Goal: Transaction & Acquisition: Purchase product/service

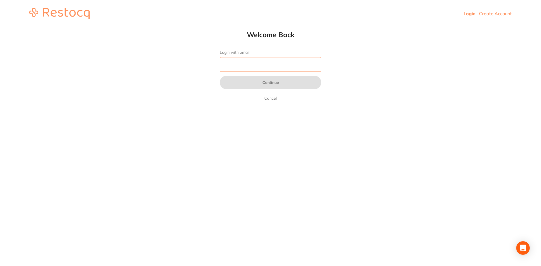
click at [279, 69] on input "Login with email" at bounding box center [270, 64] width 101 height 15
type input "[EMAIL_ADDRESS][DOMAIN_NAME]"
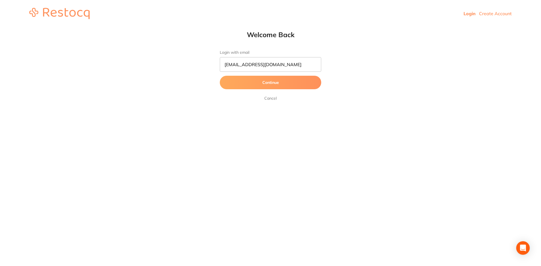
click at [277, 83] on button "Continue" at bounding box center [270, 83] width 101 height 14
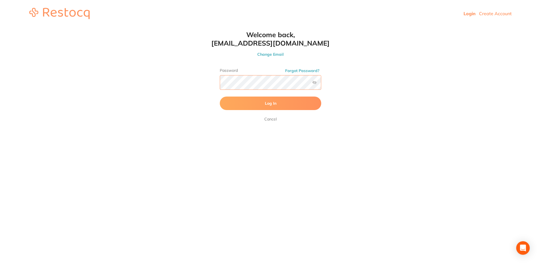
click at [220, 97] on button "Log In" at bounding box center [270, 104] width 101 height 14
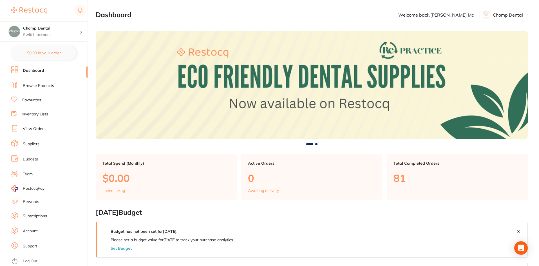
click at [28, 98] on link "Favourites" at bounding box center [31, 100] width 19 height 6
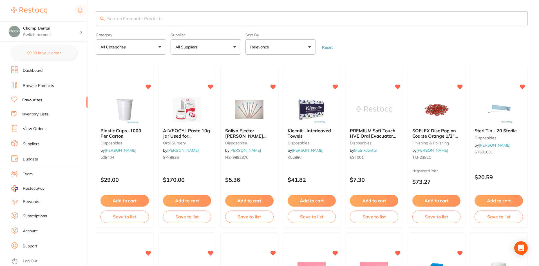
click at [192, 19] on input "search" at bounding box center [312, 18] width 432 height 15
type input "gloves"
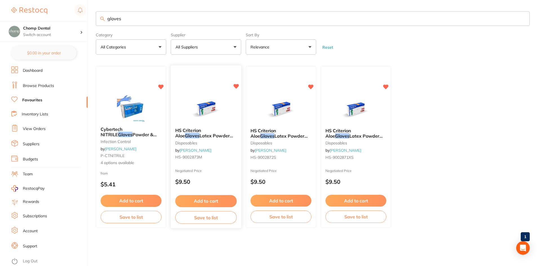
click at [201, 128] on span "HS Criterion Aloe" at bounding box center [188, 133] width 26 height 11
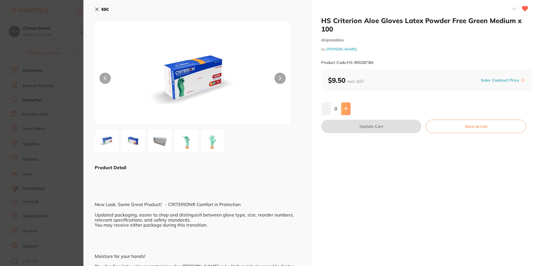
click at [346, 110] on icon at bounding box center [346, 108] width 5 height 5
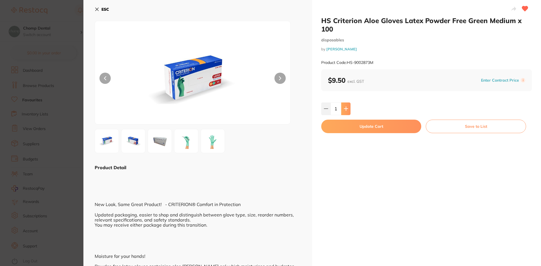
click at [346, 110] on icon at bounding box center [346, 108] width 5 height 5
type input "5"
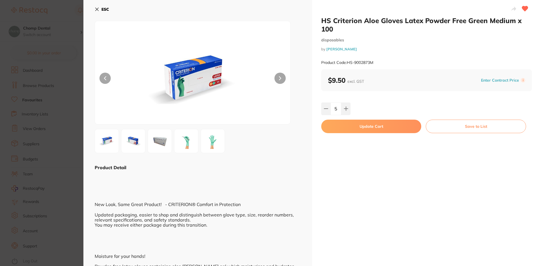
click at [362, 120] on button "Update Cart" at bounding box center [371, 127] width 100 height 14
checkbox input "false"
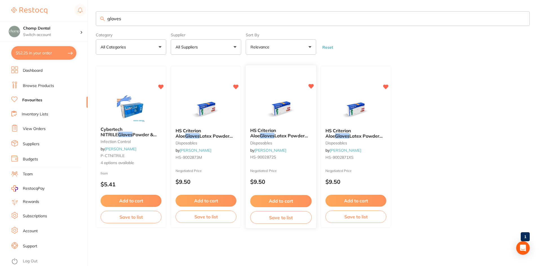
click at [278, 117] on img at bounding box center [280, 109] width 37 height 28
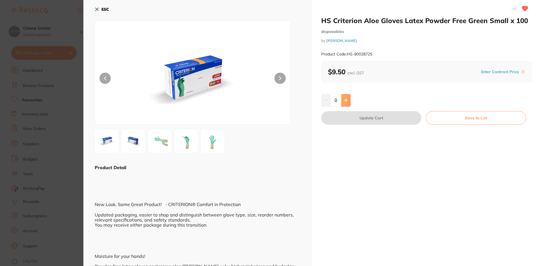
click at [348, 102] on button at bounding box center [345, 100] width 9 height 12
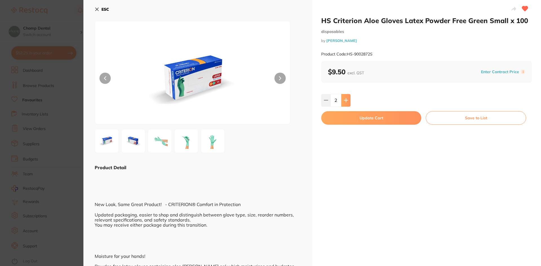
click at [348, 102] on button at bounding box center [345, 100] width 9 height 12
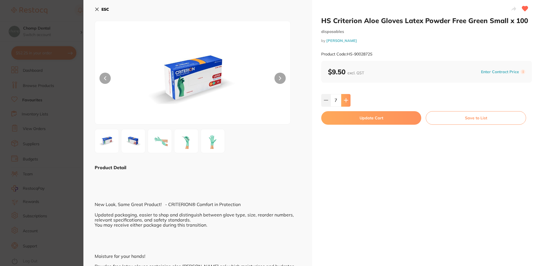
click at [348, 102] on button at bounding box center [345, 100] width 9 height 12
click at [350, 102] on div "8" at bounding box center [426, 100] width 211 height 12
click at [350, 103] on div "8" at bounding box center [426, 100] width 211 height 12
click at [348, 103] on button at bounding box center [345, 100] width 9 height 12
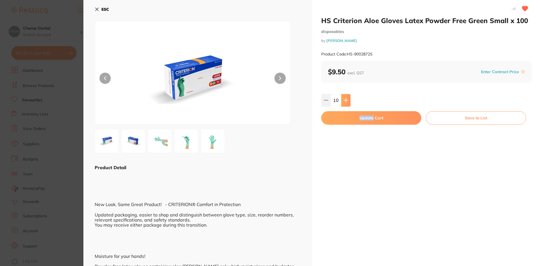
click at [348, 103] on button at bounding box center [345, 100] width 9 height 12
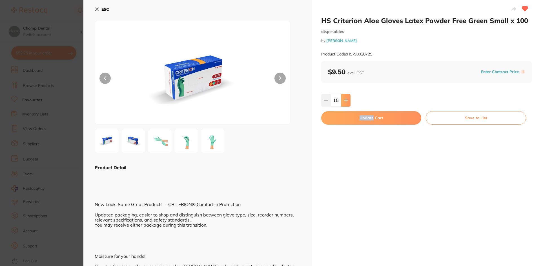
click at [348, 103] on button at bounding box center [345, 100] width 9 height 12
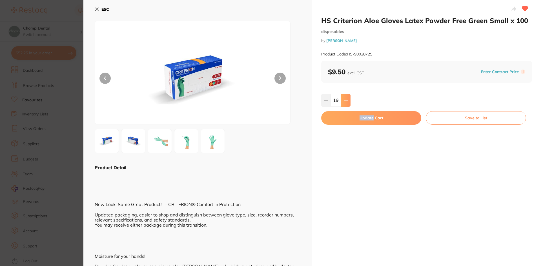
type input "20"
click at [354, 117] on button "Update Cart" at bounding box center [371, 118] width 100 height 14
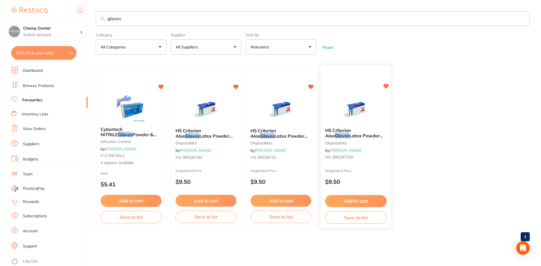
click at [351, 137] on span "Latex Powder Free Green XSmall x 100" at bounding box center [354, 138] width 58 height 11
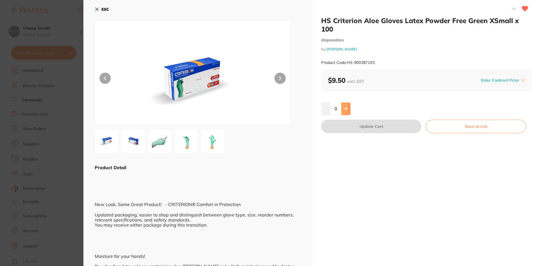
click at [342, 102] on button at bounding box center [345, 108] width 9 height 12
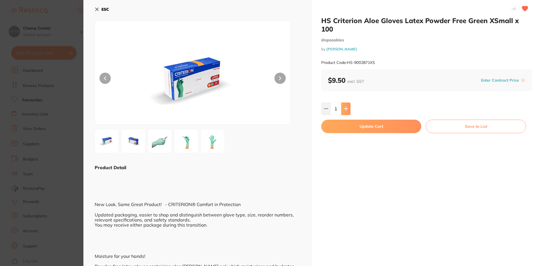
click at [342, 102] on button at bounding box center [345, 108] width 9 height 12
type input "5"
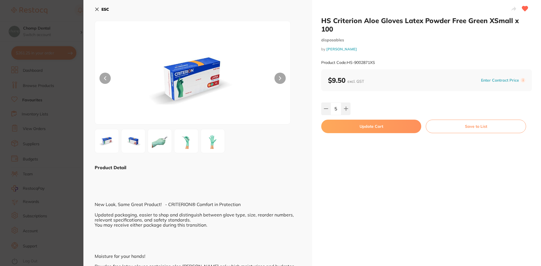
click at [351, 121] on button "Update Cart" at bounding box center [371, 127] width 100 height 14
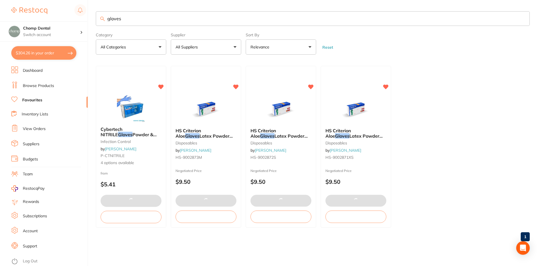
click at [27, 52] on button "$304.26 in your order" at bounding box center [43, 53] width 65 height 14
checkbox input "true"
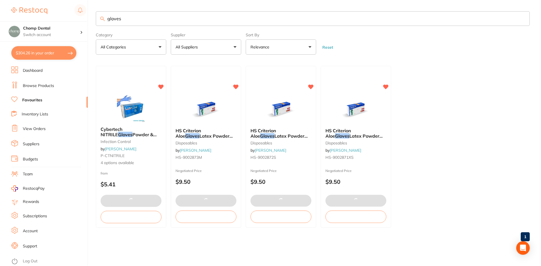
checkbox input "true"
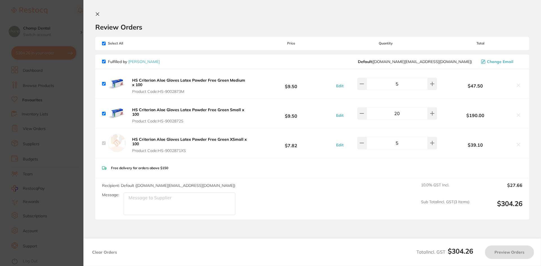
checkbox input "true"
click at [51, 123] on section "Update RRP Set your pre negotiated price for this item. Item Agreed RRP (excl. …" at bounding box center [270, 133] width 541 height 266
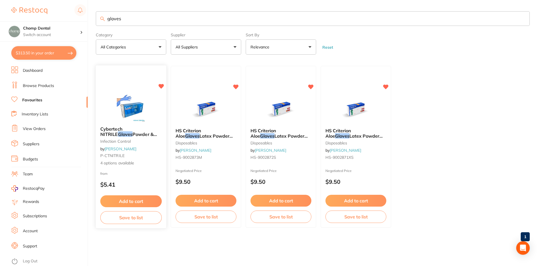
click at [122, 127] on span "Cybertech NITRILE" at bounding box center [111, 131] width 22 height 11
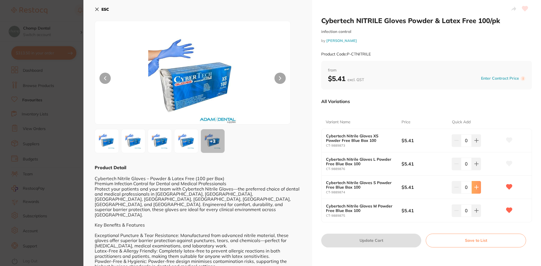
click at [472, 147] on button at bounding box center [475, 140] width 9 height 12
click at [474, 143] on icon at bounding box center [476, 140] width 5 height 5
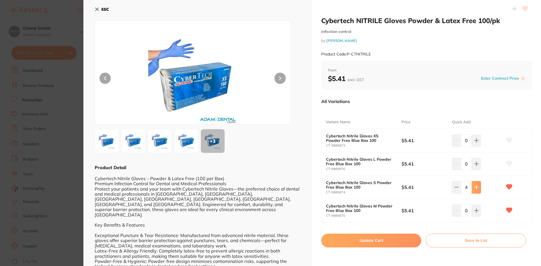
type input "5"
click at [407, 242] on button "Update Cart" at bounding box center [371, 241] width 100 height 14
checkbox input "false"
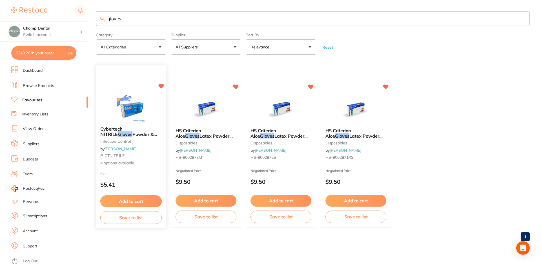
click at [135, 111] on img at bounding box center [130, 107] width 37 height 28
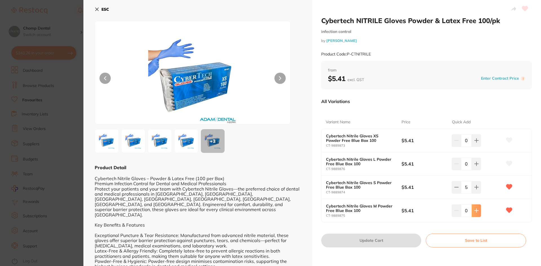
click at [476, 143] on icon at bounding box center [476, 140] width 5 height 5
type input "2"
click at [353, 239] on button "Update Cart" at bounding box center [371, 241] width 100 height 14
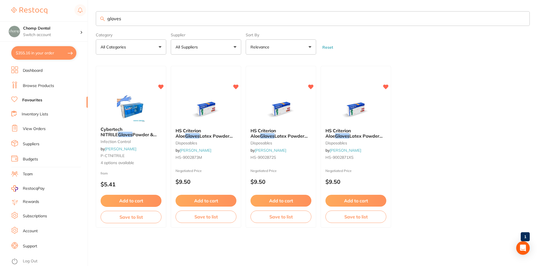
drag, startPoint x: 147, startPoint y: 21, endPoint x: 24, endPoint y: 14, distance: 122.7
click at [45, 10] on div "$355.16 Chomp Dental Switch account Chomp Dental $355.16 in your order Dashboar…" at bounding box center [270, 133] width 541 height 266
type input "masks"
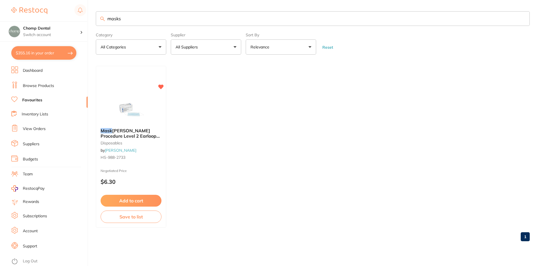
drag, startPoint x: 125, startPoint y: 120, endPoint x: 135, endPoint y: 110, distance: 14.1
click at [135, 110] on img at bounding box center [131, 109] width 37 height 28
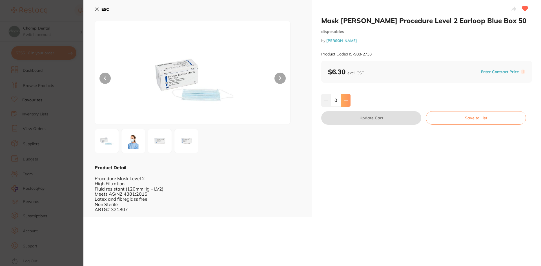
click at [343, 103] on button at bounding box center [345, 100] width 9 height 12
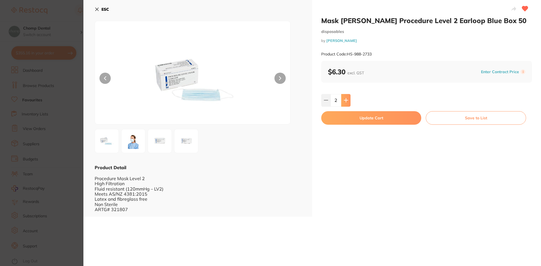
click at [343, 103] on button at bounding box center [345, 100] width 9 height 12
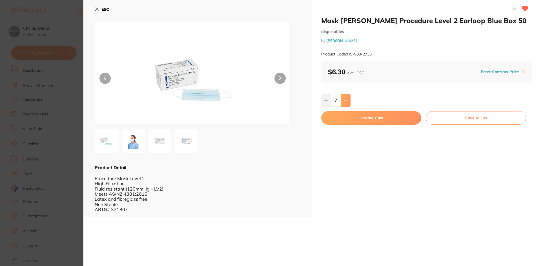
click at [343, 103] on button at bounding box center [345, 100] width 9 height 12
type input "10"
click at [339, 115] on button "Update Cart" at bounding box center [371, 118] width 100 height 14
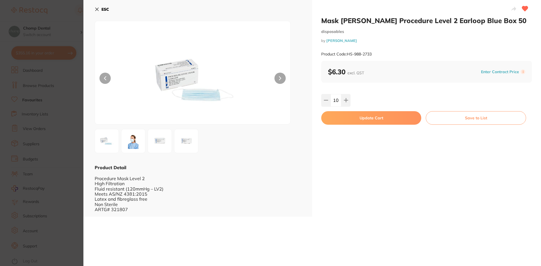
checkbox input "false"
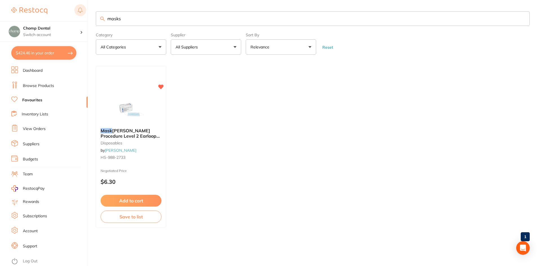
drag, startPoint x: 206, startPoint y: 21, endPoint x: 75, endPoint y: 8, distance: 131.5
click at [87, 10] on div "$424.46 Chomp Dental Switch account Chomp Dental $424.46 in your order Dashboar…" at bounding box center [270, 133] width 541 height 266
type input "bibs"
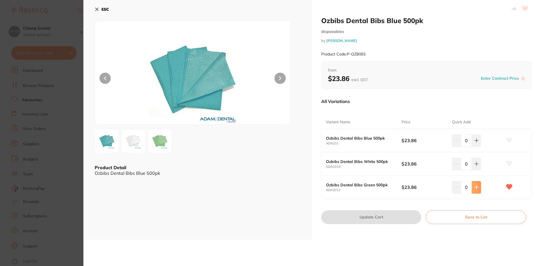
click at [472, 147] on button at bounding box center [475, 140] width 9 height 12
type input "1"
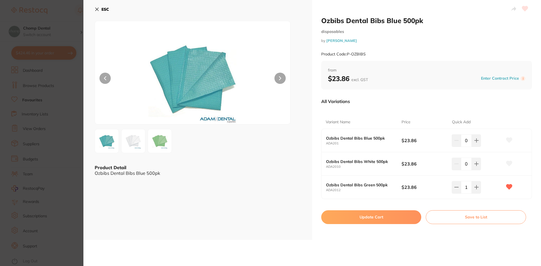
click at [366, 214] on button "Update Cart" at bounding box center [371, 217] width 100 height 14
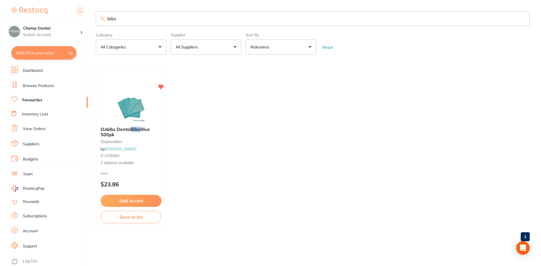
drag, startPoint x: 121, startPoint y: 16, endPoint x: 45, endPoint y: 11, distance: 76.5
click at [45, 11] on div "$450.70 Chomp Dental Switch account Chomp Dental $450.70 in your order Dashboar…" at bounding box center [270, 133] width 541 height 266
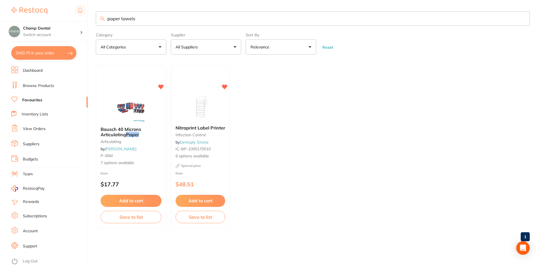
drag, startPoint x: 162, startPoint y: 15, endPoint x: 66, endPoint y: 21, distance: 95.9
click at [79, 16] on div "$450.70 Chomp Dental Switch account Chomp Dental $450.70 in your order Dashboar…" at bounding box center [270, 133] width 541 height 266
type input "paper"
click at [35, 88] on link "Browse Products" at bounding box center [38, 86] width 31 height 6
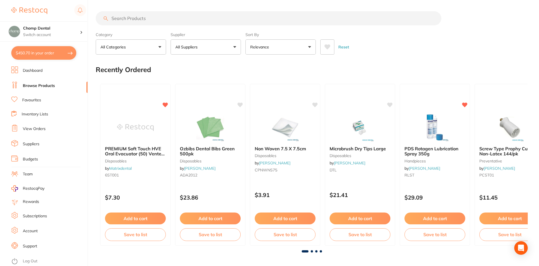
click at [155, 20] on input "search" at bounding box center [269, 18] width 346 height 14
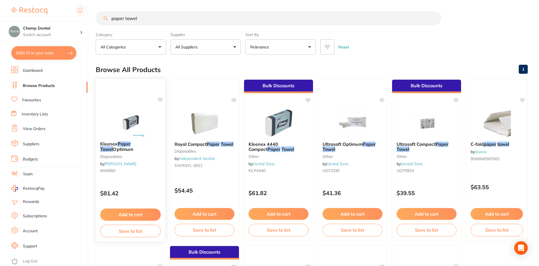
click at [160, 99] on icon at bounding box center [160, 99] width 5 height 5
click at [117, 135] on img at bounding box center [130, 122] width 37 height 28
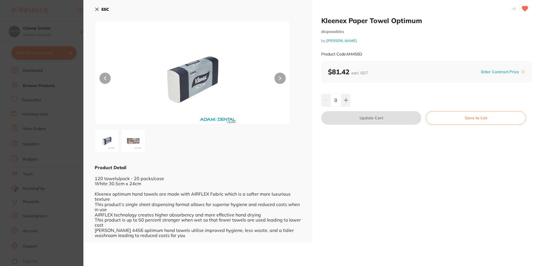
click at [0, 112] on section "Kleenex Paper Towel Optimum disposables by Adam Dental Product Code: M4456D ESC…" at bounding box center [270, 133] width 541 height 266
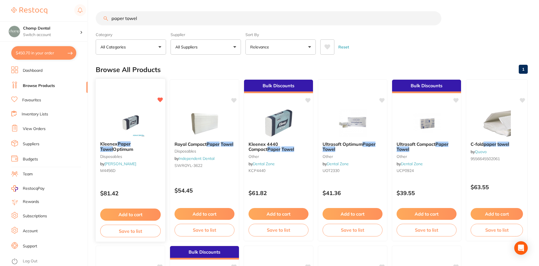
click at [160, 101] on icon at bounding box center [160, 99] width 5 height 5
drag, startPoint x: 162, startPoint y: 17, endPoint x: 52, endPoint y: 24, distance: 110.0
click at [52, 22] on div "$450.70 Chomp Dental Switch account Chomp Dental $450.70 in your order Dashboar…" at bounding box center [269, 133] width 539 height 266
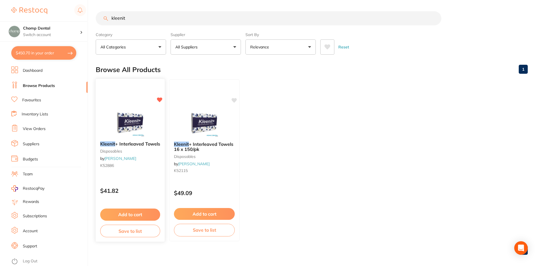
type input "kleenit"
click at [137, 215] on button "Add to cart" at bounding box center [130, 215] width 60 height 12
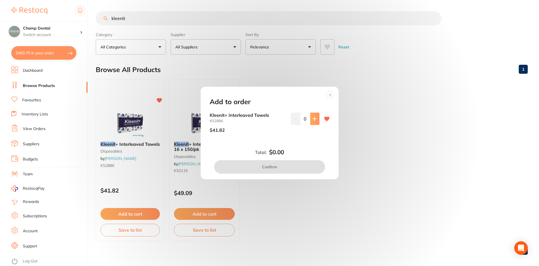
click at [310, 119] on button at bounding box center [314, 119] width 9 height 12
type input "1"
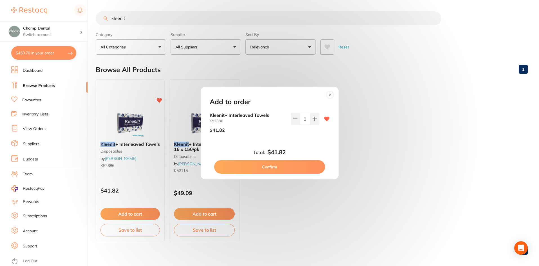
click at [289, 164] on button "Confirm" at bounding box center [269, 167] width 111 height 14
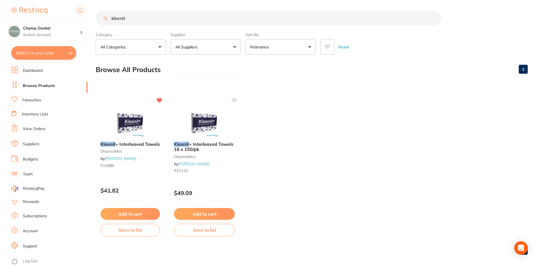
click at [39, 98] on link "Favourites" at bounding box center [31, 100] width 19 height 6
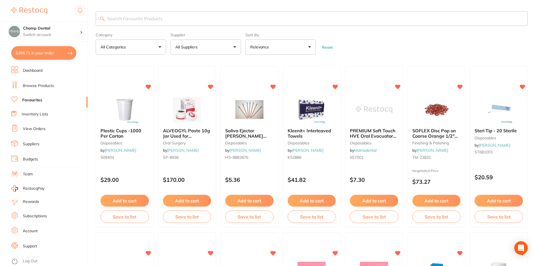
click at [156, 25] on input "search" at bounding box center [312, 18] width 432 height 15
type input "tissues"
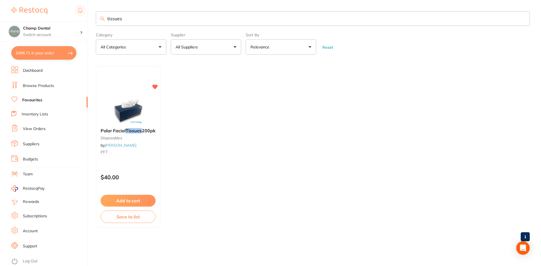
click at [114, 197] on button "Add to cart" at bounding box center [128, 201] width 55 height 12
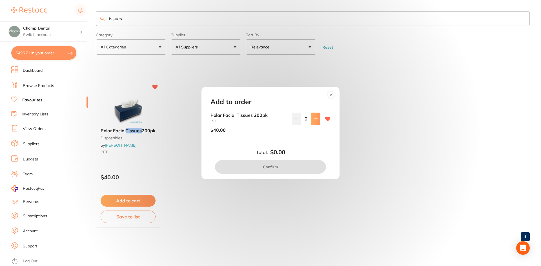
click at [314, 120] on icon at bounding box center [316, 119] width 4 height 4
type input "1"
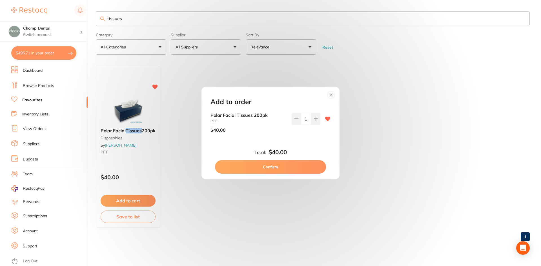
click at [257, 169] on button "Confirm" at bounding box center [270, 167] width 111 height 14
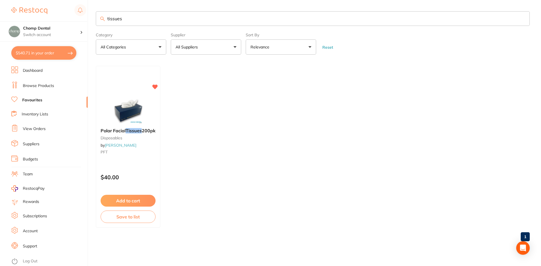
drag, startPoint x: 188, startPoint y: 22, endPoint x: 88, endPoint y: 0, distance: 101.9
click at [95, 4] on div "$540.71 Chomp Dental Switch account Chomp Dental $540.71 in your order Dashboar…" at bounding box center [270, 133] width 541 height 266
type input "cups"
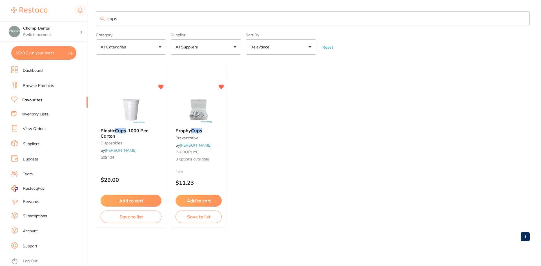
click at [143, 199] on button "Add to cart" at bounding box center [131, 201] width 61 height 12
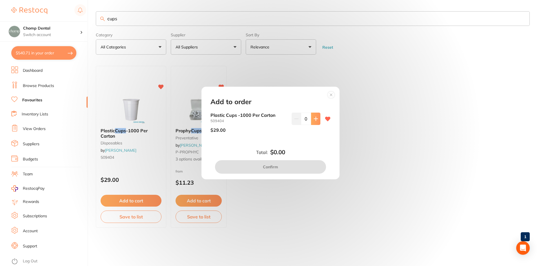
click at [313, 118] on icon at bounding box center [315, 119] width 5 height 5
type input "1"
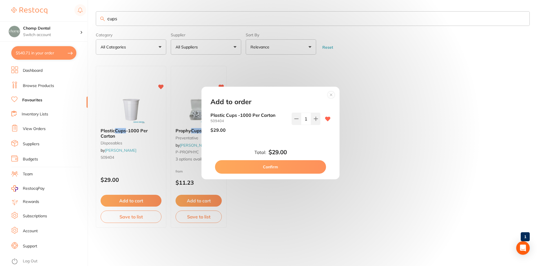
click at [293, 162] on button "Confirm" at bounding box center [270, 167] width 111 height 14
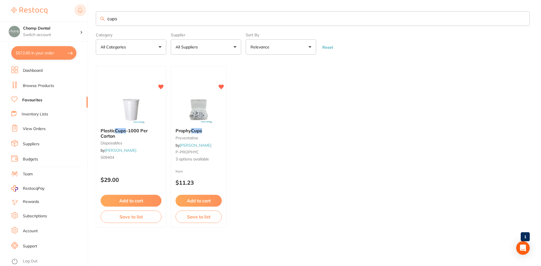
drag, startPoint x: 198, startPoint y: 14, endPoint x: 77, endPoint y: 7, distance: 121.3
click at [77, 7] on div "$572.60 Chomp Dental Switch account Chomp Dental $572.60 in your order Dashboar…" at bounding box center [270, 133] width 541 height 266
paste input "HS-9009376"
type input "HS-9009376"
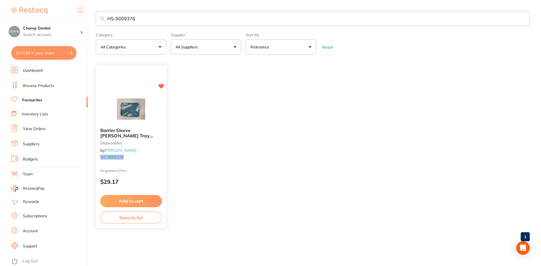
click at [131, 199] on button "Add to cart" at bounding box center [130, 201] width 61 height 12
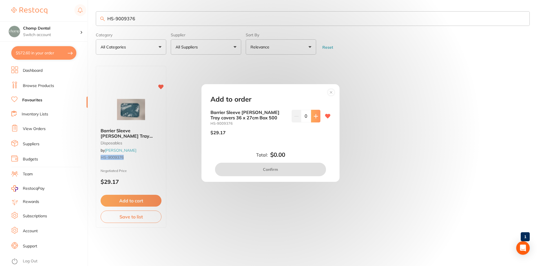
click at [311, 122] on button at bounding box center [315, 116] width 9 height 12
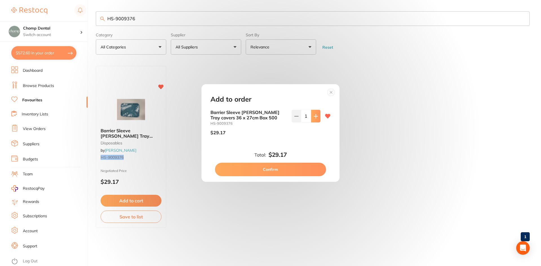
click at [315, 119] on button at bounding box center [315, 116] width 9 height 12
type input "2"
click at [285, 168] on button "Confirm" at bounding box center [270, 170] width 111 height 14
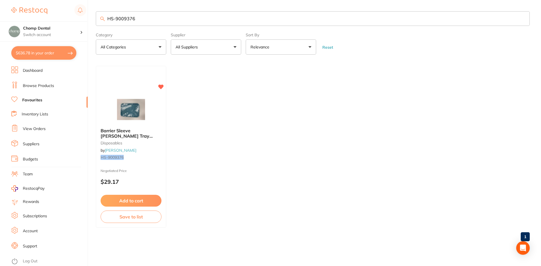
drag, startPoint x: 46, startPoint y: 81, endPoint x: 47, endPoint y: 86, distance: 4.7
click at [46, 81] on ul "Dashboard Browse Products Favourites Inventory Lists View Orders Suppliers Budg…" at bounding box center [49, 166] width 76 height 200
click at [48, 87] on link "Browse Products" at bounding box center [38, 86] width 31 height 6
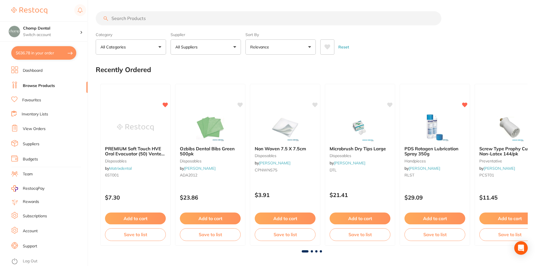
click at [165, 20] on input "search" at bounding box center [269, 18] width 346 height 14
paste input "xray sensor sleeve for size 0 (kids) 3.5cm wide"
type input "xray sensor sleeve for size 0 (kids) 3.5cm wide"
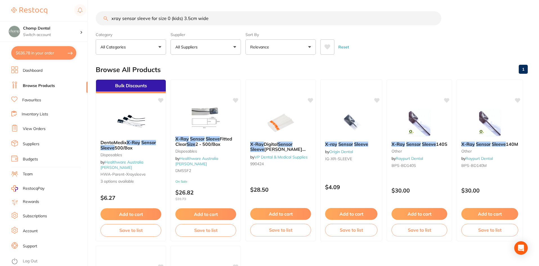
click at [225, 20] on input "xray sensor sleeve for size 0 (kids) 3.5cm wide" at bounding box center [269, 18] width 346 height 14
drag, startPoint x: 220, startPoint y: 17, endPoint x: 116, endPoint y: 15, distance: 103.6
click at [116, 15] on input "xray sensor sleeve for size 0 (kids) 3.5cm wide" at bounding box center [269, 18] width 346 height 14
type input "x"
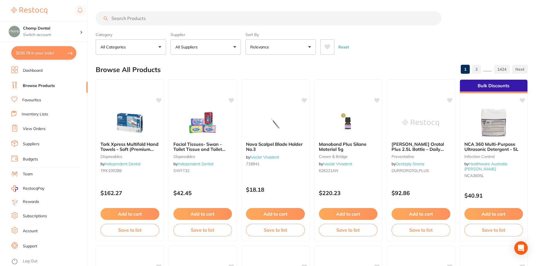
drag, startPoint x: 320, startPoint y: 19, endPoint x: 1, endPoint y: 14, distance: 319.6
click at [19, 13] on div "$636.78 Chomp Dental Switch account Chomp Dental $636.78 in your order Dashboar…" at bounding box center [269, 133] width 539 height 266
paste input "ICXSC1"
type input "ICXSC1"
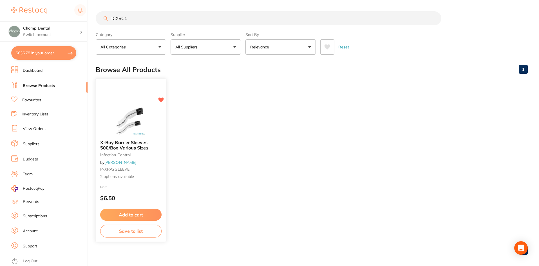
click at [147, 211] on button "Add to cart" at bounding box center [130, 215] width 61 height 12
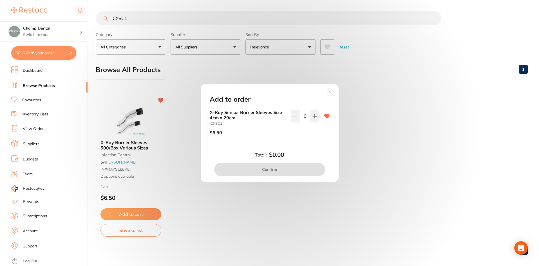
click at [319, 115] on div "X-Ray Sensor Barrier Sleeves Size 4cm x 20cm ICXSC1 $6.50 0" at bounding box center [270, 125] width 120 height 30
click at [315, 117] on icon at bounding box center [315, 116] width 5 height 5
type input "1"
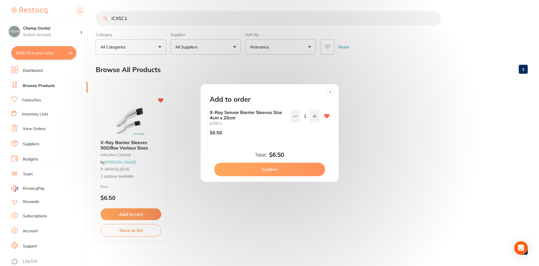
click at [282, 170] on button "Confirm" at bounding box center [269, 170] width 111 height 14
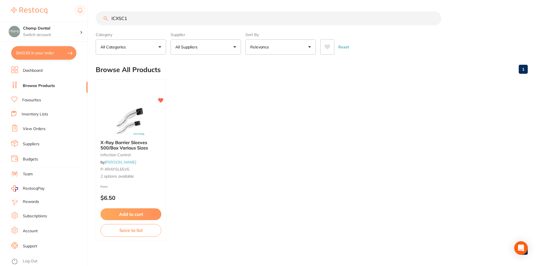
drag, startPoint x: 198, startPoint y: 17, endPoint x: 0, endPoint y: 2, distance: 198.7
click at [0, 2] on div "$643.93 Chomp Dental Switch account Chomp Dental $643.93 in your order Dashboar…" at bounding box center [269, 133] width 539 height 266
paste input "DC64261"
type input "DC642611"
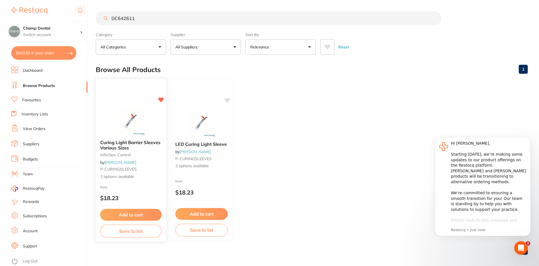
click at [145, 143] on span "Curing Light Barrier Sleeves Various Sizes" at bounding box center [130, 145] width 60 height 11
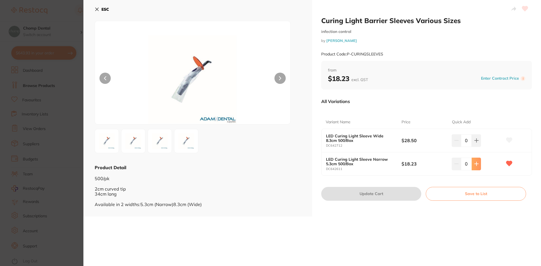
click at [476, 147] on button at bounding box center [475, 140] width 9 height 12
type input "1"
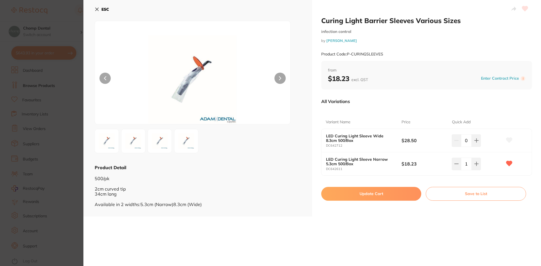
click at [349, 192] on button "Update Cart" at bounding box center [371, 194] width 100 height 14
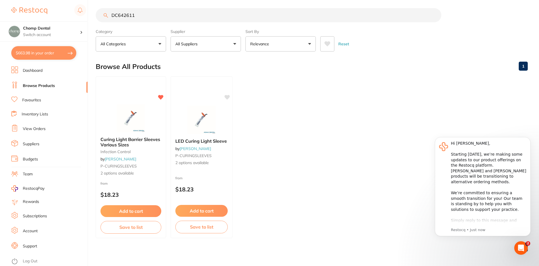
drag, startPoint x: 156, startPoint y: 21, endPoint x: 55, endPoint y: 18, distance: 100.8
click at [55, 18] on div "$663.98 Chomp Dental Switch account Chomp Dental $663.98 in your order Dashboar…" at bounding box center [269, 130] width 539 height 266
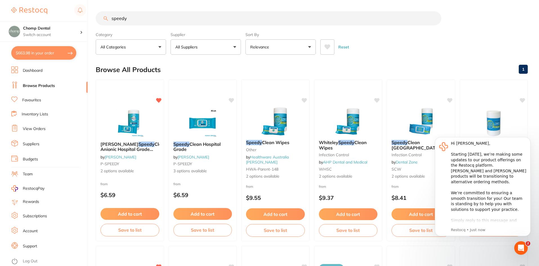
type input "speedy"
click at [525, 250] on div "Open Intercom Messenger" at bounding box center [521, 248] width 19 height 19
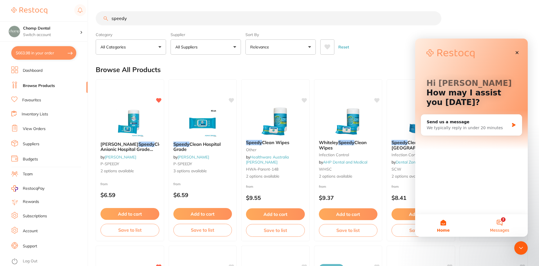
click at [498, 223] on button "2 Messages" at bounding box center [500, 225] width 56 height 23
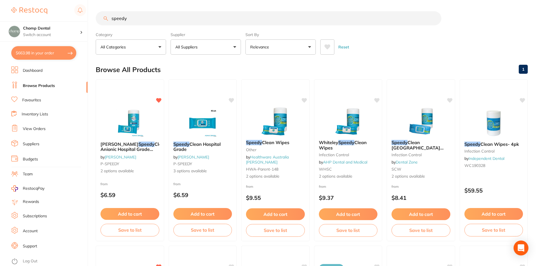
click at [515, 247] on body "$663.98 Chomp Dental Switch account Chomp Dental $663.98 in your order Dashboar…" at bounding box center [269, 133] width 539 height 266
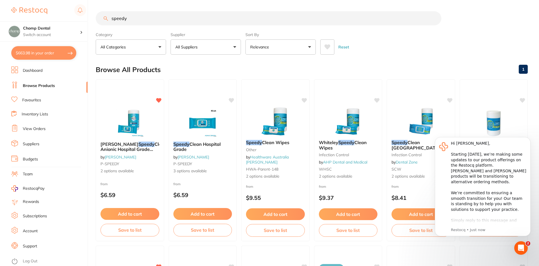
click at [520, 250] on icon "Open Intercom Messenger" at bounding box center [521, 248] width 9 height 9
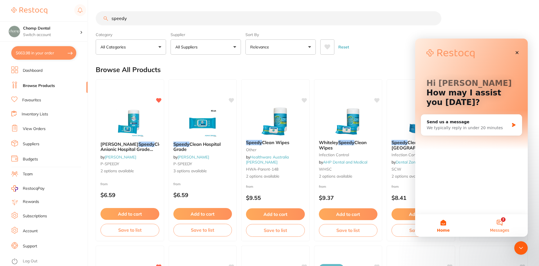
click at [499, 220] on button "2 Messages" at bounding box center [500, 225] width 56 height 23
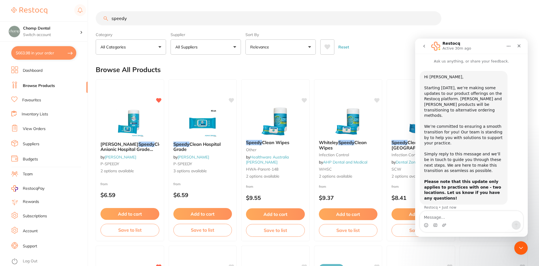
scroll to position [28, 0]
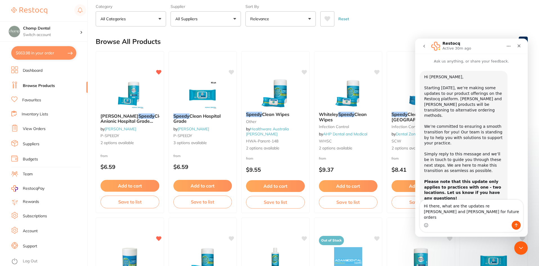
type textarea "Hi there, what are the updates re henry schein and adam for future orders?"
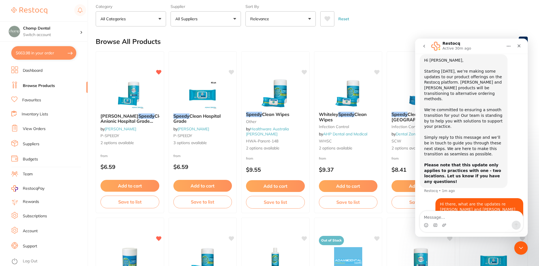
click at [511, 47] on button "Home" at bounding box center [508, 46] width 11 height 11
drag, startPoint x: 498, startPoint y: 26, endPoint x: 500, endPoint y: 30, distance: 4.8
click at [498, 26] on div "Reset" at bounding box center [421, 17] width 203 height 20
click at [518, 46] on icon "Close" at bounding box center [519, 46] width 5 height 5
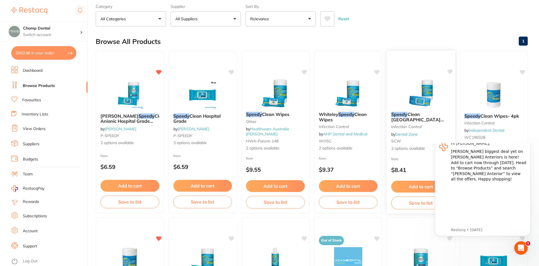
scroll to position [0, 0]
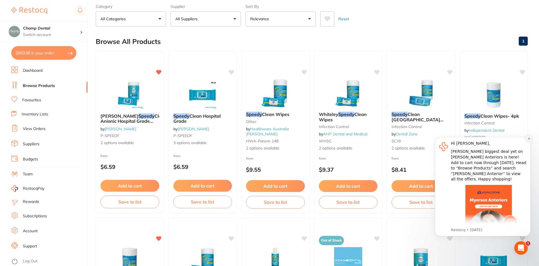
click at [530, 139] on icon "Dismiss notification" at bounding box center [529, 138] width 3 height 3
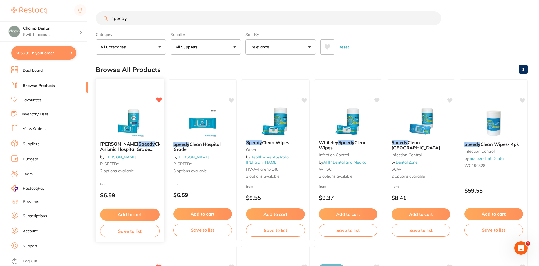
click at [119, 146] on span "Clean Anionic Hospital Grade Neutral Wipes" at bounding box center [133, 149] width 67 height 16
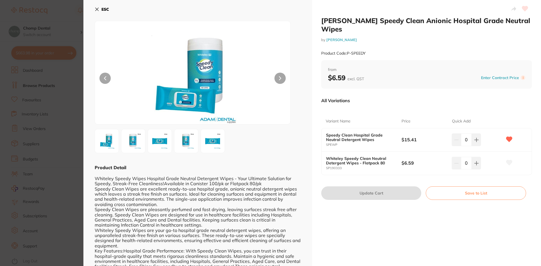
click at [0, 131] on section "Whitely Speedy Clean Anionic Hospital Grade Neutral Wipes by Adam Dental Produc…" at bounding box center [270, 133] width 541 height 266
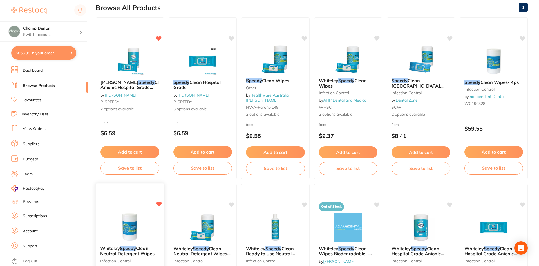
scroll to position [141, 0]
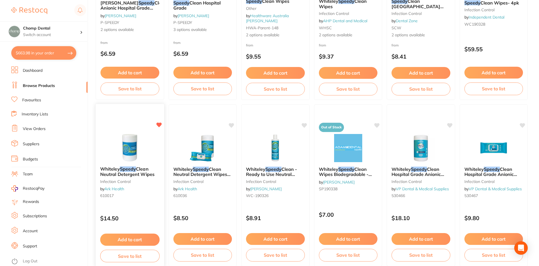
click at [135, 242] on button "Add to cart" at bounding box center [129, 240] width 59 height 12
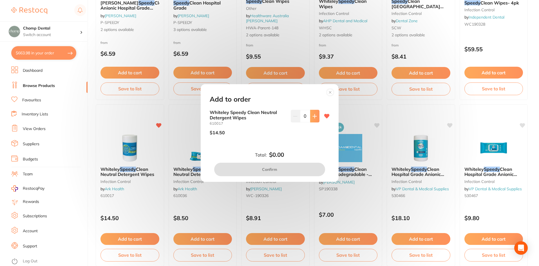
click at [316, 116] on button at bounding box center [314, 116] width 9 height 12
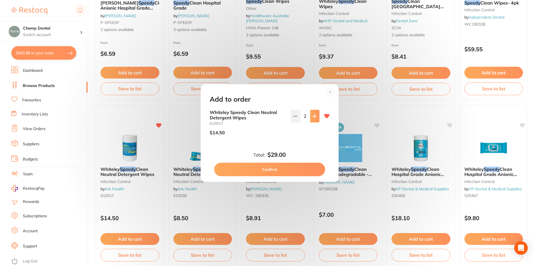
click at [316, 116] on button at bounding box center [314, 116] width 9 height 12
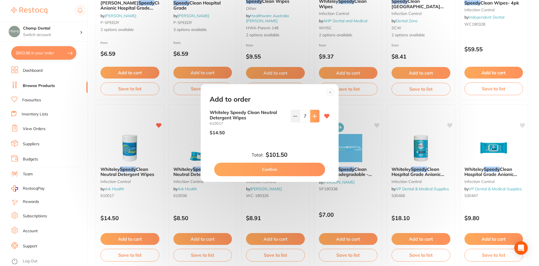
click at [316, 116] on button at bounding box center [314, 116] width 9 height 12
click at [316, 117] on button at bounding box center [314, 116] width 9 height 12
drag, startPoint x: 316, startPoint y: 117, endPoint x: 314, endPoint y: 119, distance: 3.6
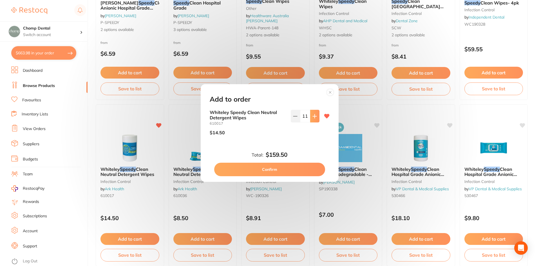
click at [314, 119] on button at bounding box center [314, 116] width 9 height 12
type input "12"
click at [301, 172] on button "Confirm" at bounding box center [269, 170] width 111 height 14
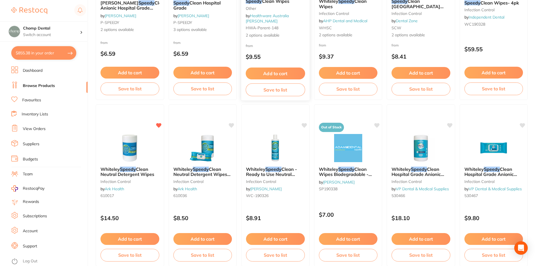
scroll to position [0, 0]
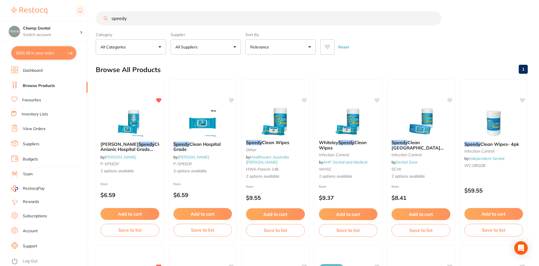
drag, startPoint x: 221, startPoint y: 21, endPoint x: 95, endPoint y: 20, distance: 125.9
click at [95, 20] on div "$855.38 Chomp Dental Switch account Chomp Dental $855.38 in your order Dashboar…" at bounding box center [269, 133] width 539 height 266
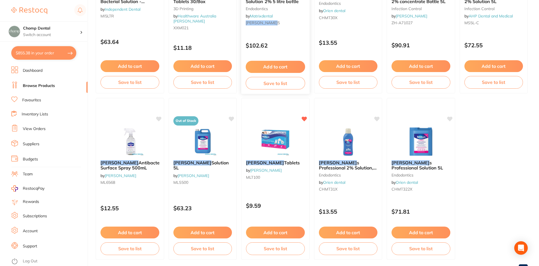
scroll to position [337, 0]
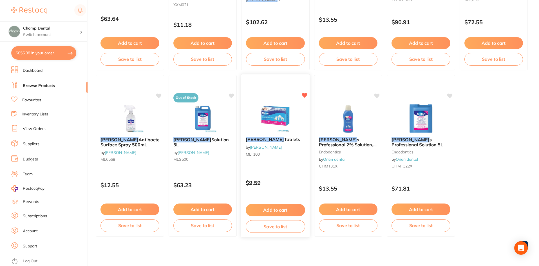
click at [264, 125] on img at bounding box center [275, 118] width 37 height 28
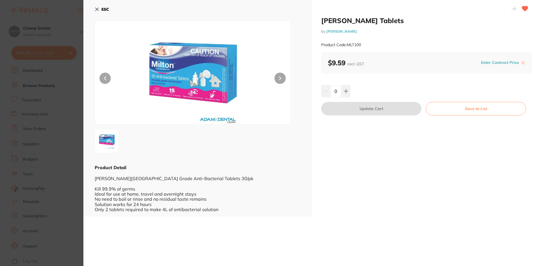
click at [79, 85] on section "Milton Tablets by Adam Dental Product Code: MLT100 ESC Product Detail Milton Ho…" at bounding box center [270, 133] width 541 height 266
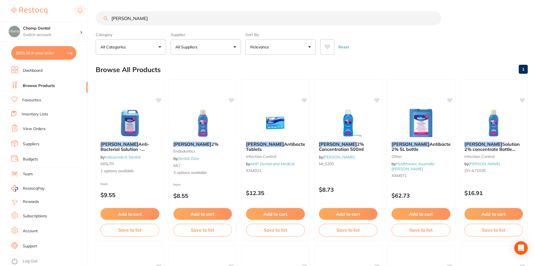
drag, startPoint x: 189, startPoint y: 19, endPoint x: 0, endPoint y: 7, distance: 189.3
click at [0, 7] on div "$855.38 Chomp Dental Switch account Chomp Dental $855.38 in your order Dashboar…" at bounding box center [269, 133] width 539 height 266
paste input "SS90135"
type input "SS90135"
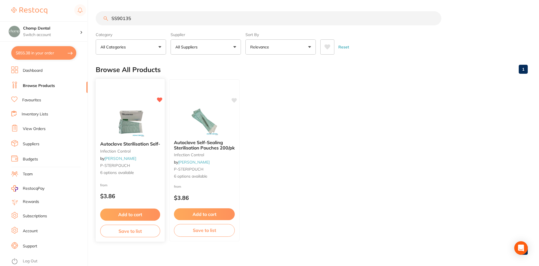
click at [125, 114] on img at bounding box center [130, 122] width 37 height 28
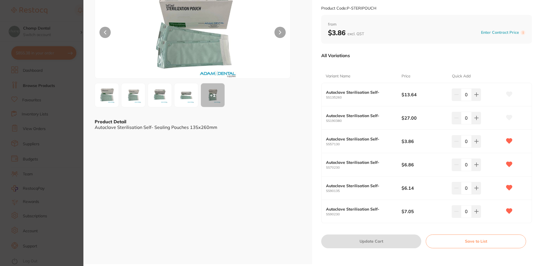
scroll to position [48, 0]
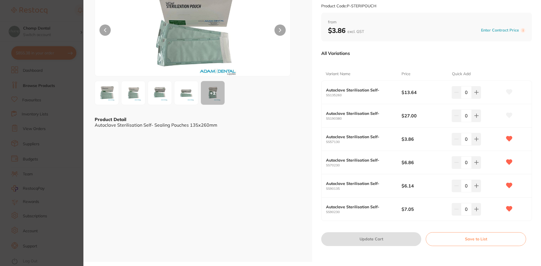
click at [413, 142] on b "$3.86" at bounding box center [423, 139] width 45 height 6
click at [476, 95] on icon at bounding box center [476, 92] width 5 height 5
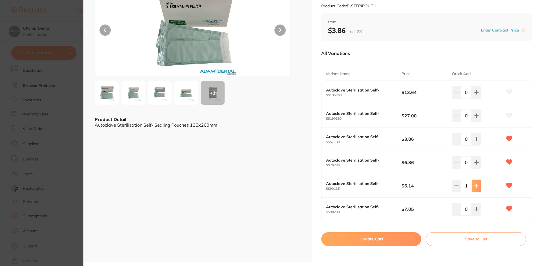
click at [476, 95] on icon at bounding box center [476, 92] width 5 height 5
type input "2"
click at [400, 239] on button "Update Cart" at bounding box center [371, 239] width 100 height 14
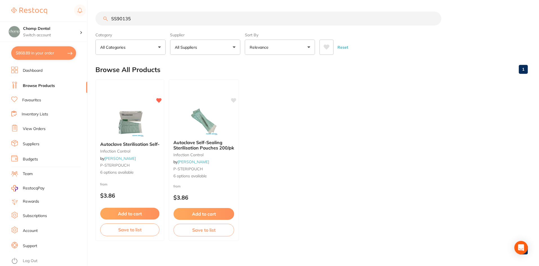
scroll to position [3, 0]
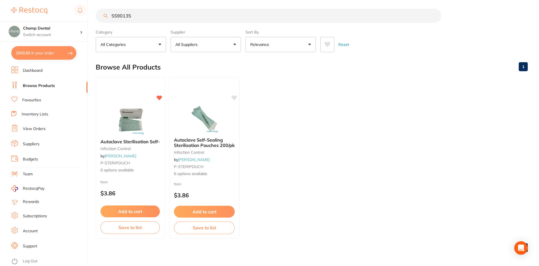
click at [144, 148] on small "infection control" at bounding box center [130, 148] width 59 height 5
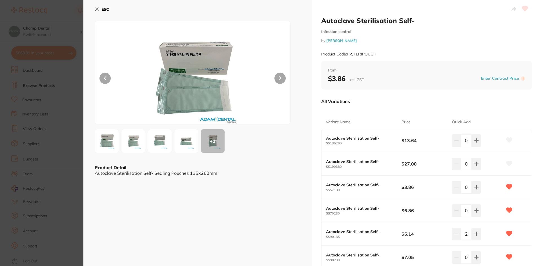
scroll to position [48, 0]
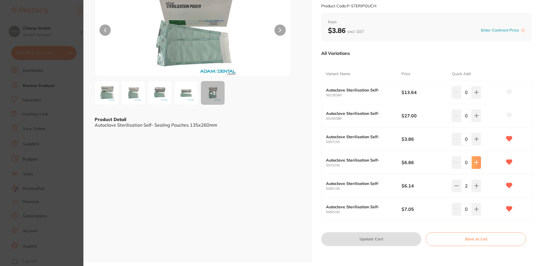
click at [475, 95] on icon at bounding box center [476, 92] width 5 height 5
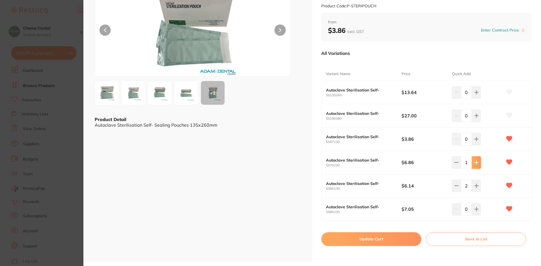
click at [474, 95] on icon at bounding box center [476, 92] width 5 height 5
type input "2"
click at [475, 95] on icon at bounding box center [476, 92] width 5 height 5
click at [475, 94] on icon at bounding box center [476, 93] width 4 height 4
type input "2"
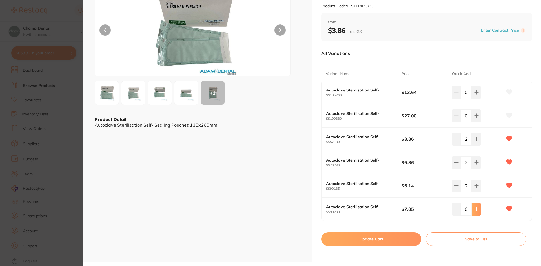
click at [478, 99] on button at bounding box center [475, 92] width 9 height 12
click at [461, 210] on input "2" at bounding box center [466, 209] width 11 height 12
click at [454, 95] on icon at bounding box center [456, 92] width 5 height 5
type input "1"
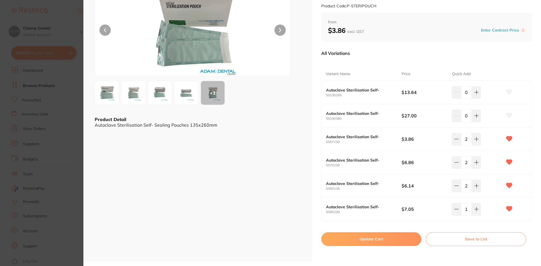
click at [389, 233] on button "Update Cart" at bounding box center [371, 239] width 100 height 14
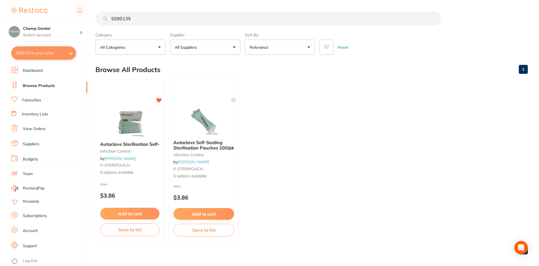
scroll to position [3, 0]
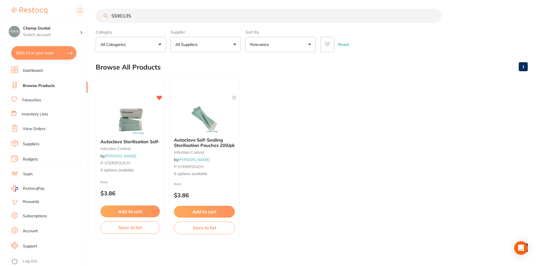
drag, startPoint x: 41, startPoint y: 50, endPoint x: 311, endPoint y: 110, distance: 277.2
click at [41, 50] on button "$900.23 in your order" at bounding box center [43, 53] width 65 height 14
checkbox input "true"
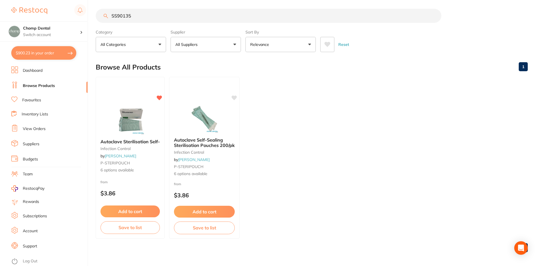
checkbox input "true"
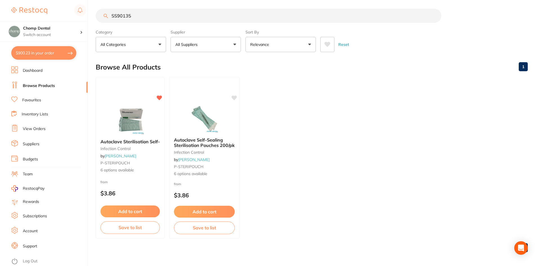
checkbox input "true"
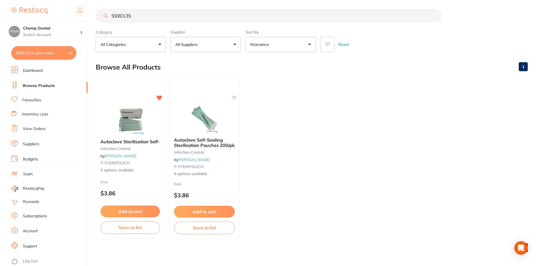
checkbox input "true"
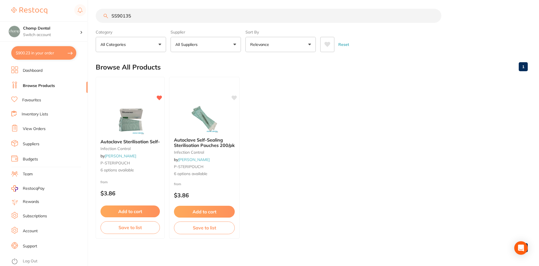
checkbox input "true"
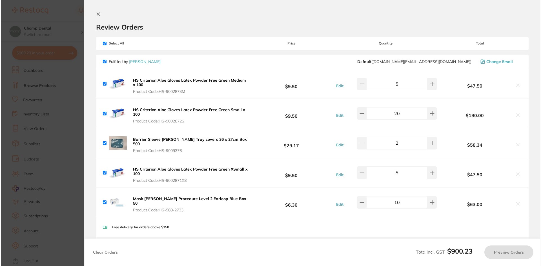
scroll to position [0, 0]
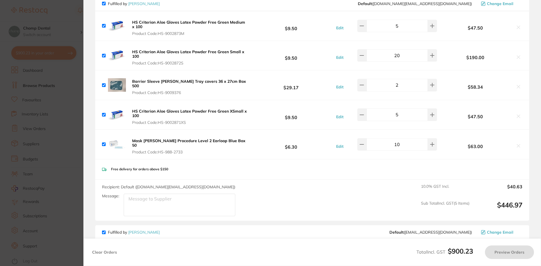
checkbox input "true"
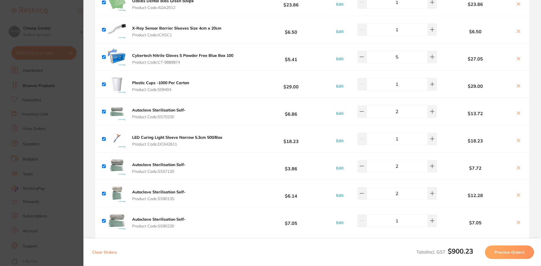
scroll to position [422, 0]
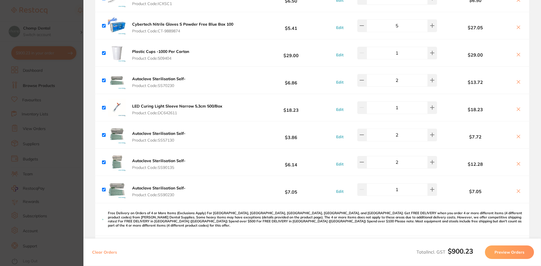
click at [23, 101] on section "Update RRP Set your pre negotiated price for this item. Item Agreed RRP (excl. …" at bounding box center [270, 133] width 541 height 266
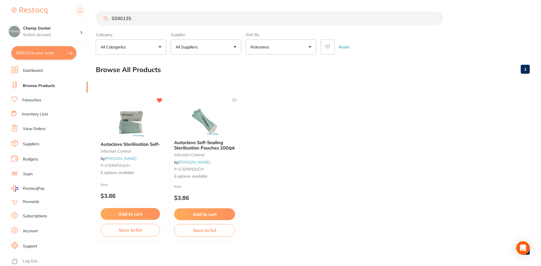
scroll to position [0, 0]
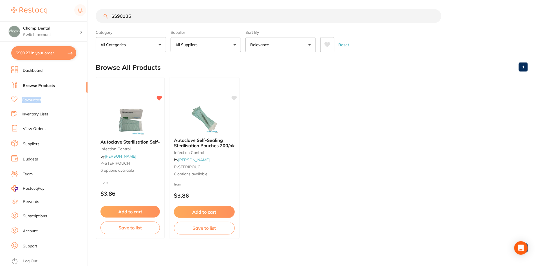
click at [23, 101] on link "Favourites" at bounding box center [31, 100] width 19 height 6
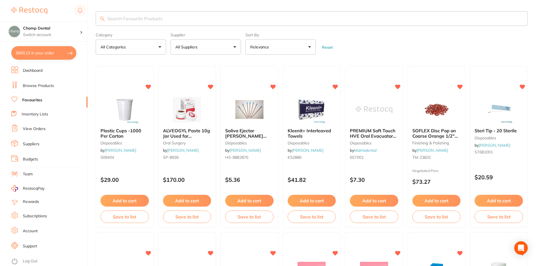
click at [217, 19] on input "search" at bounding box center [312, 18] width 432 height 15
paste input "142100"
type input "142100"
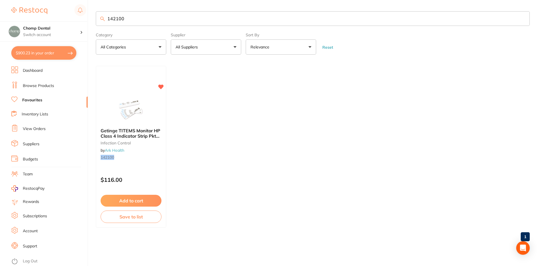
click at [56, 85] on li "Browse Products" at bounding box center [49, 86] width 76 height 8
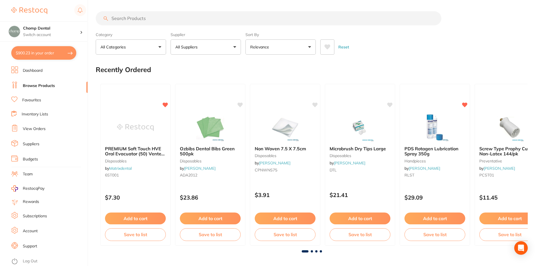
click at [138, 24] on input "search" at bounding box center [269, 18] width 346 height 14
click at [140, 19] on input "search" at bounding box center [269, 18] width 346 height 14
paste input "142100"
type input "142100"
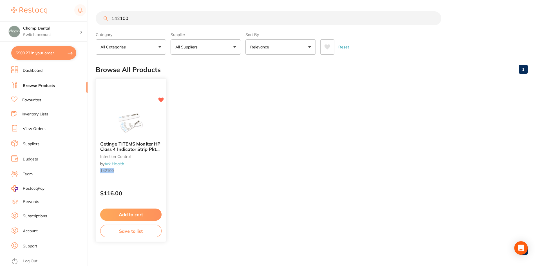
click at [131, 145] on span "Getinge TITEMS Monitor HP Class 4 Indicator Strip Pkt 2000" at bounding box center [130, 149] width 60 height 16
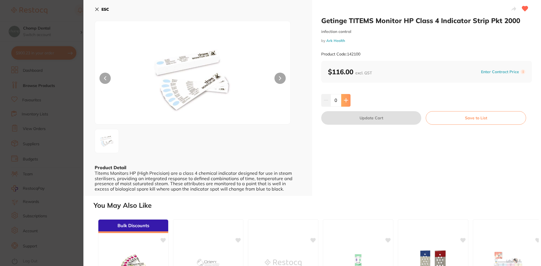
click at [349, 101] on button at bounding box center [345, 100] width 9 height 12
type input "1"
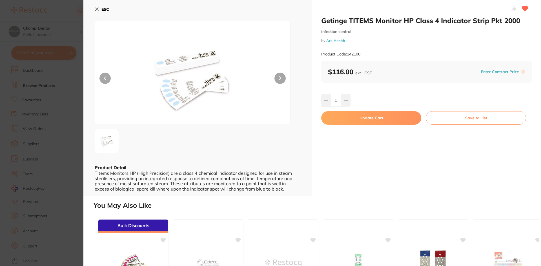
click at [358, 117] on button "Update Cart" at bounding box center [371, 118] width 100 height 14
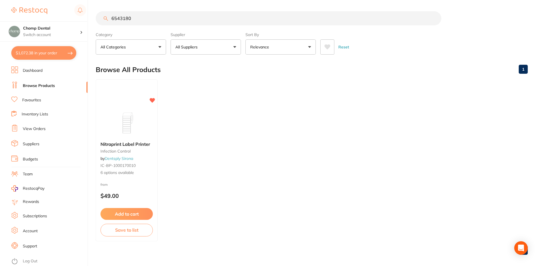
scroll to position [422, 0]
click at [128, 139] on div "Nitraprint Label Printer infection control by Dentsply Sirona IC-BP-1000170010 …" at bounding box center [127, 158] width 62 height 43
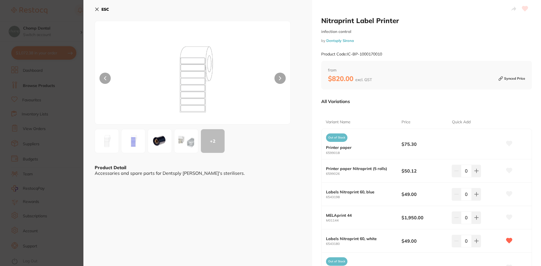
scroll to position [28, 0]
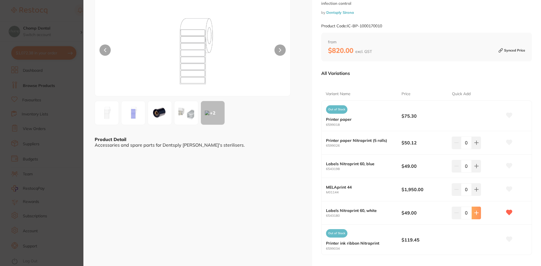
click at [474, 145] on icon at bounding box center [476, 143] width 5 height 5
type input "2"
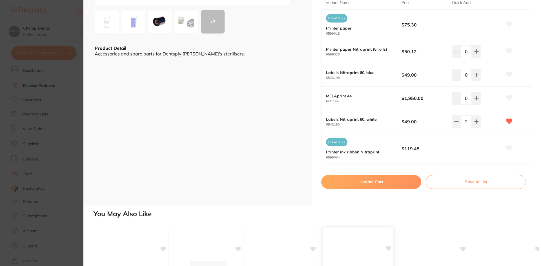
scroll to position [197, 0]
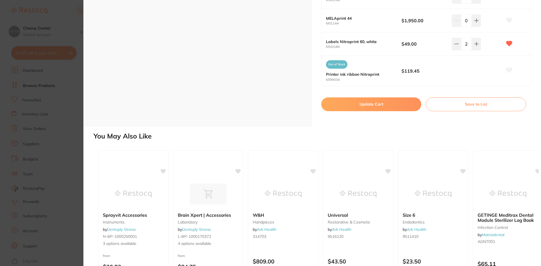
click at [356, 104] on button "Update Cart" at bounding box center [371, 104] width 100 height 14
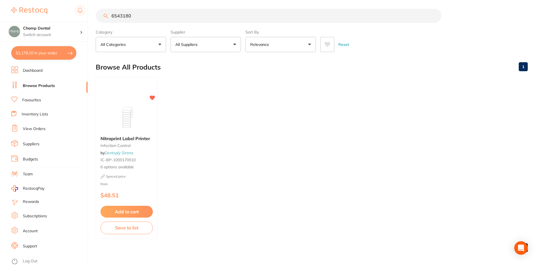
drag, startPoint x: 137, startPoint y: 19, endPoint x: 48, endPoint y: 12, distance: 89.8
click at [48, 12] on div "$1,179.10 Chomp Dental Switch account Chomp Dental $1,179.10 in your order Dash…" at bounding box center [269, 130] width 539 height 266
paste input "809"
type input "809"
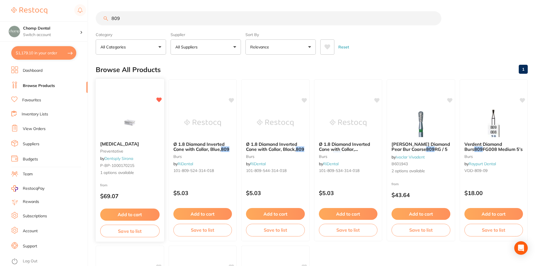
click at [155, 137] on div "Articadent preventative by Dentsply Sirona P-BP-1000170215 1 options available" at bounding box center [130, 158] width 68 height 43
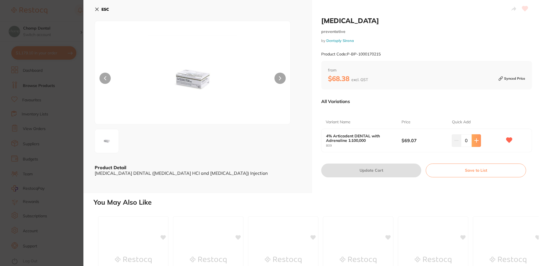
click at [476, 144] on button at bounding box center [475, 140] width 9 height 12
type input "2"
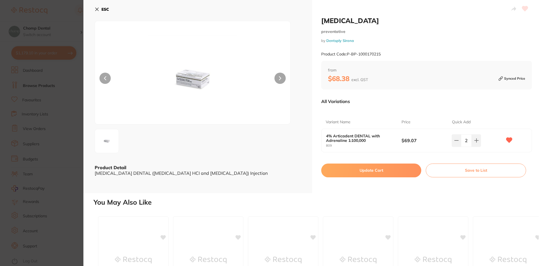
click at [389, 169] on button "Update Cart" at bounding box center [371, 171] width 100 height 14
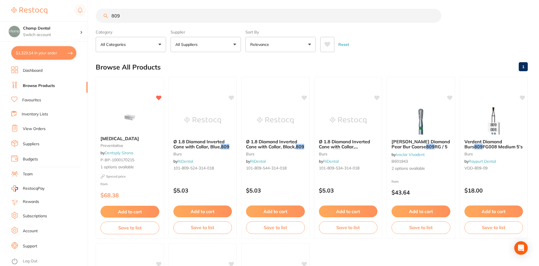
drag, startPoint x: 184, startPoint y: 21, endPoint x: 94, endPoint y: 12, distance: 90.8
click at [99, 13] on input "809" at bounding box center [269, 16] width 346 height 14
paste input "SP-4049-100"
type input "SP-4049-100"
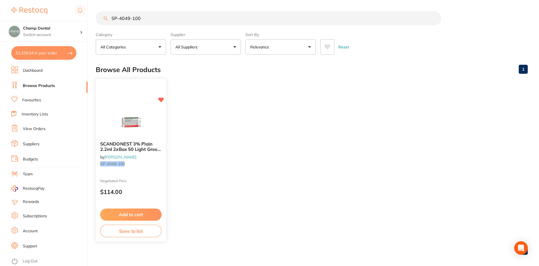
click at [130, 130] on img at bounding box center [130, 122] width 37 height 28
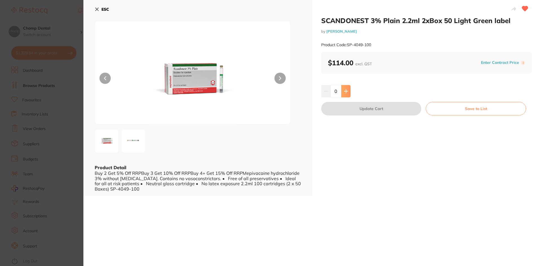
click at [345, 90] on icon at bounding box center [346, 91] width 4 height 4
type input "1"
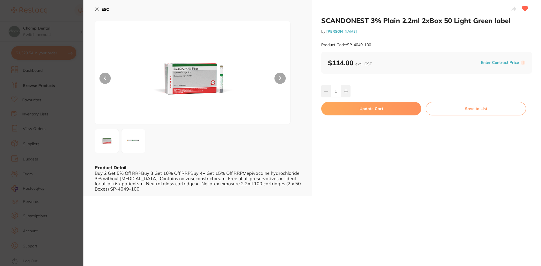
click at [347, 106] on button "Update Cart" at bounding box center [371, 109] width 100 height 14
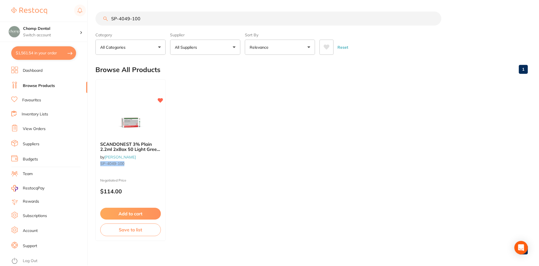
scroll to position [3, 0]
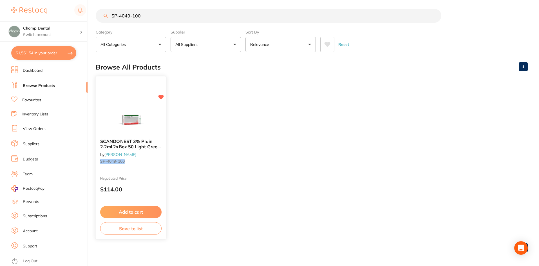
click at [148, 209] on button "Add to cart" at bounding box center [130, 212] width 61 height 12
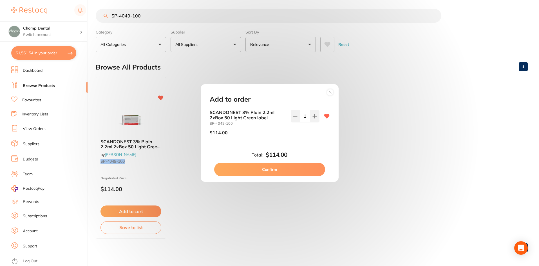
click at [285, 166] on button "Confirm" at bounding box center [269, 170] width 111 height 14
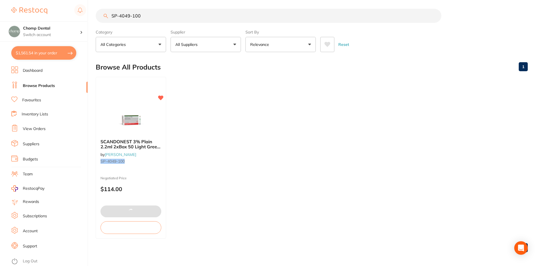
checkbox input "true"
drag, startPoint x: 172, startPoint y: 17, endPoint x: 98, endPoint y: 8, distance: 74.4
click at [98, 8] on main "SP-4049-100 Category All Categories All Categories No categories found Clear Ca…" at bounding box center [317, 132] width 443 height 271
paste input "CPNWNS75"
type input "CPNWNS75"
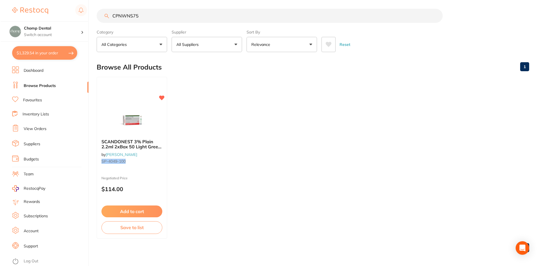
scroll to position [0, 0]
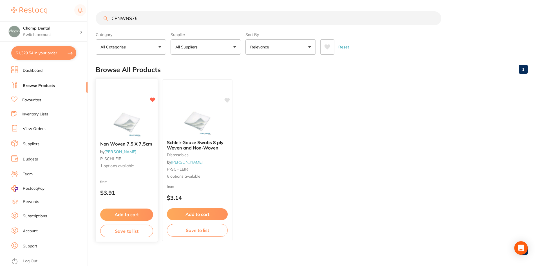
click at [137, 140] on div "Non Woven 7.5 X 7.5cm by Adam Dental P-SCHLEIR 1 options available" at bounding box center [127, 155] width 62 height 37
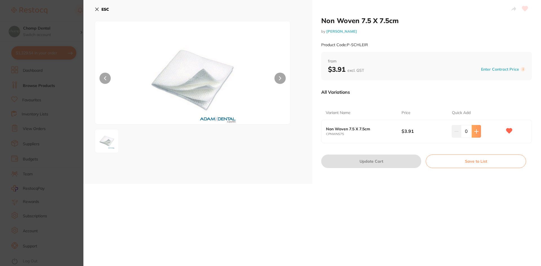
click at [479, 133] on button at bounding box center [475, 131] width 9 height 12
click at [479, 134] on button at bounding box center [475, 131] width 9 height 12
click at [478, 135] on button at bounding box center [475, 131] width 9 height 12
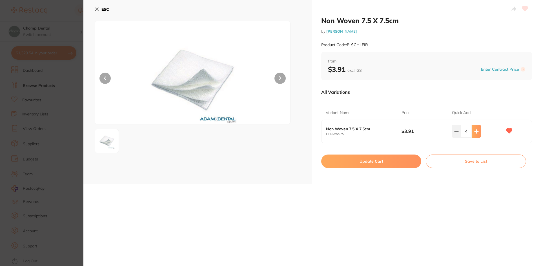
type input "5"
click at [375, 160] on button "Update Cart" at bounding box center [371, 162] width 100 height 14
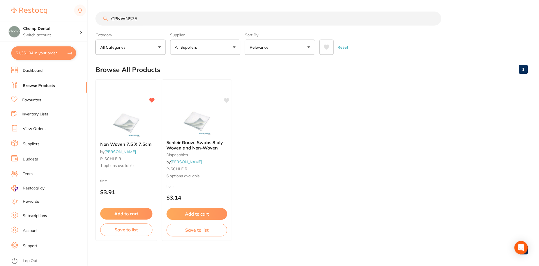
scroll to position [3, 0]
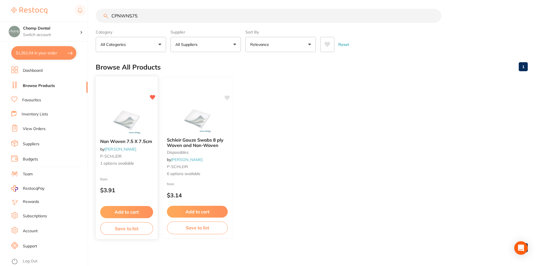
click at [143, 209] on button "Add to cart" at bounding box center [126, 212] width 53 height 12
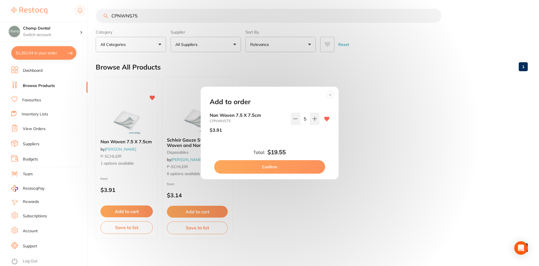
click at [273, 173] on button "Confirm" at bounding box center [269, 167] width 111 height 14
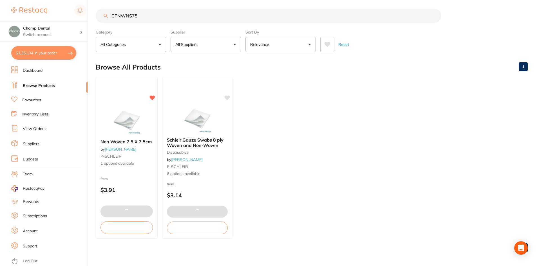
checkbox input "true"
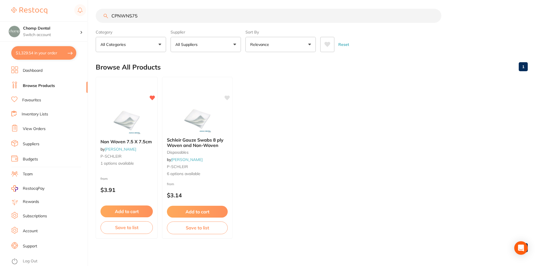
scroll to position [0, 0]
drag, startPoint x: 205, startPoint y: 18, endPoint x: 66, endPoint y: 11, distance: 139.6
click at [66, 11] on div "$1,329.54 Chomp Dental Switch account Chomp Dental $1,329.54 in your order Dash…" at bounding box center [269, 130] width 539 height 266
paste input "SNDTY"
type input "SNDTY"
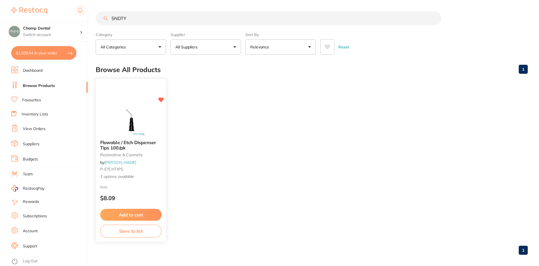
click at [135, 118] on img at bounding box center [130, 121] width 37 height 28
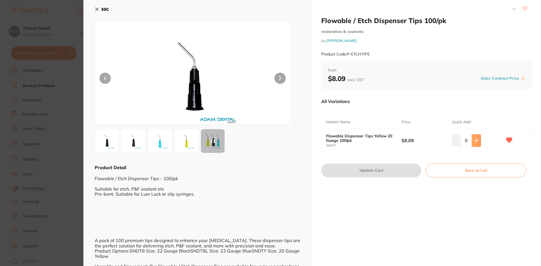
click at [476, 143] on button at bounding box center [475, 140] width 9 height 12
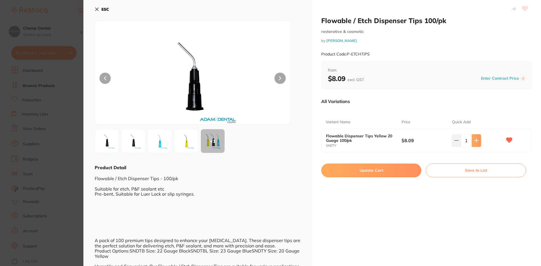
click at [476, 143] on button at bounding box center [475, 140] width 9 height 12
type input "2"
click at [402, 168] on button "Update Cart" at bounding box center [371, 171] width 100 height 14
checkbox input "false"
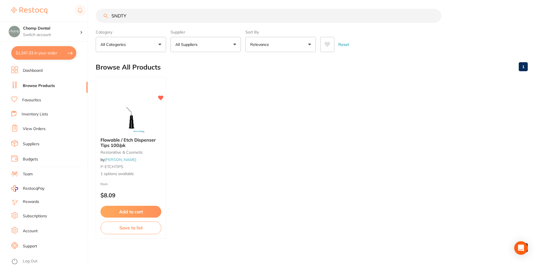
drag, startPoint x: 139, startPoint y: 15, endPoint x: 35, endPoint y: 11, distance: 104.3
click at [54, 6] on div "$1,347.33 Chomp Dental Switch account Chomp Dental $1,347.33 in your order Dash…" at bounding box center [269, 130] width 539 height 266
paste input "B"
type input "SNDTB"
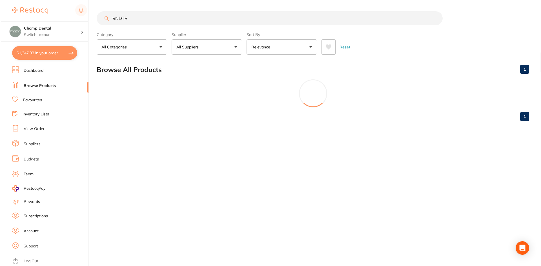
scroll to position [0, 0]
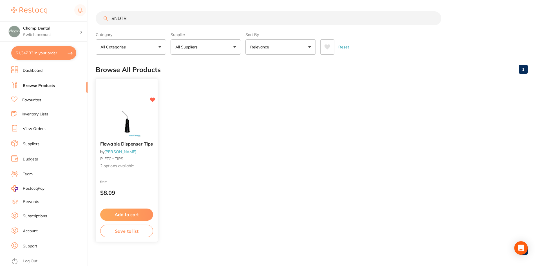
click at [142, 141] on div "Flowable Dispenser Tips by Adam Dental P-ETCHTIPS 2 options available" at bounding box center [127, 155] width 62 height 37
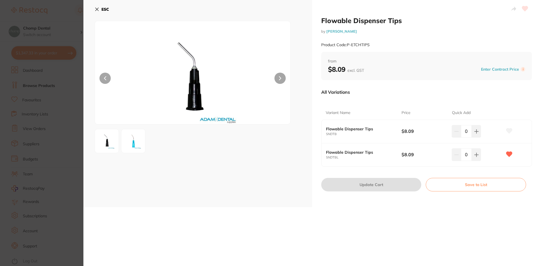
click at [100, 113] on div at bounding box center [193, 73] width 196 height 104
drag, startPoint x: 54, startPoint y: 94, endPoint x: 85, endPoint y: 53, distance: 51.3
click at [55, 95] on section "Flowable Dispenser Tips by Adam Dental Product Code: P-ETCHTIPS ESC Flowable Di…" at bounding box center [270, 133] width 541 height 266
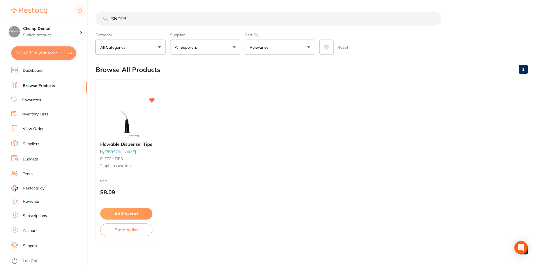
scroll to position [3, 0]
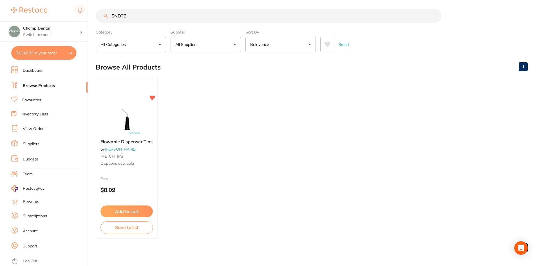
drag, startPoint x: 142, startPoint y: 19, endPoint x: 65, endPoint y: 11, distance: 76.7
click at [65, 11] on div "$1,347.33 Chomp Dental Switch account Chomp Dental $1,347.33 in your order Dash…" at bounding box center [269, 130] width 539 height 266
click at [38, 51] on button "$1,347.33 in your order" at bounding box center [43, 53] width 65 height 14
checkbox input "true"
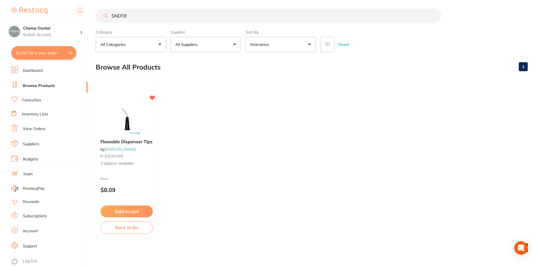
checkbox input "true"
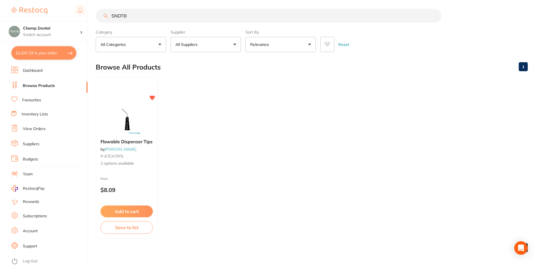
checkbox input "true"
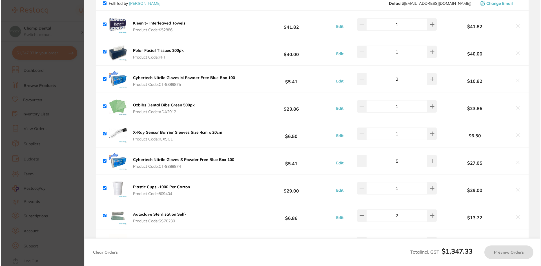
scroll to position [0, 0]
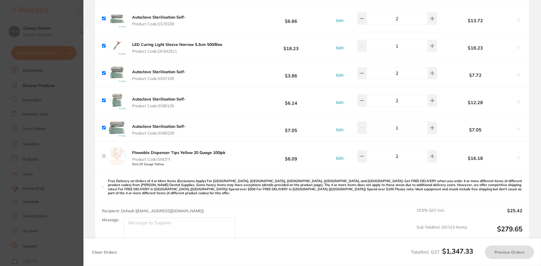
checkbox input "true"
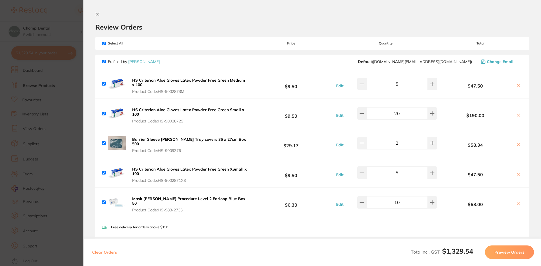
click at [25, 156] on section "Update RRP Set your pre negotiated price for this item. Item Agreed RRP (excl. …" at bounding box center [270, 133] width 541 height 266
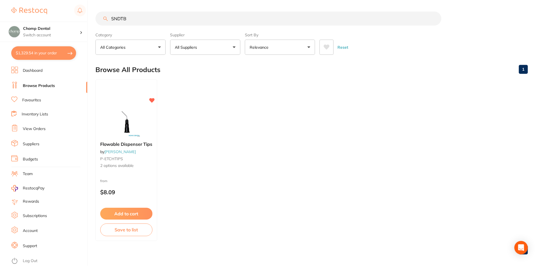
scroll to position [3, 0]
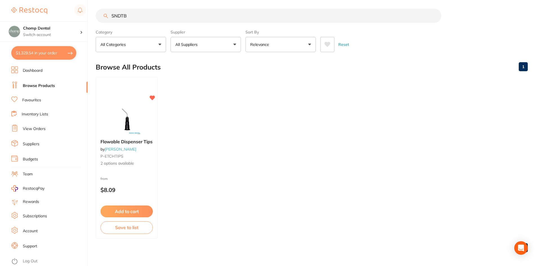
drag, startPoint x: 142, startPoint y: 17, endPoint x: 114, endPoint y: 14, distance: 28.4
click at [114, 14] on input "SNDTB" at bounding box center [269, 16] width 346 height 14
type input "S"
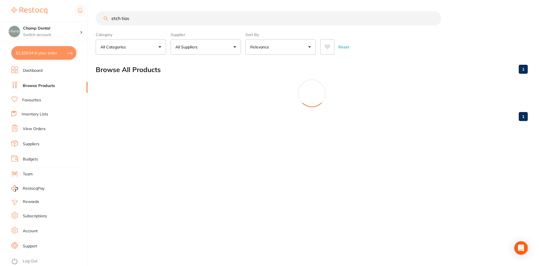
scroll to position [0, 0]
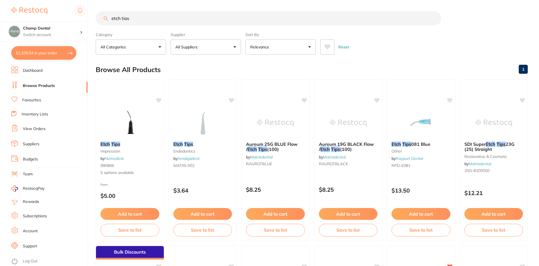
click at [132, 21] on input "etch tios" at bounding box center [269, 18] width 346 height 14
type input "etch tips"
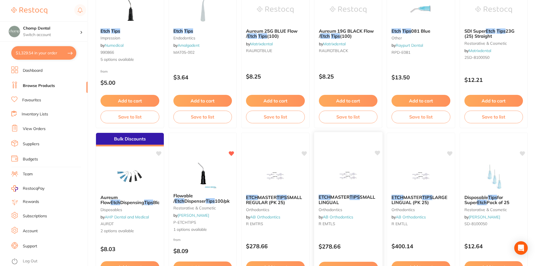
scroll to position [197, 0]
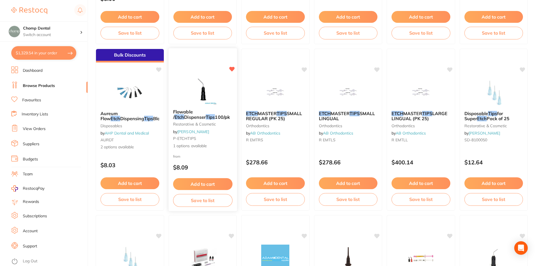
click at [201, 105] on div "Flowable / Etch Dispenser Tips 100/pk restorative & cosmetic by Adam Dental P-E…" at bounding box center [202, 129] width 68 height 49
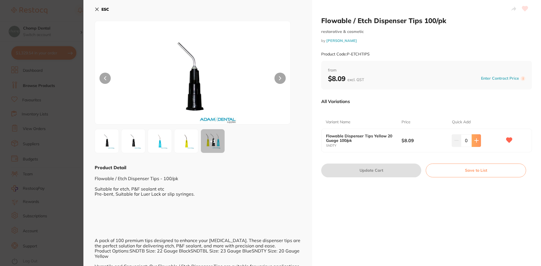
click at [476, 140] on icon at bounding box center [476, 140] width 5 height 5
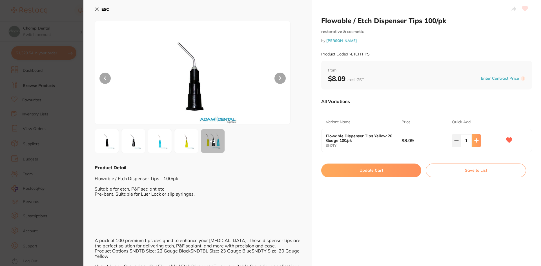
click at [476, 140] on icon at bounding box center [476, 140] width 5 height 5
type input "2"
click at [377, 171] on button "Update Cart" at bounding box center [371, 171] width 100 height 14
checkbox input "false"
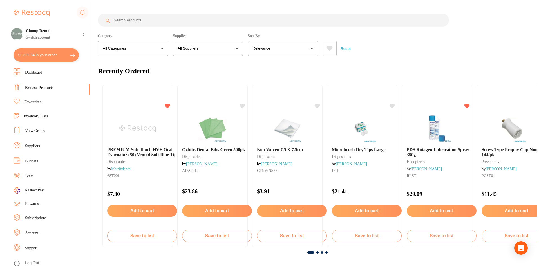
click at [150, 19] on input "search" at bounding box center [273, 20] width 351 height 13
paste input "SNDTB"
type input "SNDTB"
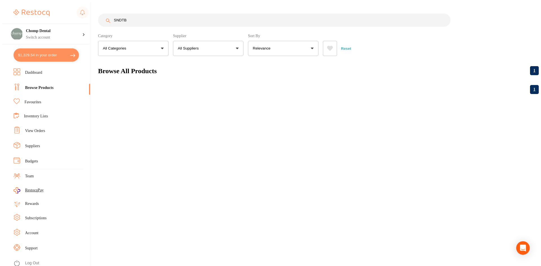
click at [41, 102] on link "Favourites" at bounding box center [32, 102] width 17 height 6
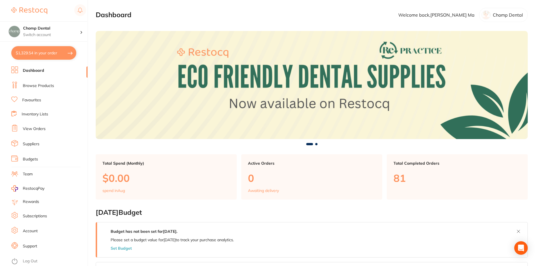
click at [48, 82] on li "Browse Products" at bounding box center [49, 86] width 76 height 8
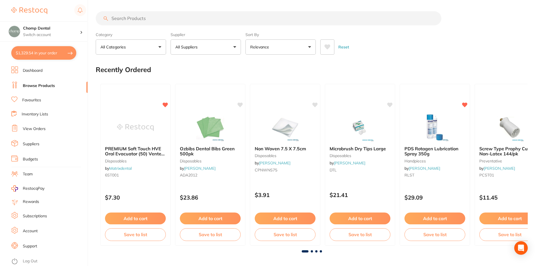
click at [161, 18] on input "search" at bounding box center [269, 18] width 346 height 14
click at [158, 20] on input "search" at bounding box center [269, 18] width 346 height 14
paste input "SNDTB"
type input "SNDTB"
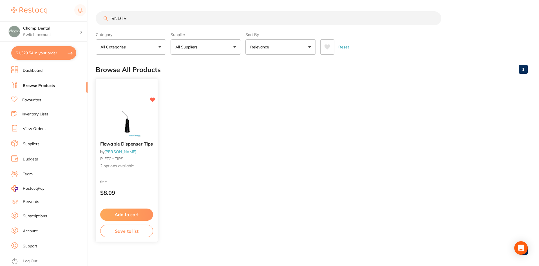
click at [123, 103] on div "Flowable Dispenser Tips by [PERSON_NAME] P-ETCHTIPS 2 options available from $8…" at bounding box center [126, 161] width 63 height 164
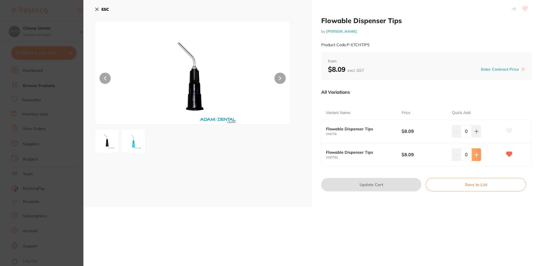
click at [474, 134] on icon at bounding box center [476, 131] width 5 height 5
type input "3"
click at [355, 184] on button "Update Cart" at bounding box center [371, 185] width 100 height 14
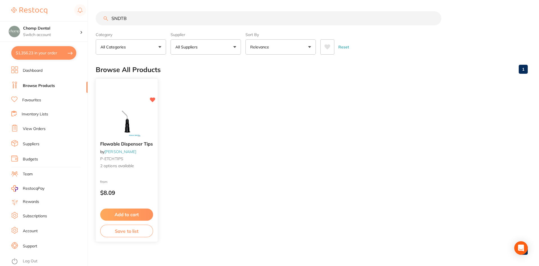
click at [139, 215] on button "Add to cart" at bounding box center [126, 215] width 53 height 12
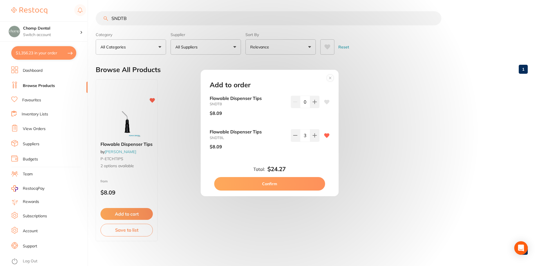
click at [295, 187] on button "Confirm" at bounding box center [269, 184] width 111 height 14
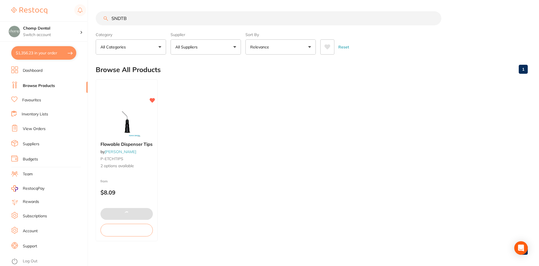
click at [44, 49] on button "$1,356.23 in your order" at bounding box center [43, 53] width 65 height 14
checkbox input "true"
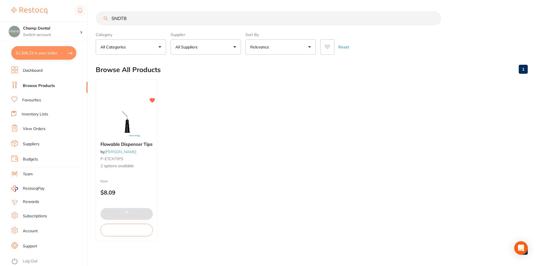
checkbox input "true"
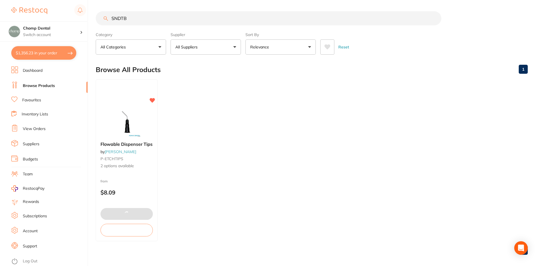
checkbox input "true"
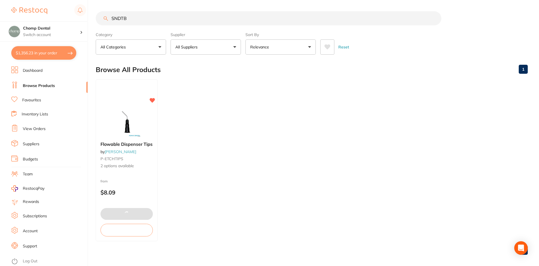
checkbox input "true"
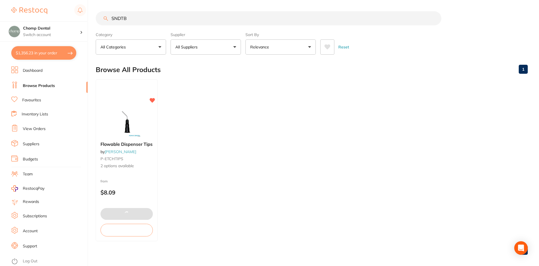
checkbox input "true"
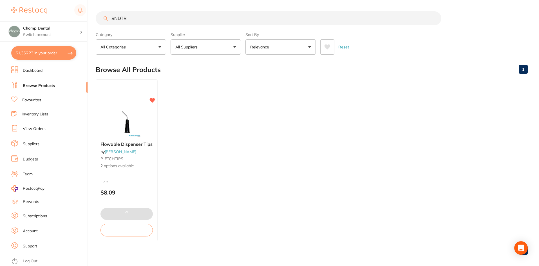
checkbox input "true"
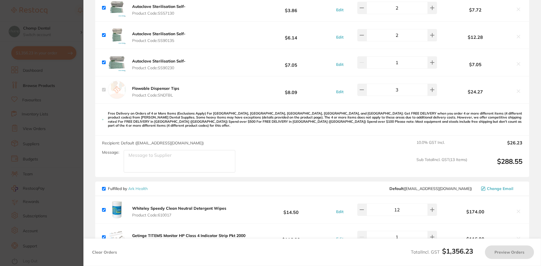
checkbox input "true"
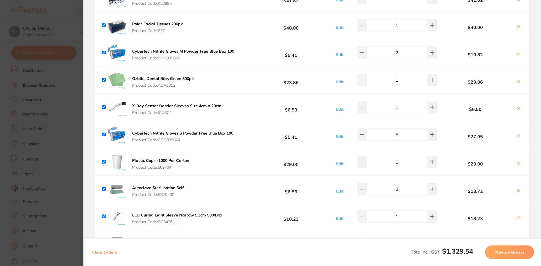
scroll to position [366, 0]
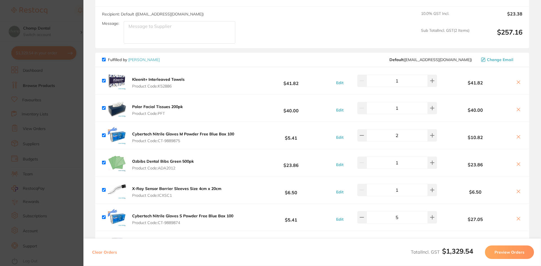
click at [23, 131] on section "Update RRP Set your pre negotiated price for this item. Item Agreed RRP (excl. …" at bounding box center [270, 133] width 541 height 266
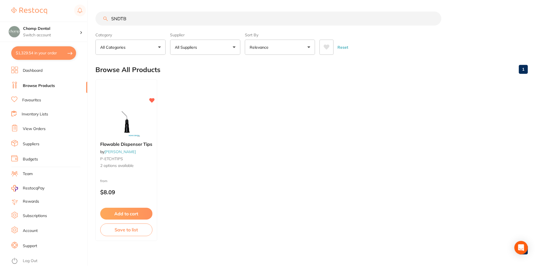
scroll to position [5, 0]
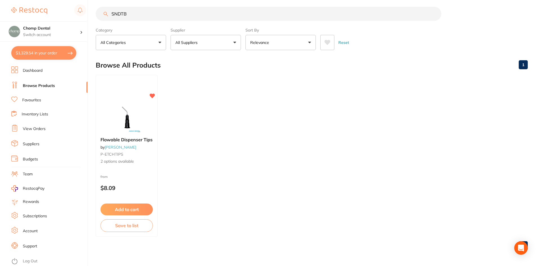
click at [40, 50] on button "$1,329.54 in your order" at bounding box center [43, 53] width 65 height 14
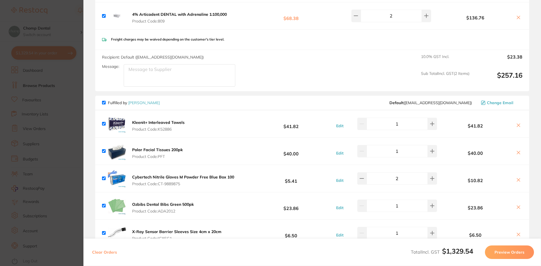
scroll to position [282, 0]
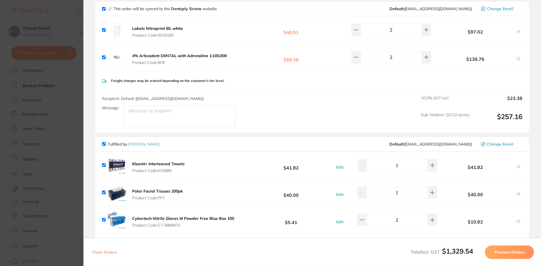
click at [5, 114] on section "Update RRP Set your pre negotiated price for this item. Item Agreed RRP (excl. …" at bounding box center [270, 133] width 541 height 266
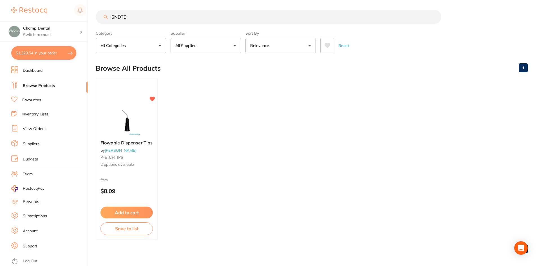
scroll to position [0, 0]
drag, startPoint x: 152, startPoint y: 9, endPoint x: 104, endPoint y: 4, distance: 48.7
click at [104, 4] on main "SNDTB Category All Categories All Categories No categories found Clear Category…" at bounding box center [317, 135] width 443 height 271
type input "gauze"
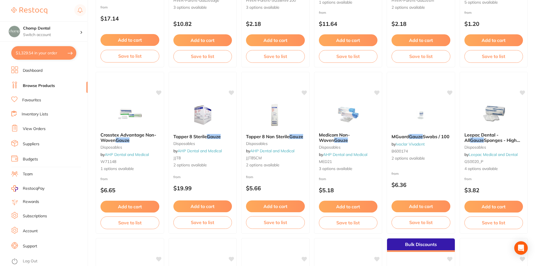
scroll to position [197, 0]
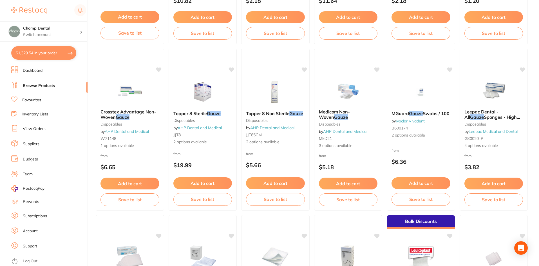
click at [39, 100] on link "Favourites" at bounding box center [31, 100] width 19 height 6
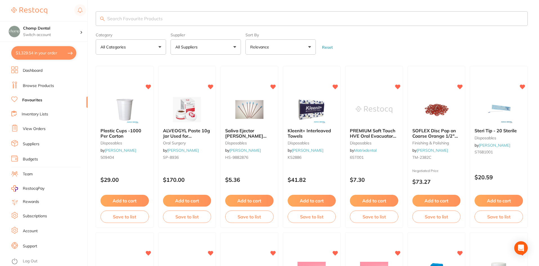
click at [193, 20] on input "search" at bounding box center [312, 18] width 432 height 15
type input "gauze"
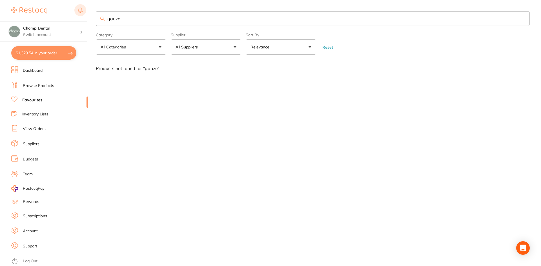
drag, startPoint x: 149, startPoint y: 19, endPoint x: 77, endPoint y: 14, distance: 72.3
click at [77, 14] on div "$1,329.54 Chomp Dental Switch account Chomp Dental $1,329.54 in your order Dash…" at bounding box center [270, 133] width 541 height 266
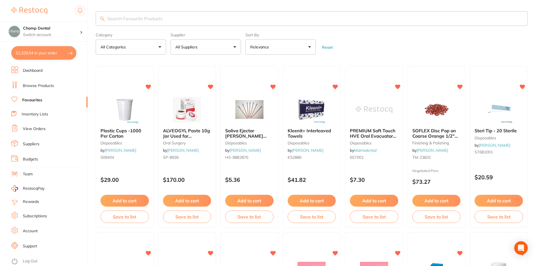
click at [166, 16] on input "search" at bounding box center [312, 18] width 432 height 15
paste input "CPNWNS75"
type input "CPNWNS75"
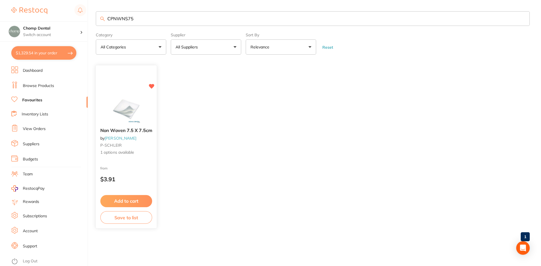
click at [132, 168] on div "from $3.91" at bounding box center [126, 175] width 61 height 20
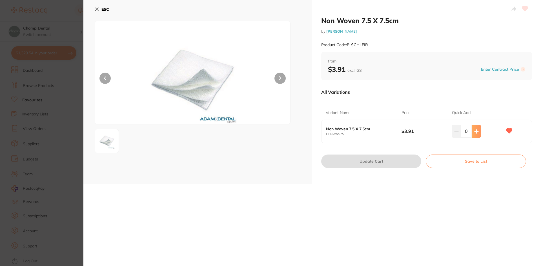
click at [476, 131] on icon at bounding box center [476, 132] width 4 height 4
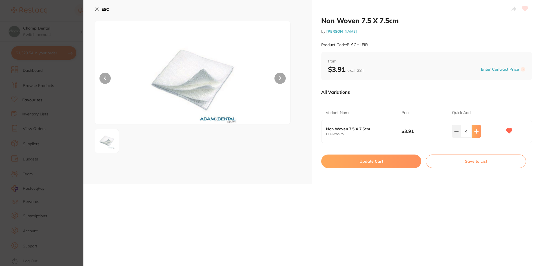
type input "5"
click at [407, 159] on button "Update Cart" at bounding box center [371, 162] width 100 height 14
checkbox input "false"
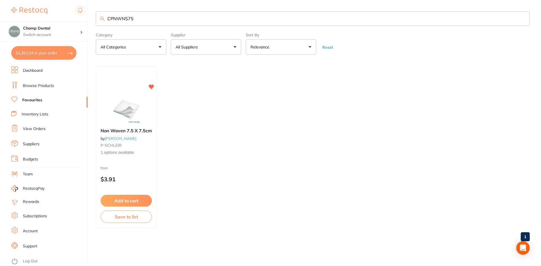
click at [43, 55] on button "$1,351.04 in your order" at bounding box center [43, 53] width 65 height 14
checkbox input "true"
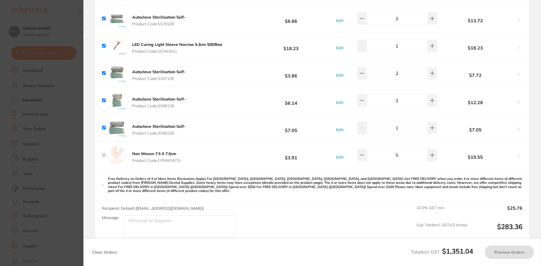
checkbox input "true"
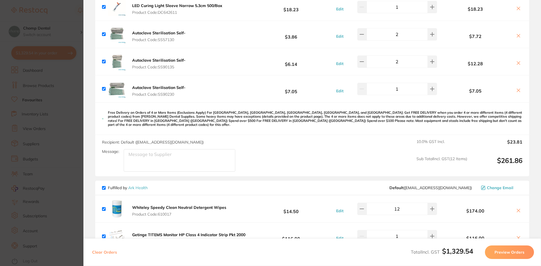
scroll to position [627, 0]
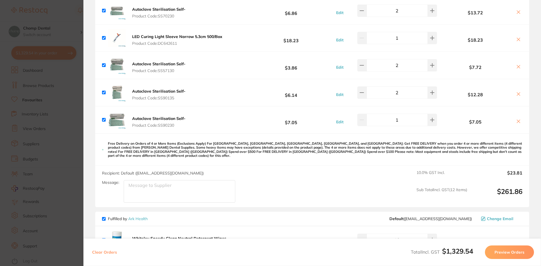
click at [23, 137] on section "Update RRP Set your pre negotiated price for this item. Item Agreed RRP (excl. …" at bounding box center [270, 133] width 541 height 266
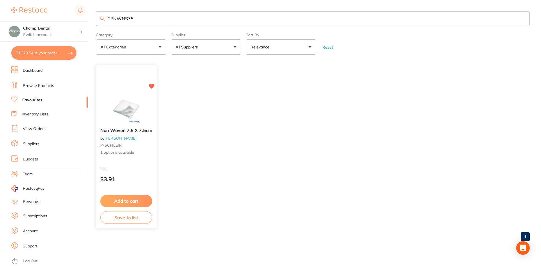
click at [142, 198] on button "Add to cart" at bounding box center [126, 201] width 52 height 12
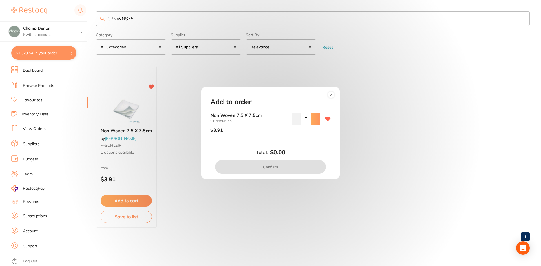
click at [317, 120] on button at bounding box center [315, 119] width 9 height 12
type input "3"
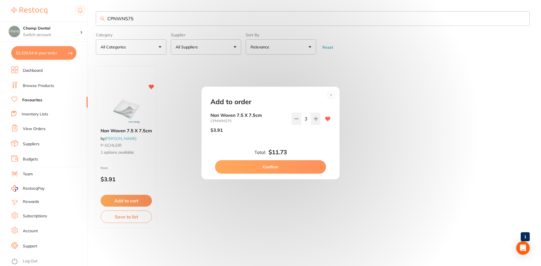
click at [291, 159] on div "Total: $11.73 Confirm" at bounding box center [270, 161] width 133 height 25
click at [291, 165] on button "Confirm" at bounding box center [270, 167] width 111 height 14
checkbox input "false"
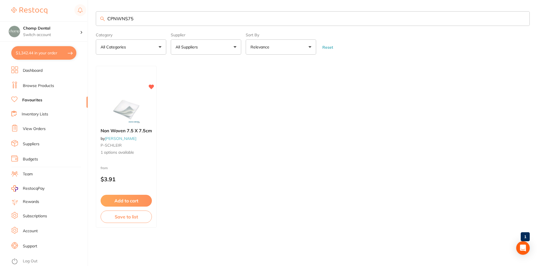
click at [22, 52] on button "$1,342.44 in your order" at bounding box center [43, 53] width 65 height 14
checkbox input "true"
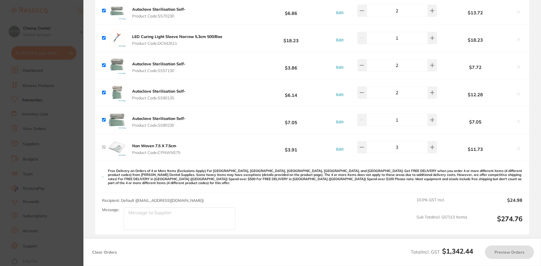
checkbox input "true"
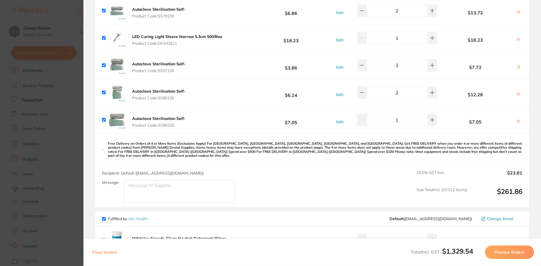
click at [0, 119] on section "Update RRP Set your pre negotiated price for this item. Item Agreed RRP (excl. …" at bounding box center [270, 133] width 541 height 266
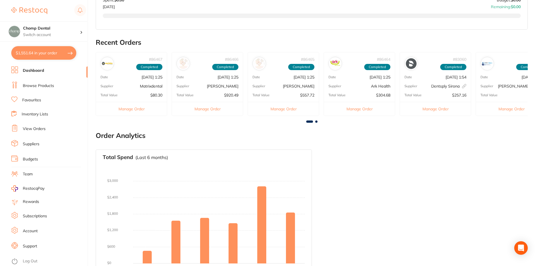
scroll to position [282, 0]
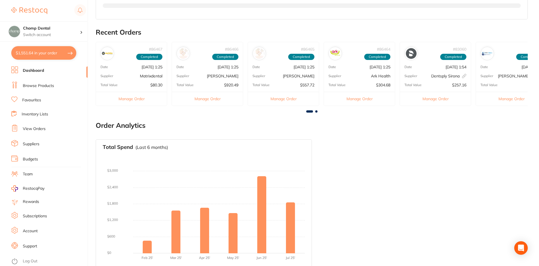
click at [29, 262] on link "Log Out" at bounding box center [30, 261] width 15 height 6
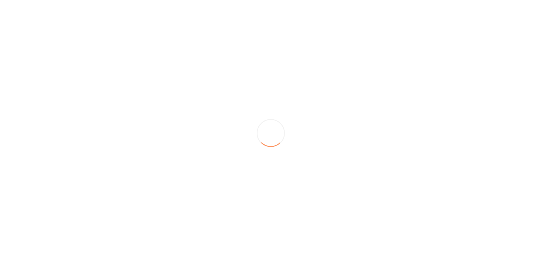
scroll to position [0, 0]
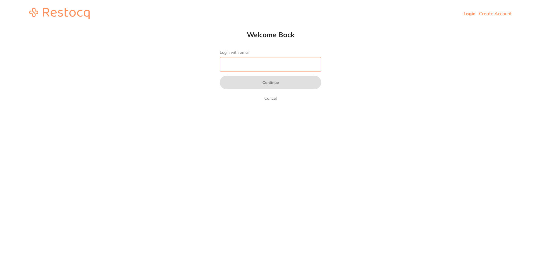
click at [268, 65] on input "Login with email" at bounding box center [270, 64] width 101 height 15
type input "[EMAIL_ADDRESS][DOMAIN_NAME]"
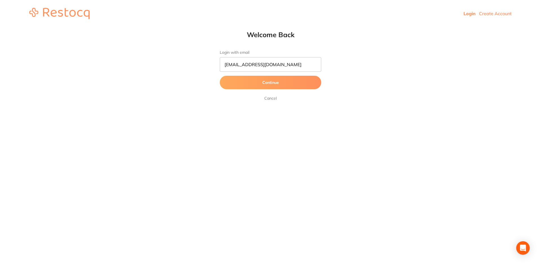
click at [262, 84] on button "Continue" at bounding box center [270, 83] width 101 height 14
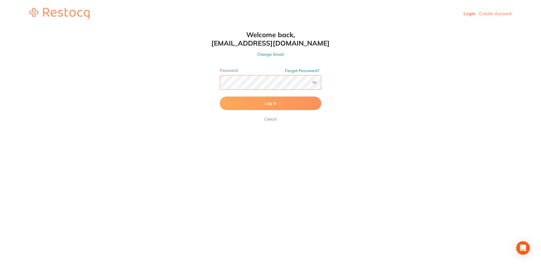
click at [220, 97] on button "Log In" at bounding box center [270, 104] width 101 height 14
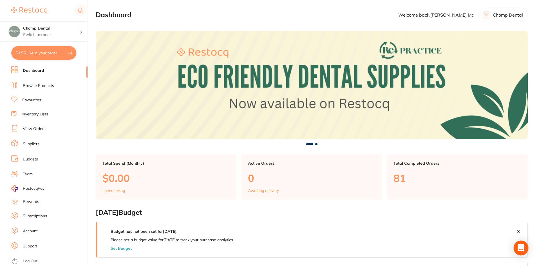
click at [523, 249] on icon "Open Intercom Messenger" at bounding box center [521, 247] width 7 height 7
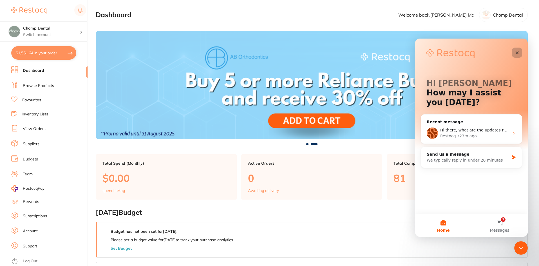
click at [519, 51] on icon "Close" at bounding box center [517, 52] width 5 height 5
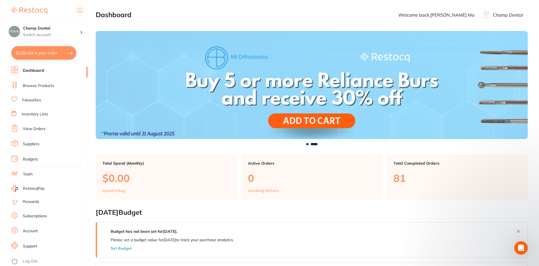
click at [523, 249] on icon "Open Intercom Messenger" at bounding box center [521, 248] width 9 height 9
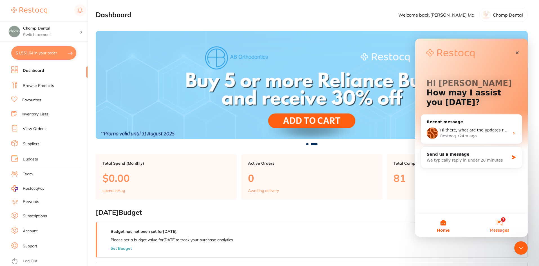
click at [510, 227] on button "1 Messages" at bounding box center [500, 225] width 56 height 23
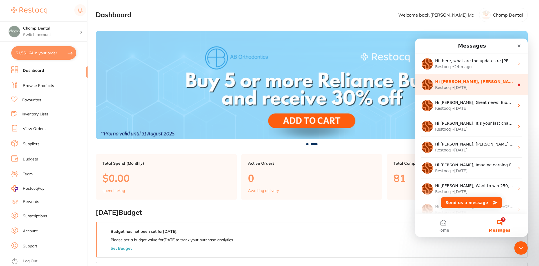
click at [471, 86] on div "Restocq • [DATE]" at bounding box center [474, 88] width 79 height 6
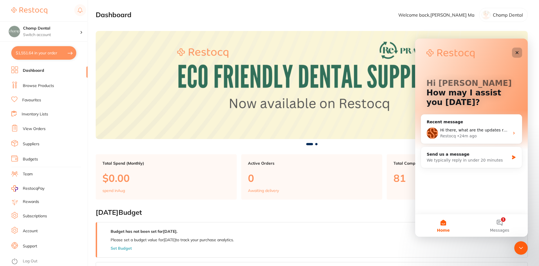
click at [517, 56] on div "Close" at bounding box center [517, 53] width 10 height 10
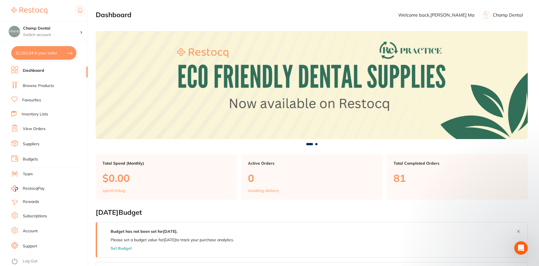
click at [50, 57] on button "$1,551.64 in your order" at bounding box center [43, 53] width 65 height 14
checkbox input "true"
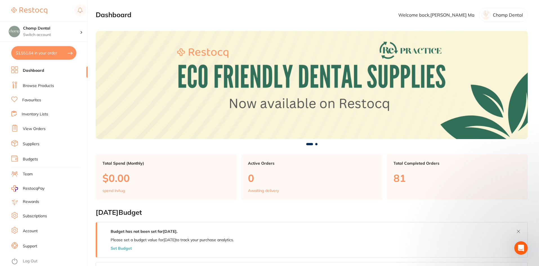
checkbox input "true"
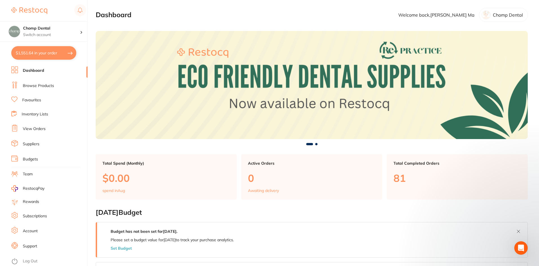
checkbox input "true"
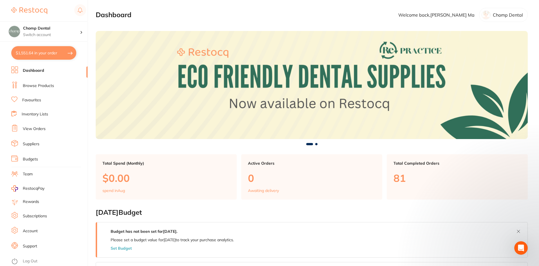
checkbox input "true"
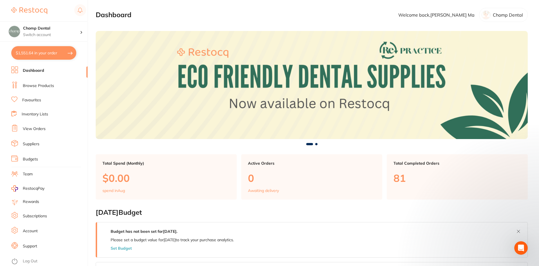
checkbox input "true"
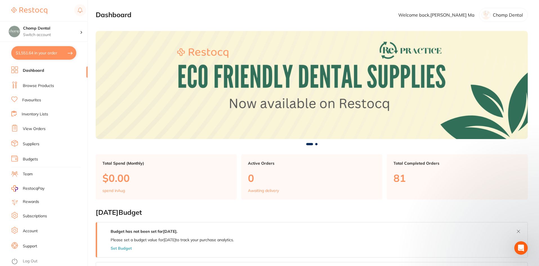
checkbox input "true"
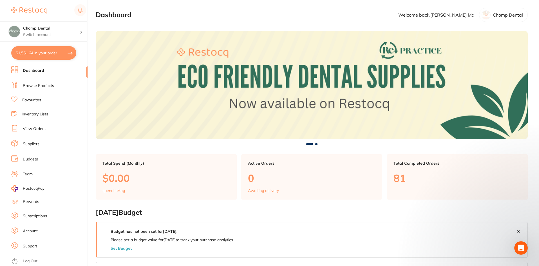
checkbox input "true"
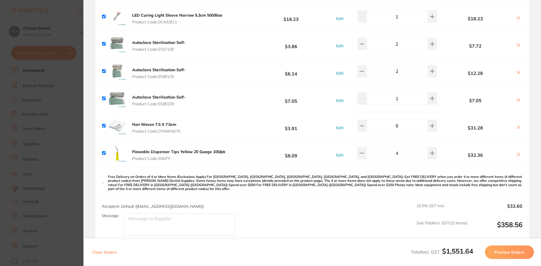
scroll to position [704, 0]
type input "6"
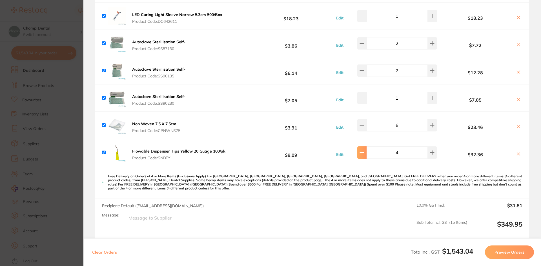
type input "2"
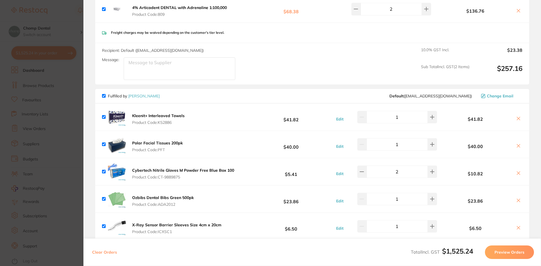
scroll to position [310, 0]
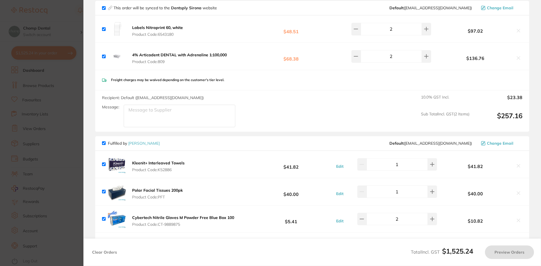
drag, startPoint x: 39, startPoint y: 139, endPoint x: 519, endPoint y: 119, distance: 480.2
click at [41, 139] on section "Update RRP Set your pre negotiated price for this item. Item Agreed RRP (excl. …" at bounding box center [270, 133] width 541 height 266
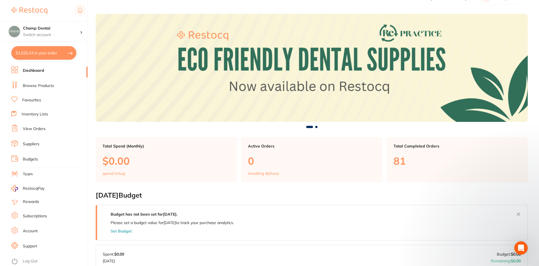
scroll to position [0, 0]
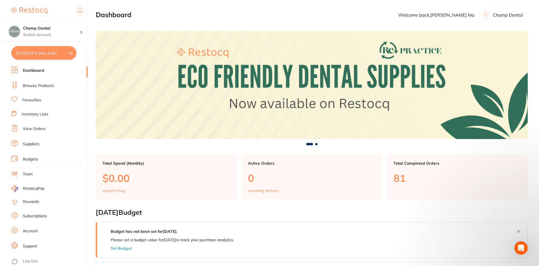
click at [58, 84] on li "Browse Products" at bounding box center [49, 86] width 76 height 8
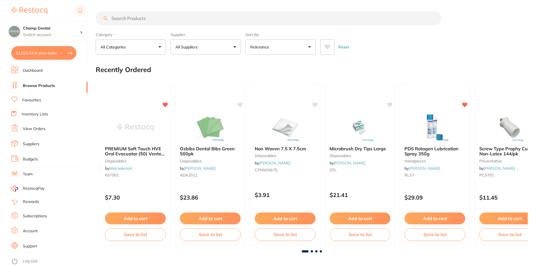
click at [144, 23] on input "search" at bounding box center [269, 18] width 346 height 14
type input "w"
type input "etch"
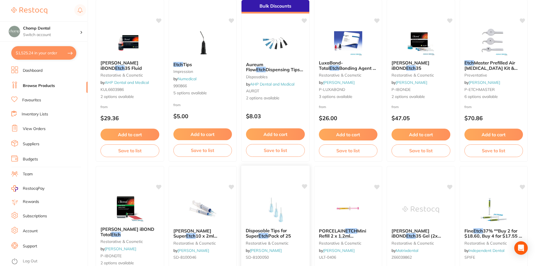
scroll to position [113, 0]
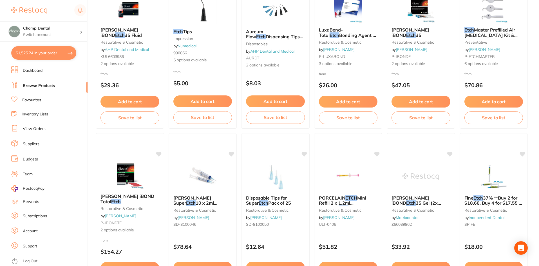
click at [34, 102] on link "Favourites" at bounding box center [31, 100] width 19 height 6
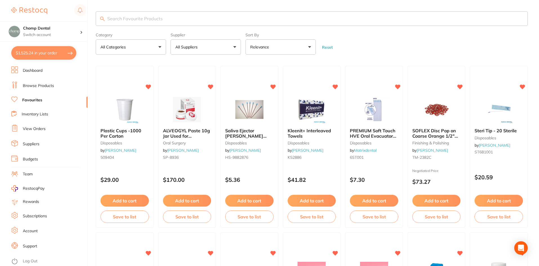
click at [152, 24] on input "search" at bounding box center [312, 18] width 432 height 15
click at [152, 21] on input "search" at bounding box center [312, 18] width 432 height 15
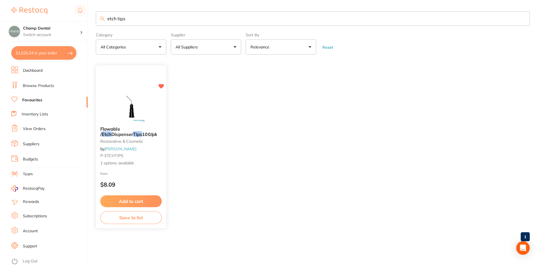
click at [143, 133] on b "Flowable / Etch Dispenser Tips 100/pk" at bounding box center [130, 131] width 61 height 10
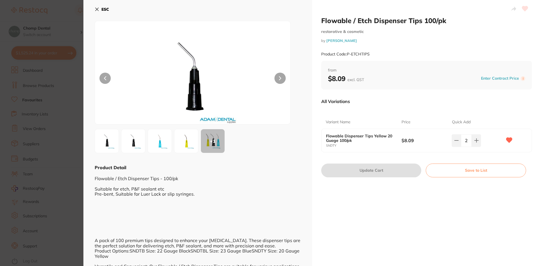
click at [26, 85] on section "Flowable / Etch Dispenser Tips 100/pk restorative & cosmetic by [PERSON_NAME] P…" at bounding box center [270, 133] width 541 height 266
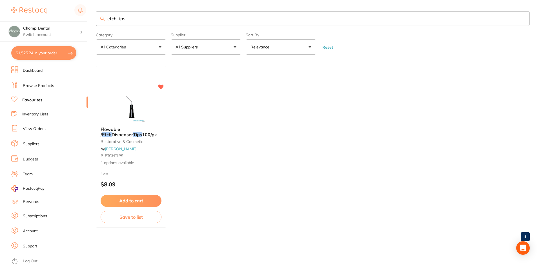
click at [171, 16] on input "etch tips" at bounding box center [313, 18] width 434 height 15
drag, startPoint x: 144, startPoint y: 20, endPoint x: 70, endPoint y: 14, distance: 74.6
click at [70, 14] on div "$1,525.24 Chomp Dental Switch account Chomp Dental $1,525.24 in your order Dash…" at bounding box center [270, 133] width 541 height 266
paste input "SNDTB"
type input "SNDTB"
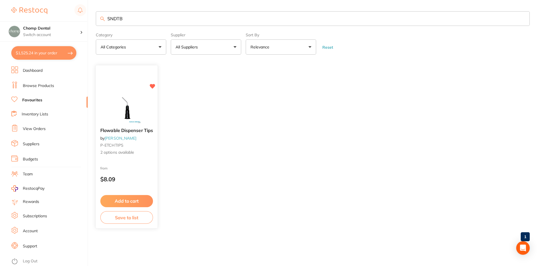
click at [134, 108] on img at bounding box center [126, 109] width 37 height 28
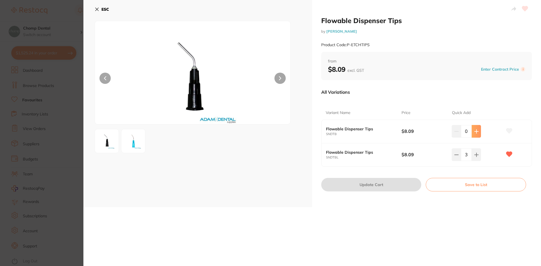
click at [477, 126] on button at bounding box center [475, 131] width 9 height 12
type input "1"
click at [341, 182] on button "Update Cart" at bounding box center [371, 185] width 100 height 14
checkbox input "false"
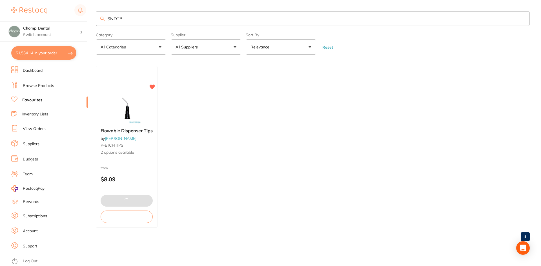
click at [50, 55] on button "$1,534.14 in your order" at bounding box center [43, 53] width 65 height 14
checkbox input "true"
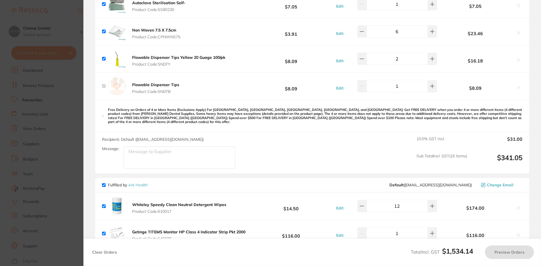
checkbox input "true"
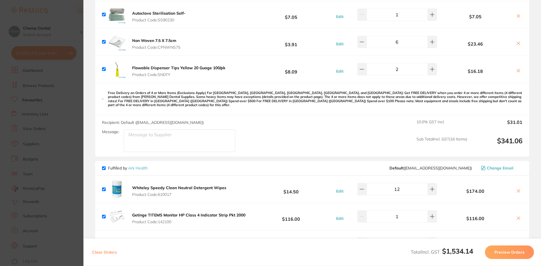
scroll to position [817, 0]
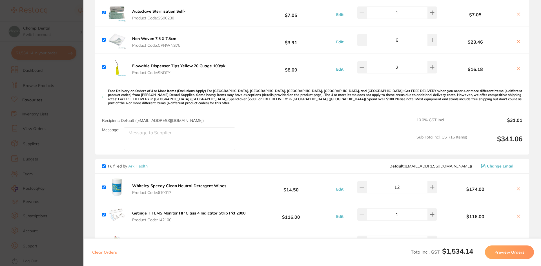
click at [57, 111] on section "Update RRP Set your pre negotiated price for this item. Item Agreed RRP (excl. …" at bounding box center [270, 133] width 541 height 266
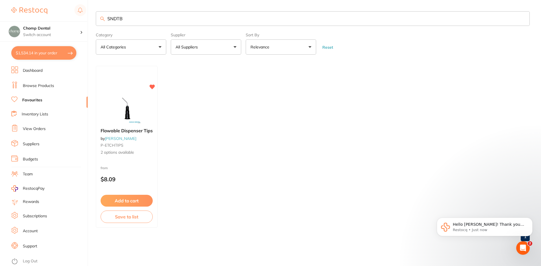
click at [49, 59] on button "$1,534.14 in your order" at bounding box center [43, 53] width 65 height 14
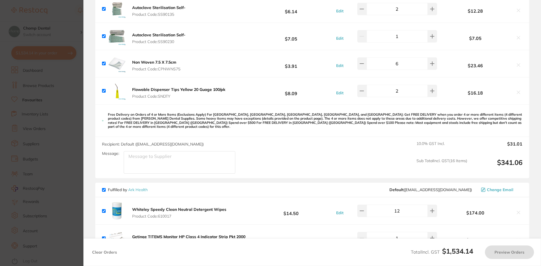
scroll to position [736, 0]
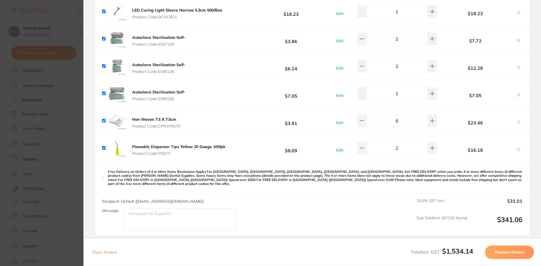
click at [37, 152] on section "Update RRP Set your pre negotiated price for this item. Item Agreed RRP (excl. …" at bounding box center [270, 133] width 541 height 266
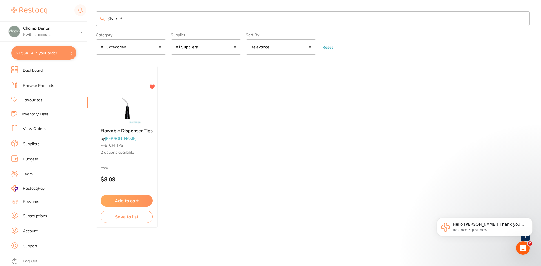
drag, startPoint x: 200, startPoint y: 22, endPoint x: 1, endPoint y: 9, distance: 199.5
click at [0, 9] on div "$1,534.14 Chomp Dental Switch account Chomp Dental $1,534.14 in your order Dash…" at bounding box center [270, 133] width 541 height 266
paste input "GC-GUIA1"
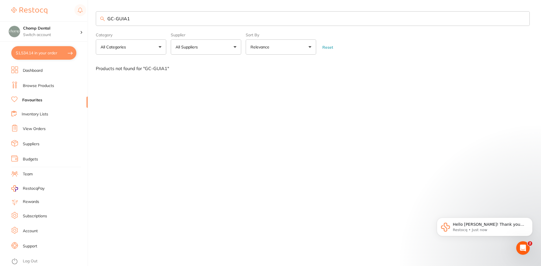
scroll to position [0, 0]
drag, startPoint x: 123, startPoint y: 25, endPoint x: 77, endPoint y: 17, distance: 46.2
click at [77, 17] on div "$1,534.14 Chomp Dental Switch account Chomp Dental $1,534.14 in your order Dash…" at bounding box center [270, 133] width 541 height 266
type input "gaenial"
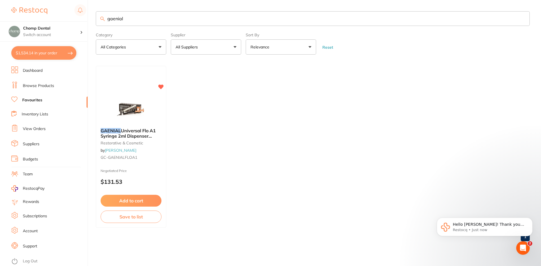
click at [41, 81] on ul "Dashboard Browse Products Favourites Inventory Lists View Orders Suppliers Budg…" at bounding box center [49, 166] width 76 height 200
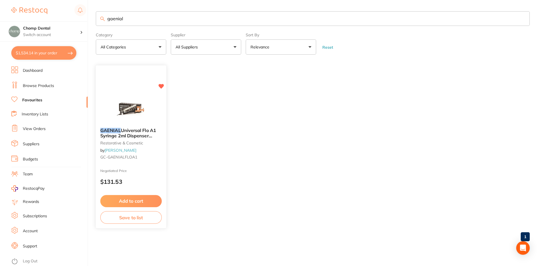
click at [145, 200] on button "Add to cart" at bounding box center [130, 201] width 61 height 12
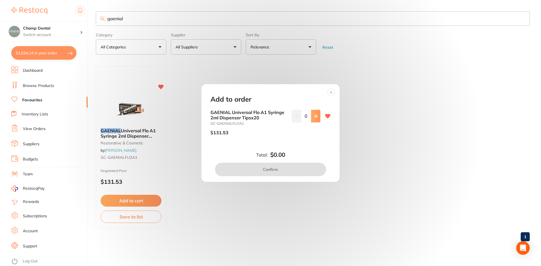
click at [314, 116] on icon at bounding box center [316, 116] width 4 height 4
type input "1"
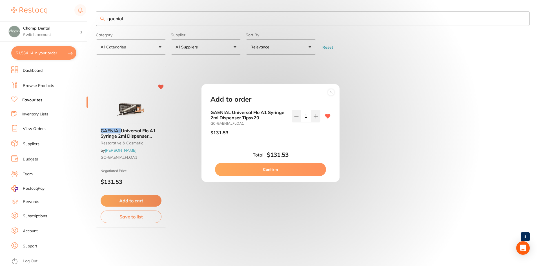
click at [285, 168] on button "Confirm" at bounding box center [270, 170] width 111 height 14
checkbox input "false"
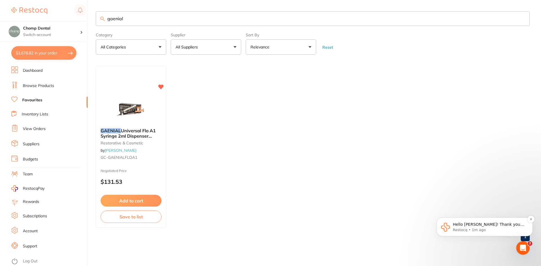
scroll to position [763, 0]
click at [521, 250] on icon "Open Intercom Messenger" at bounding box center [522, 248] width 9 height 9
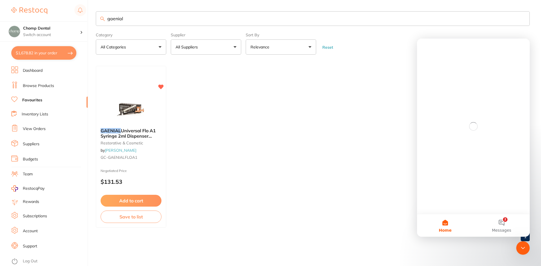
scroll to position [0, 0]
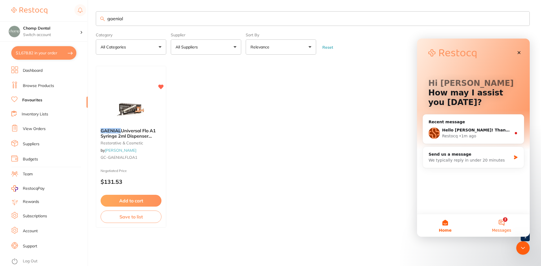
click at [495, 227] on button "2 Messages" at bounding box center [501, 225] width 56 height 23
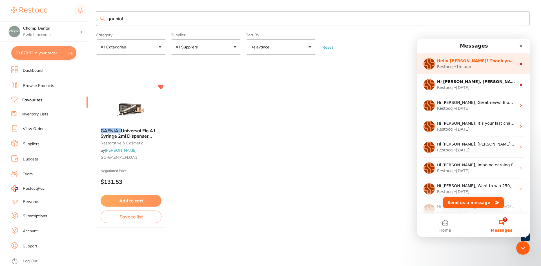
click at [454, 66] on div "• 1m ago" at bounding box center [462, 67] width 17 height 6
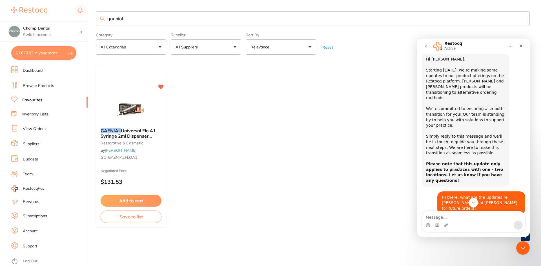
scroll to position [63, 0]
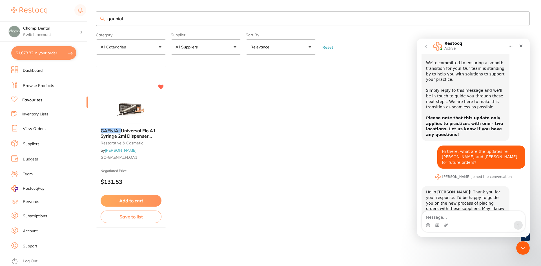
click at [478, 223] on div "Intercom messenger" at bounding box center [473, 225] width 103 height 9
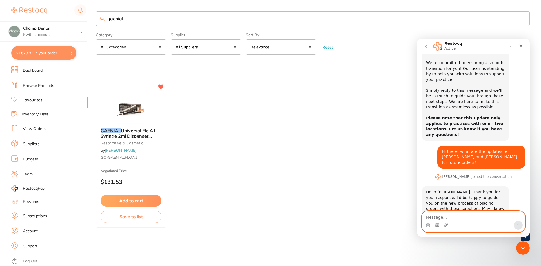
click at [476, 219] on textarea "Message…" at bounding box center [473, 216] width 103 height 10
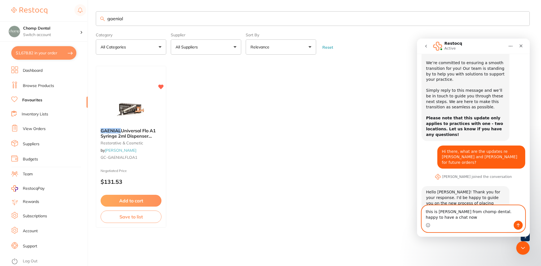
scroll to position [68, 0]
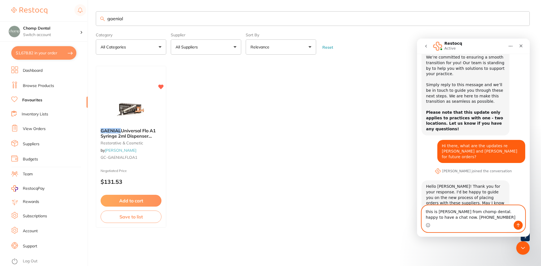
type textarea "this is [PERSON_NAME] from chomp dental. happy to have a chat now. [PHONE_NUMBE…"
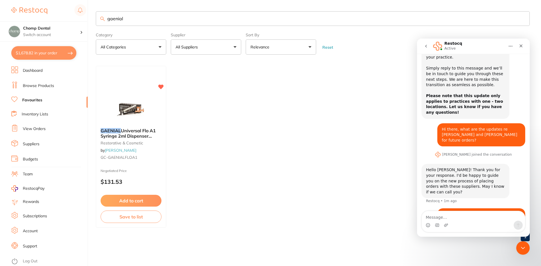
drag, startPoint x: 160, startPoint y: 16, endPoint x: 70, endPoint y: -5, distance: 92.3
click at [70, 0] on html "$1,678.82 Chomp Dental Switch account Chomp Dental $1,678.82 in your order Dash…" at bounding box center [270, 133] width 541 height 266
type input "GC-0135B1330010"
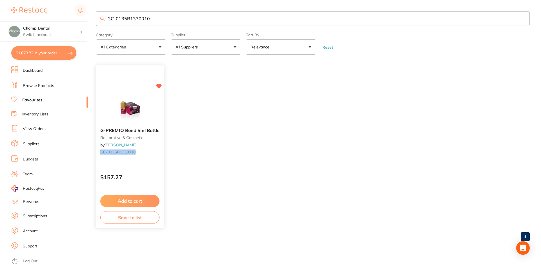
click at [135, 198] on button "Add to cart" at bounding box center [129, 201] width 59 height 12
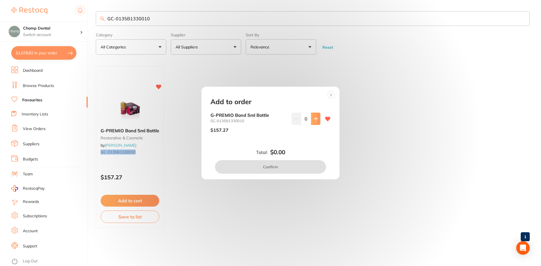
click at [318, 116] on button at bounding box center [315, 119] width 9 height 12
type input "1"
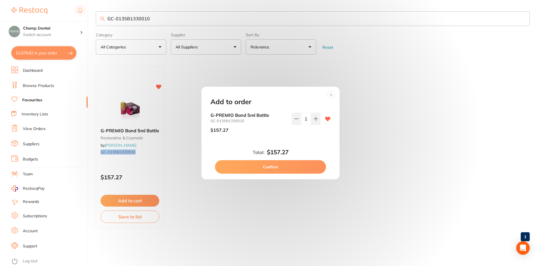
click at [298, 168] on button "Confirm" at bounding box center [270, 167] width 111 height 14
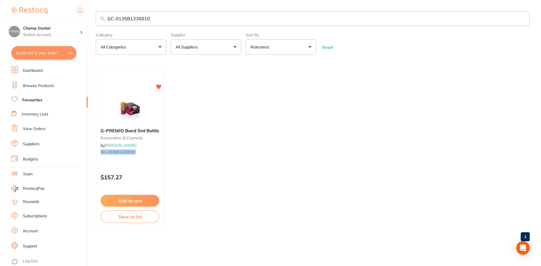
scroll to position [790, 0]
drag, startPoint x: 113, startPoint y: 6, endPoint x: 29, endPoint y: -6, distance: 84.8
click at [29, 0] on html "$1,851.82 Chomp Dental Switch account Chomp Dental $1,851.82 in your order Dash…" at bounding box center [270, 133] width 541 height 266
paste input "711624"
type input "711624"
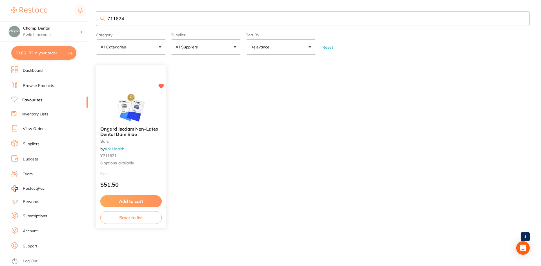
click at [121, 198] on button "Add to cart" at bounding box center [130, 201] width 61 height 12
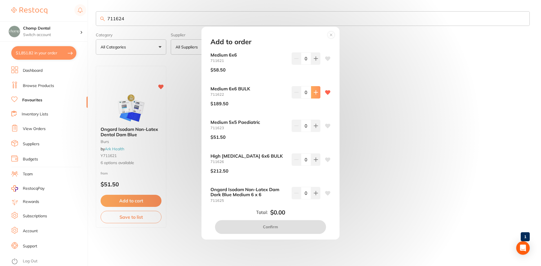
click at [313, 61] on icon at bounding box center [315, 58] width 5 height 5
type input "1"
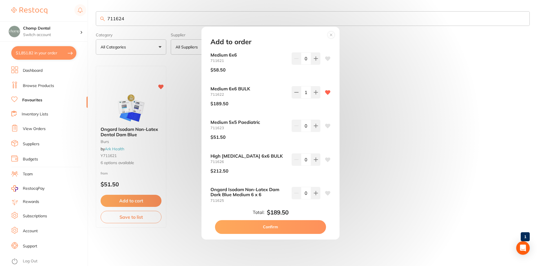
click at [276, 232] on button "Confirm" at bounding box center [270, 227] width 111 height 14
checkbox input "false"
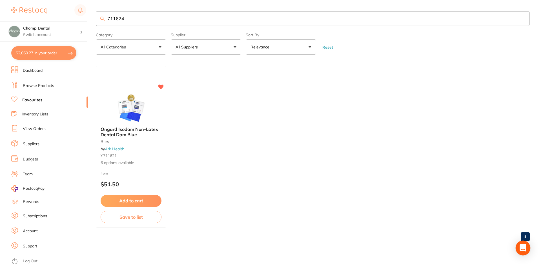
click at [521, 250] on icon "Open Intercom Messenger" at bounding box center [522, 247] width 7 height 7
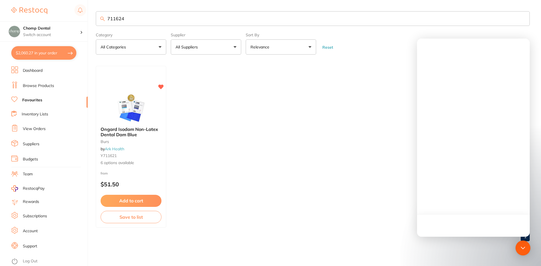
scroll to position [0, 0]
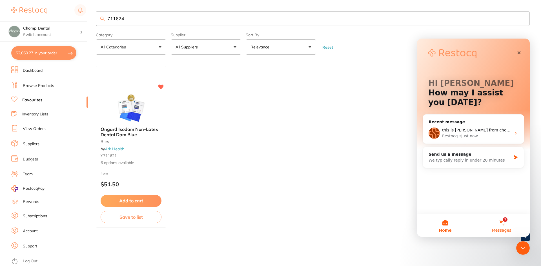
click at [506, 221] on button "1 Messages" at bounding box center [501, 225] width 56 height 23
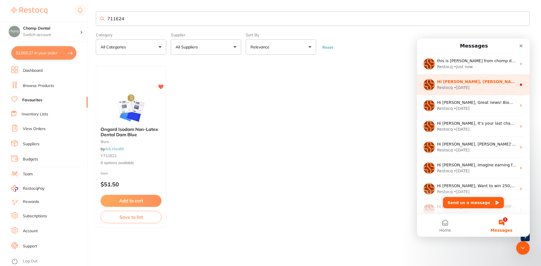
click at [468, 86] on div "Restocq • [DATE]" at bounding box center [476, 88] width 79 height 6
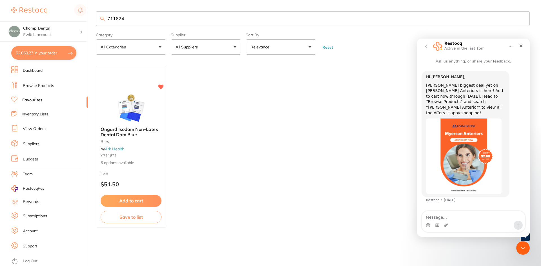
click at [43, 57] on button "$2,060.27 in your order" at bounding box center [43, 53] width 65 height 14
checkbox input "true"
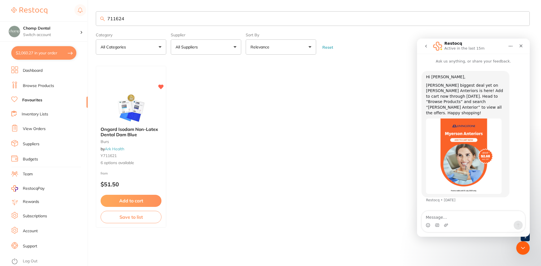
checkbox input "true"
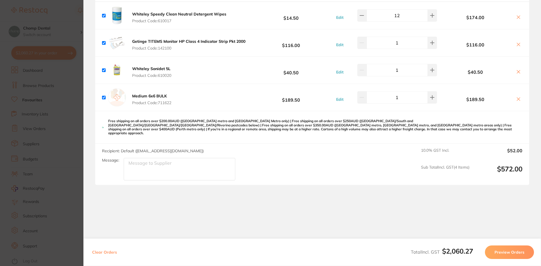
scroll to position [930, 0]
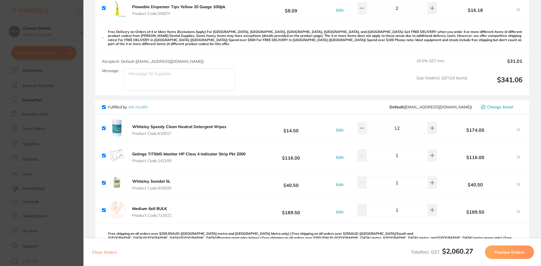
click at [58, 164] on section "Update RRP Set your pre negotiated price for this item. Item Agreed RRP (excl. …" at bounding box center [270, 133] width 541 height 266
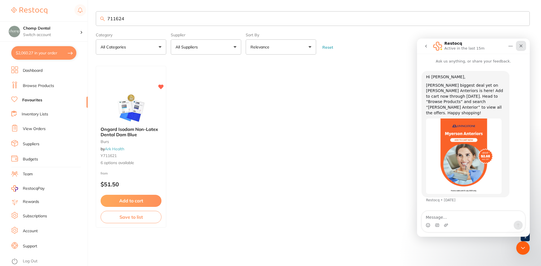
click at [520, 47] on icon "Close" at bounding box center [520, 46] width 5 height 5
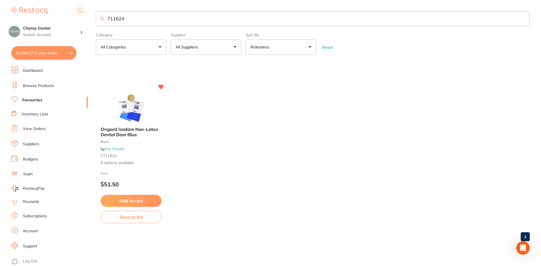
scroll to position [0, 0]
drag, startPoint x: 168, startPoint y: 20, endPoint x: 98, endPoint y: 20, distance: 70.7
click at [98, 20] on input "711624" at bounding box center [313, 18] width 434 height 15
paste input "659610V"
type input "659610V"
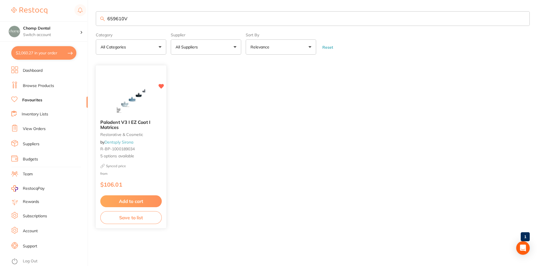
click at [145, 198] on button "Add to cart" at bounding box center [130, 201] width 61 height 12
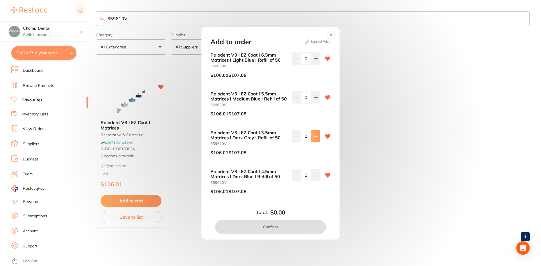
click at [317, 65] on button at bounding box center [315, 58] width 9 height 12
type input "1"
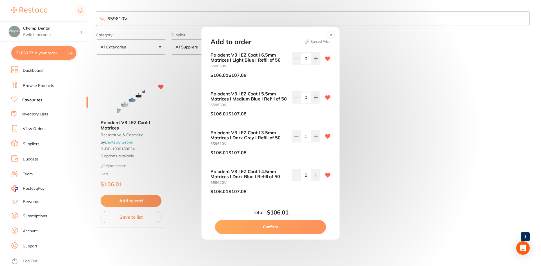
click at [298, 229] on button "Confirm" at bounding box center [270, 227] width 111 height 14
checkbox input "false"
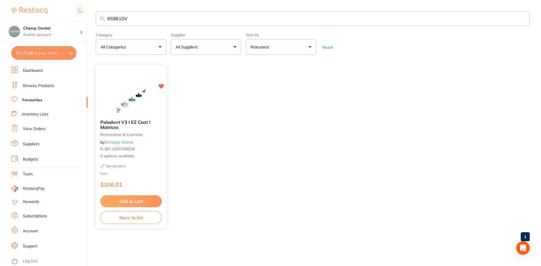
click at [134, 154] on span "5 options available" at bounding box center [130, 157] width 61 height 6
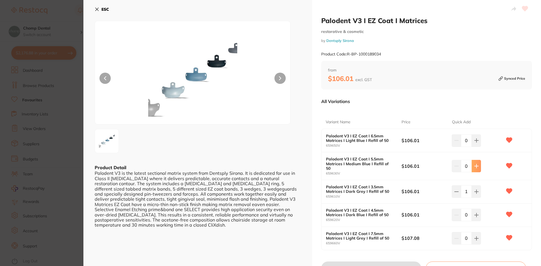
scroll to position [28, 0]
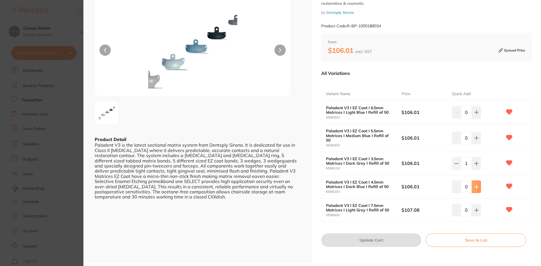
click at [475, 115] on icon at bounding box center [476, 112] width 5 height 5
type input "1"
click at [393, 234] on button "Update Cart" at bounding box center [371, 240] width 100 height 14
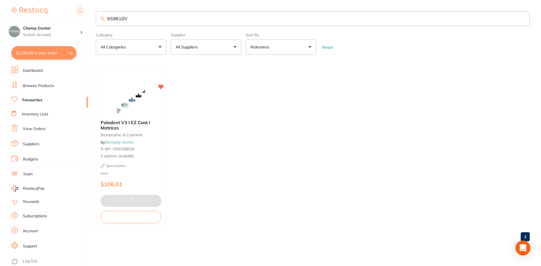
click at [517, 246] on div "Open Intercom Messenger" at bounding box center [522, 248] width 15 height 15
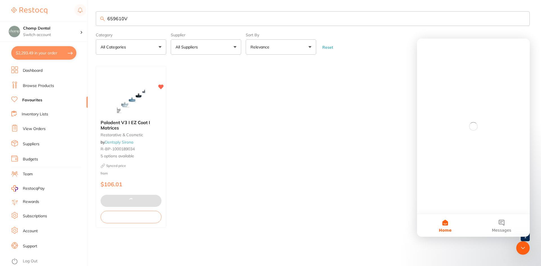
scroll to position [0, 0]
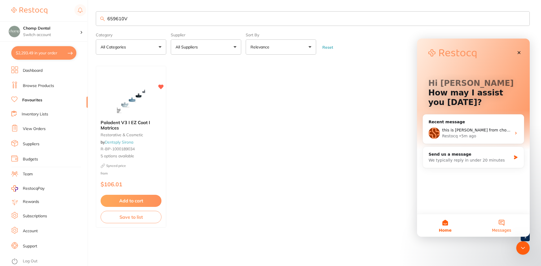
click at [502, 226] on button "Messages" at bounding box center [501, 225] width 56 height 23
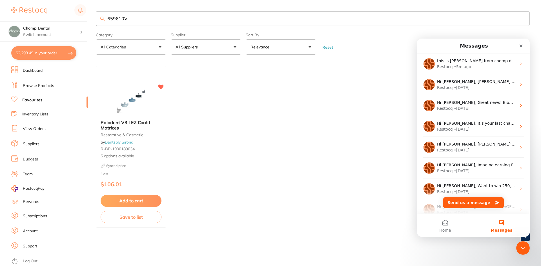
drag, startPoint x: 317, startPoint y: 118, endPoint x: 381, endPoint y: 115, distance: 64.3
click at [318, 117] on ul "Palodent V3 I EZ Coat I Matrices restorative & cosmetic by Dentsply Sirona R-BP…" at bounding box center [313, 147] width 434 height 162
drag, startPoint x: 262, startPoint y: 22, endPoint x: 95, endPoint y: 6, distance: 166.9
click at [97, 5] on main "659610V Category All Categories All Categories restorative & cosmetic Clear Cat…" at bounding box center [318, 128] width 445 height 257
paste input "402073"
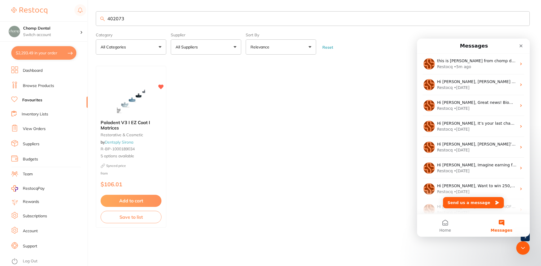
type input "402073"
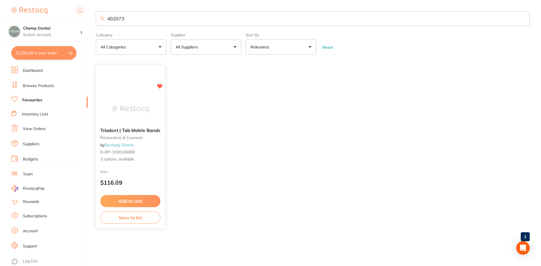
click at [143, 123] on img at bounding box center [130, 109] width 37 height 28
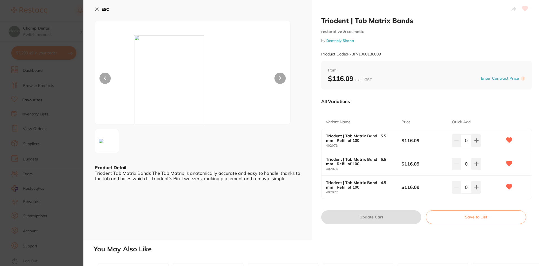
click at [477, 141] on icon at bounding box center [476, 140] width 5 height 5
type input "1"
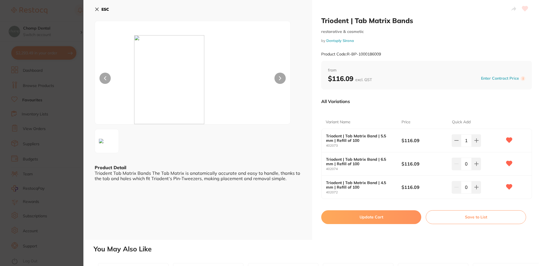
click at [401, 214] on button "Update Cart" at bounding box center [371, 217] width 100 height 14
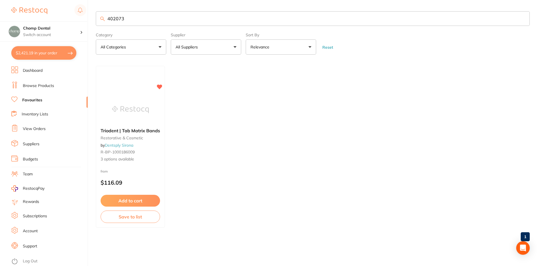
drag, startPoint x: 255, startPoint y: 22, endPoint x: 0, endPoint y: 12, distance: 255.0
click at [0, 12] on div "$2,421.19 Chomp Dental Switch account Chomp Dental $2,421.19 in your order Dash…" at bounding box center [270, 133] width 541 height 266
paste input "65"
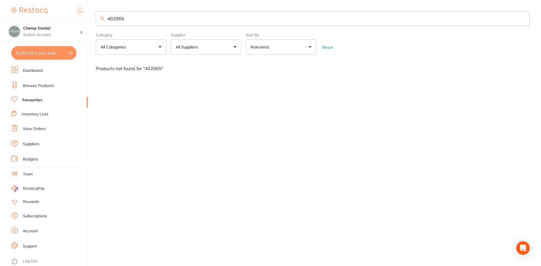
drag, startPoint x: 193, startPoint y: 21, endPoint x: 46, endPoint y: 14, distance: 147.2
click at [47, 12] on div "$2,421.19 Chomp Dental Switch account Chomp Dental $2,421.19 in your order Dash…" at bounding box center [270, 133] width 541 height 266
type input "palodent v3 medium wedge"
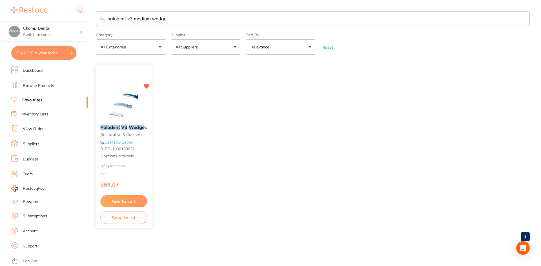
click at [114, 103] on img at bounding box center [123, 106] width 37 height 28
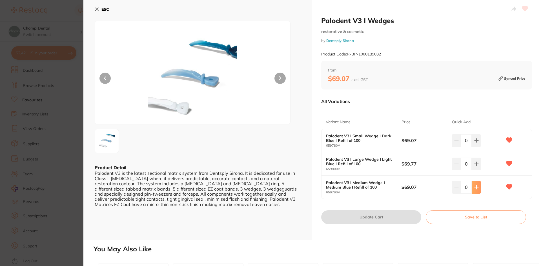
click at [476, 143] on icon at bounding box center [476, 140] width 5 height 5
type input "1"
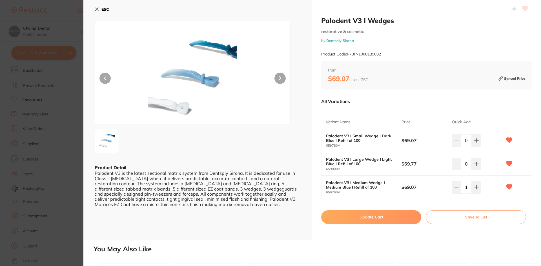
click at [405, 220] on button "Update Cart" at bounding box center [371, 217] width 100 height 14
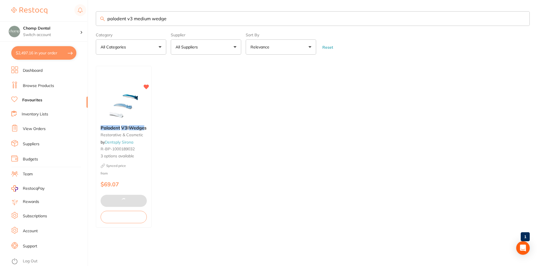
scroll to position [1042, 0]
click at [32, 52] on button "$2,497.16 in your order" at bounding box center [43, 53] width 65 height 14
checkbox input "true"
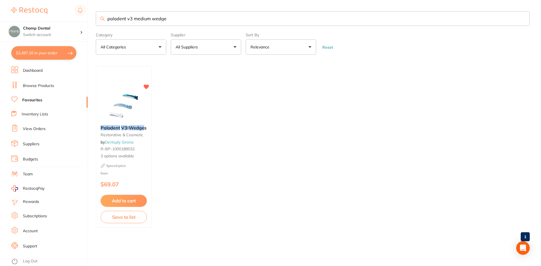
checkbox input "true"
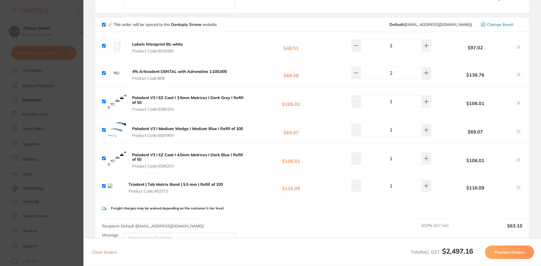
scroll to position [338, 0]
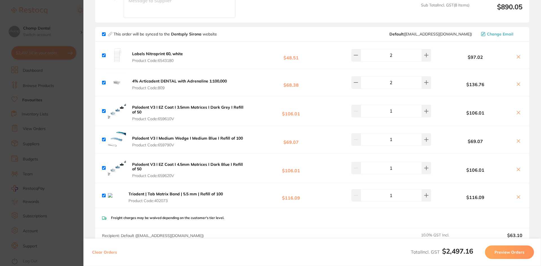
drag, startPoint x: 7, startPoint y: 98, endPoint x: 34, endPoint y: 79, distance: 33.5
click at [7, 98] on section "Update RRP Set your pre negotiated price for this item. Item Agreed RRP (excl. …" at bounding box center [270, 133] width 541 height 266
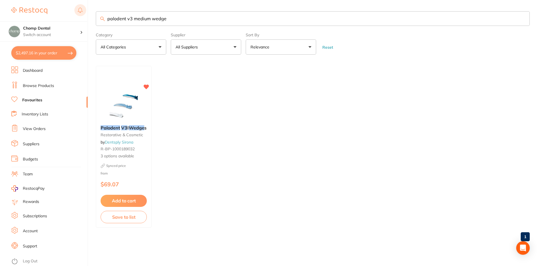
drag, startPoint x: 182, startPoint y: 18, endPoint x: 84, endPoint y: 10, distance: 97.8
click at [84, 10] on div "$2,497.16 Chomp Dental Switch account Chomp Dental $2,497.16 in your order Dash…" at bounding box center [270, 133] width 541 height 266
paste input "GA1-FX150"
type input "GA1-FX150"
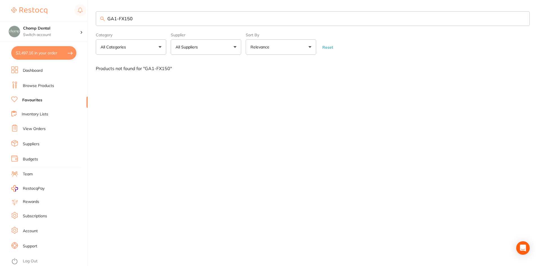
click at [62, 86] on li "Browse Products" at bounding box center [49, 86] width 76 height 8
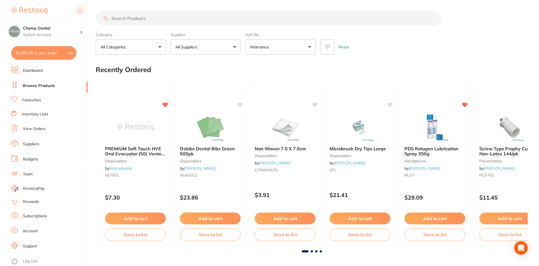
click at [202, 19] on input "search" at bounding box center [269, 18] width 346 height 14
paste input "GA1-FX150"
type input "GA1-FX150"
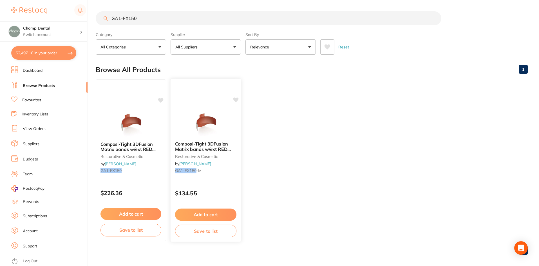
click at [236, 99] on icon at bounding box center [235, 99] width 5 height 5
click at [212, 124] on img at bounding box center [205, 122] width 37 height 28
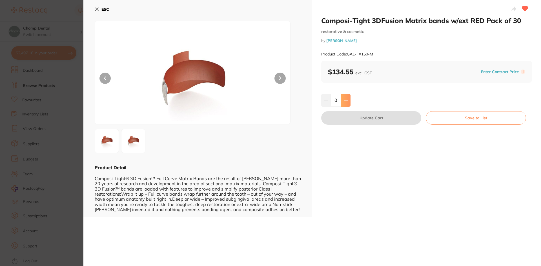
click at [347, 97] on button at bounding box center [345, 100] width 9 height 12
type input "1"
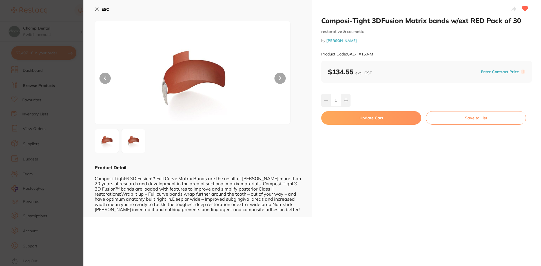
click at [357, 119] on button "Update Cart" at bounding box center [371, 118] width 100 height 14
checkbox input "false"
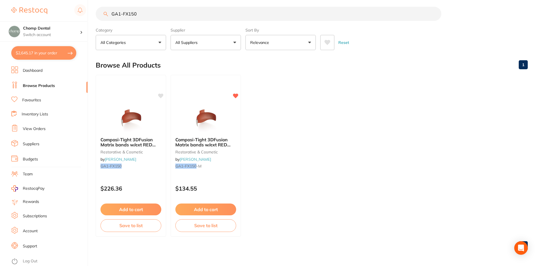
scroll to position [365, 0]
click at [44, 48] on button "$2,645.17 in your order" at bounding box center [43, 53] width 65 height 14
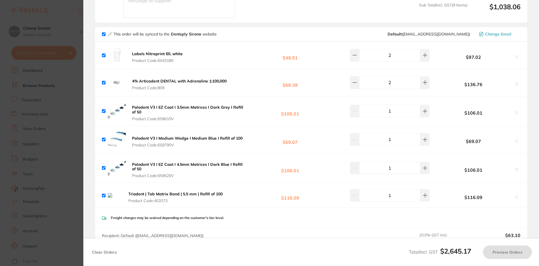
checkbox input "true"
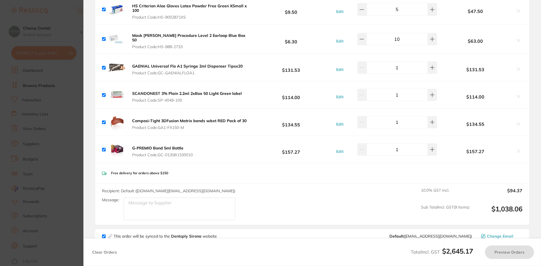
scroll to position [112, 0]
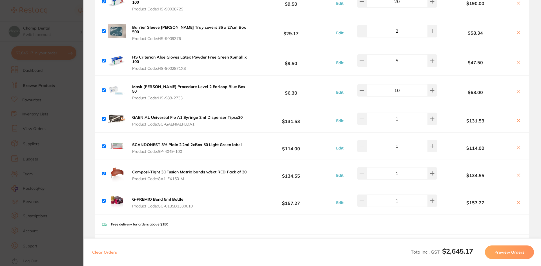
click at [16, 136] on section "Update RRP Set your pre negotiated price for this item. Item Agreed RRP (excl. …" at bounding box center [270, 133] width 541 height 266
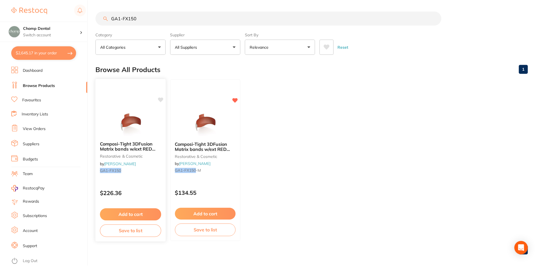
scroll to position [5, 0]
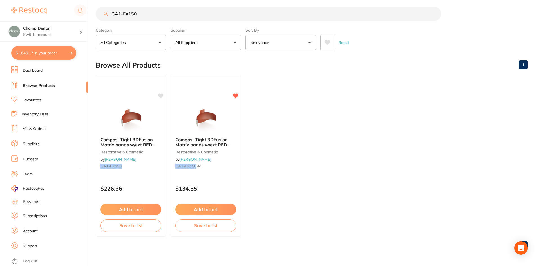
drag, startPoint x: 193, startPoint y: 14, endPoint x: 88, endPoint y: 8, distance: 105.5
click at [88, 8] on div "$2,645.17 Chomp Dental Switch account Chomp Dental $2,645.17 in your order Dash…" at bounding box center [269, 128] width 539 height 266
paste input "RMBAXF"
type input "RMBAXF"
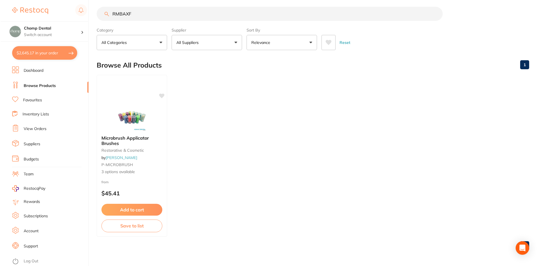
scroll to position [0, 0]
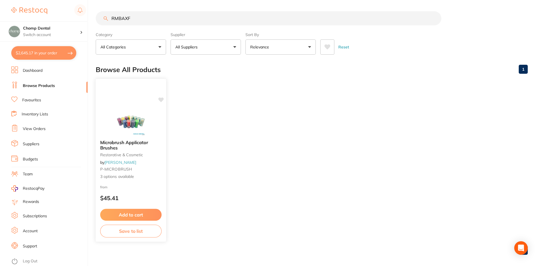
click at [160, 99] on icon at bounding box center [161, 99] width 5 height 5
click at [139, 185] on div "from $45.41" at bounding box center [131, 194] width 70 height 20
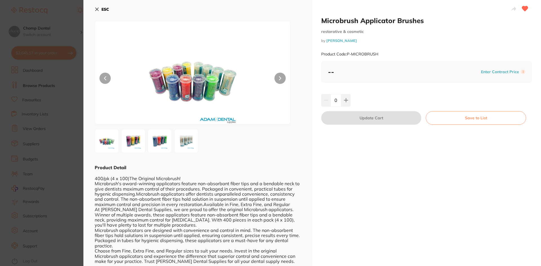
click at [2, 128] on section "Microbrush Applicator Brushes restorative & cosmetic by Adam Dental Product Cod…" at bounding box center [270, 133] width 541 height 266
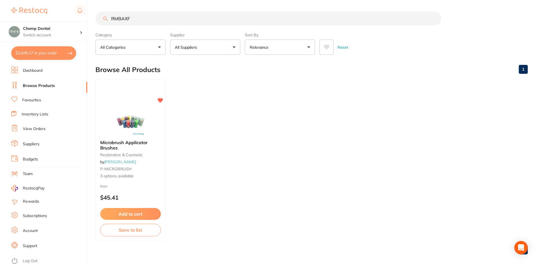
scroll to position [5, 0]
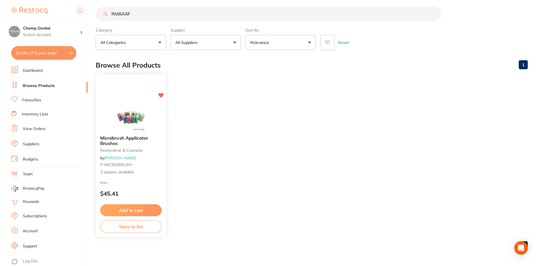
click at [159, 98] on div "Microbrush Applicator Brushes restorative & cosmetic by Adam Dental P-MICROBRUS…" at bounding box center [130, 156] width 71 height 164
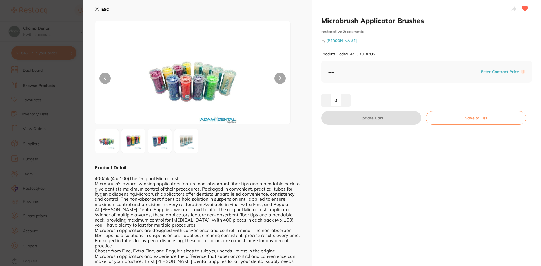
click at [17, 74] on section "Microbrush Applicator Brushes restorative & cosmetic by Adam Dental Product Cod…" at bounding box center [270, 133] width 541 height 266
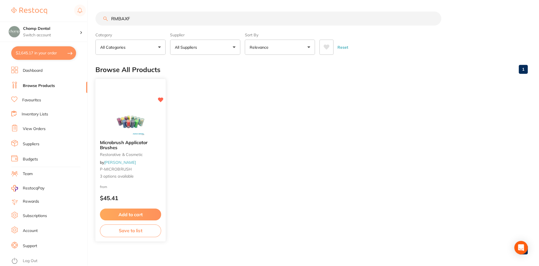
scroll to position [5, 0]
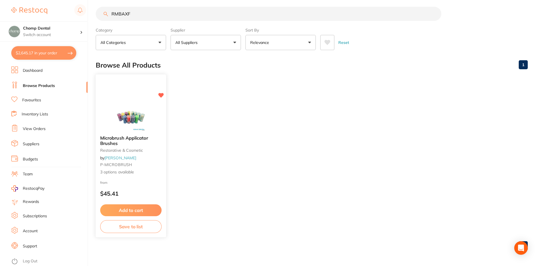
click at [162, 95] on icon at bounding box center [161, 95] width 5 height 5
click at [55, 101] on li "Favourites" at bounding box center [49, 100] width 76 height 7
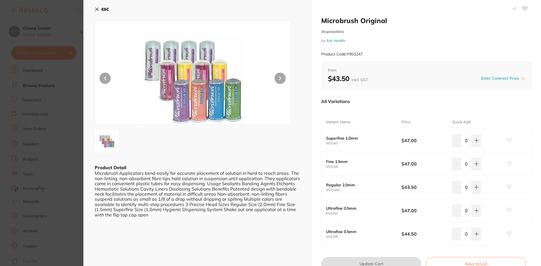
scroll to position [112, 0]
click at [474, 141] on icon at bounding box center [476, 141] width 4 height 4
type input "1"
click at [506, 141] on icon at bounding box center [509, 140] width 6 height 5
click at [382, 262] on button "Update Cart" at bounding box center [371, 264] width 100 height 14
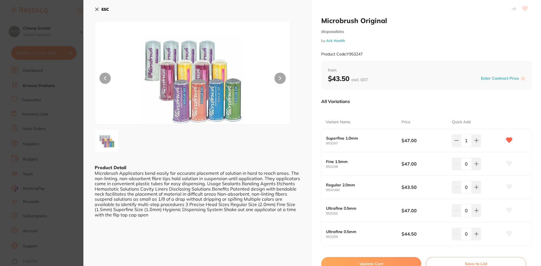
checkbox input "false"
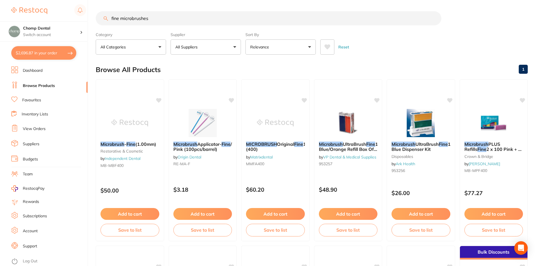
drag, startPoint x: 196, startPoint y: 20, endPoint x: 105, endPoint y: 12, distance: 91.3
click at [105, 12] on input "fine microbrushes" at bounding box center [269, 18] width 346 height 14
paste input "BK09"
type input "BK09"
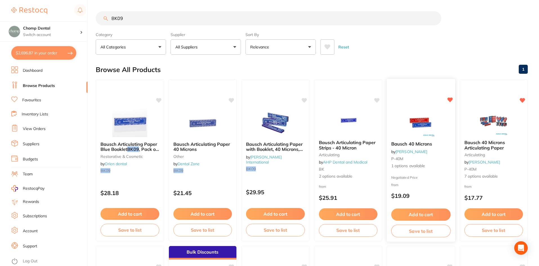
click at [416, 122] on img at bounding box center [421, 122] width 37 height 28
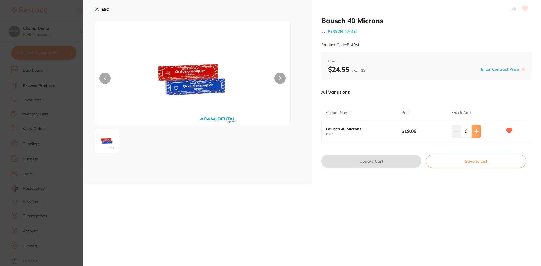
click at [473, 136] on button at bounding box center [475, 131] width 9 height 12
type input "1"
click at [362, 160] on button "Update Cart" at bounding box center [371, 162] width 100 height 14
checkbox input "false"
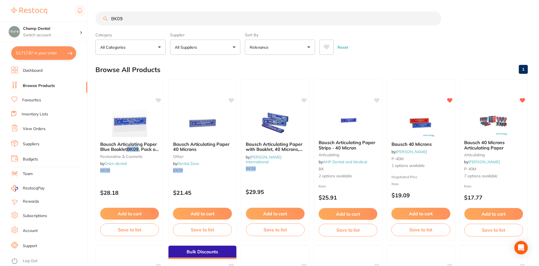
scroll to position [0, 0]
drag, startPoint x: 177, startPoint y: 24, endPoint x: 9, endPoint y: 6, distance: 169.3
click at [9, 6] on div "$2,717.87 Chomp Dental Switch account Chomp Dental $2,717.87 in your order Dash…" at bounding box center [269, 133] width 539 height 266
paste input "TM-2382C"
type input "TM-2382C"
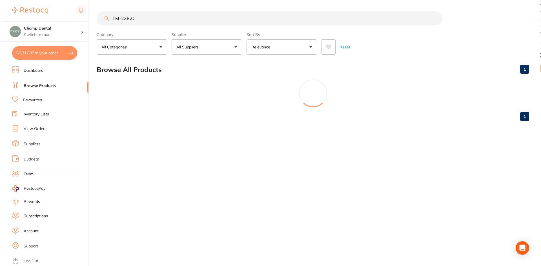
scroll to position [0, 0]
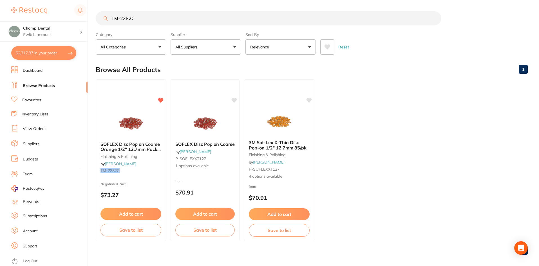
click at [139, 212] on button "Add to cart" at bounding box center [131, 214] width 61 height 12
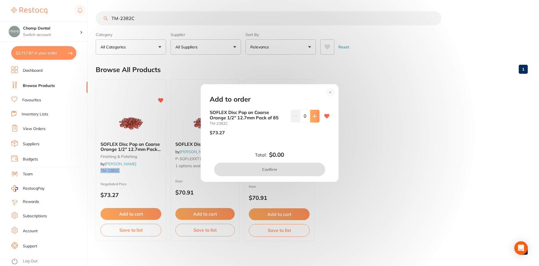
click at [313, 117] on icon at bounding box center [315, 116] width 5 height 5
type input "1"
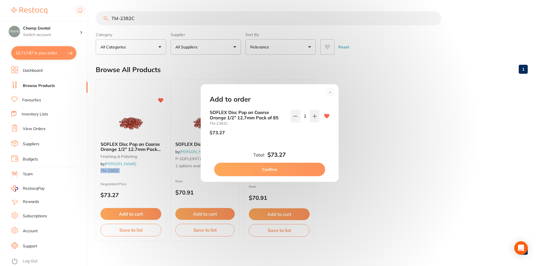
click at [295, 172] on button "Confirm" at bounding box center [269, 170] width 111 height 14
checkbox input "false"
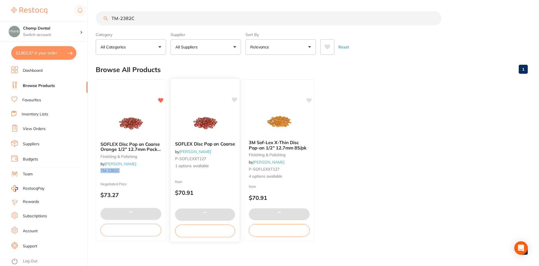
click at [221, 147] on div "SOFLEX Disc Pop on Coarse by Adam Dental P-SOFLEXXT127 1 options available" at bounding box center [205, 155] width 69 height 37
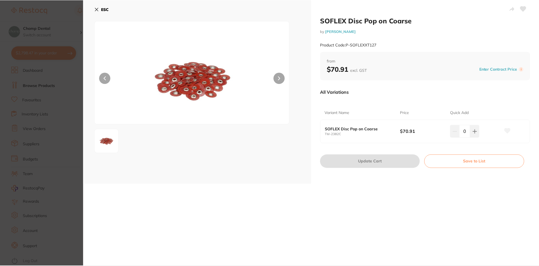
scroll to position [0, 0]
click at [0, 52] on section "SOFLEX Disc Pop on Coarse by Adam Dental Product Code: P-SOFLEXXT127 ESC SOFLEX…" at bounding box center [269, 133] width 539 height 266
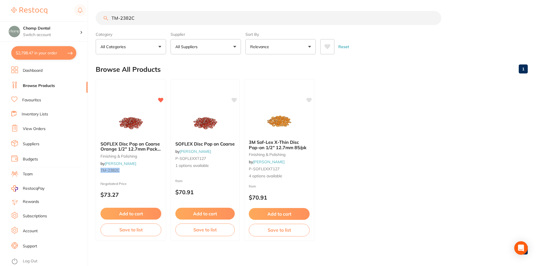
drag, startPoint x: 159, startPoint y: 18, endPoint x: 59, endPoint y: 10, distance: 100.6
click at [59, 10] on div "$2,798.47 Chomp Dental Switch account Chomp Dental $2,798.47 in your order Dash…" at bounding box center [269, 133] width 539 height 266
paste input "1"
type input "TM-2381C"
click at [162, 99] on icon at bounding box center [161, 99] width 5 height 5
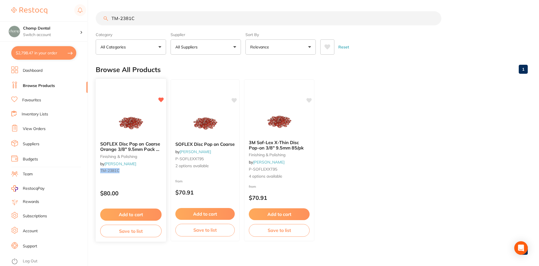
click at [162, 99] on icon at bounding box center [161, 99] width 5 height 5
click at [212, 105] on div "SOFLEX Disc Pop on Coarse by Adam Dental P-SOFLEXXT95 2 options available from …" at bounding box center [205, 161] width 70 height 164
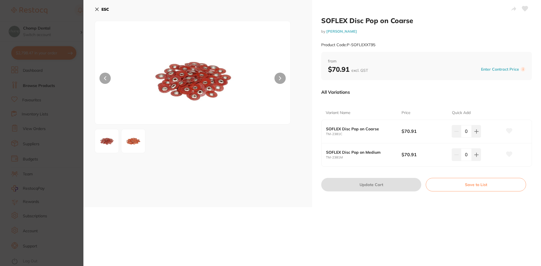
click at [507, 130] on icon at bounding box center [509, 130] width 6 height 5
click at [510, 134] on button at bounding box center [509, 131] width 14 height 14
click at [0, 94] on section "SOFLEX Disc Pop on Coarse by Adam Dental Product Code: P-SOFLEXXT95 ESC SOFLEX …" at bounding box center [270, 133] width 541 height 266
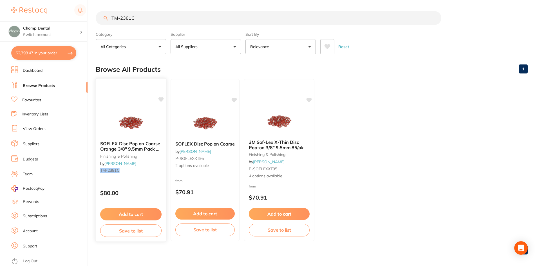
click at [157, 100] on div "SOFLEX Disc Pop on Coarse Orange 3/8" 9.5mm Pack of 85 finishing & polishing by…" at bounding box center [130, 160] width 71 height 164
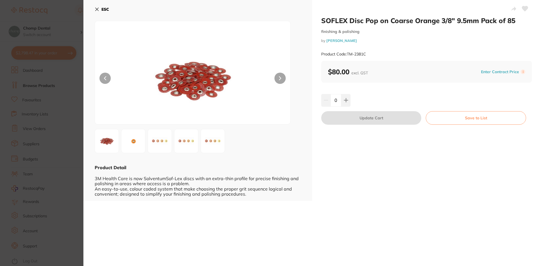
click at [0, 67] on section "SOFLEX Disc Pop on Coarse Orange 3/8" 9.5mm Pack of 85 finishing & polishing by…" at bounding box center [270, 133] width 541 height 266
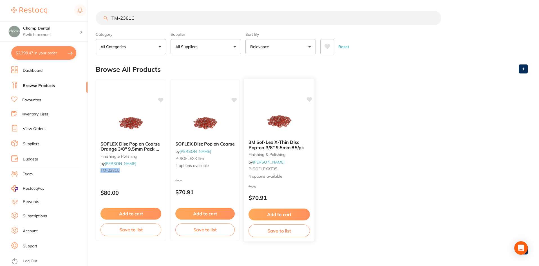
click at [308, 102] on icon at bounding box center [310, 100] width 6 height 6
click at [286, 134] on img at bounding box center [279, 121] width 37 height 28
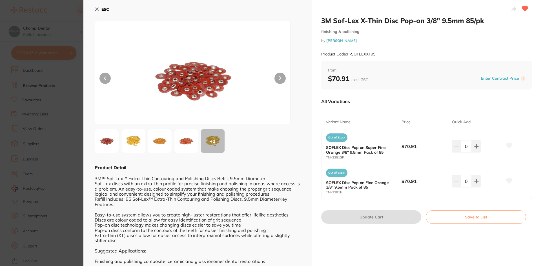
click at [99, 137] on img at bounding box center [107, 141] width 20 height 20
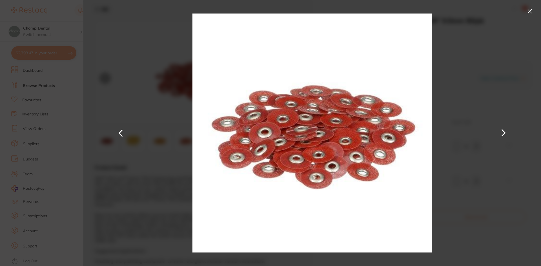
click at [534, 9] on div at bounding box center [311, 133] width 457 height 266
click at [530, 8] on button at bounding box center [529, 11] width 9 height 9
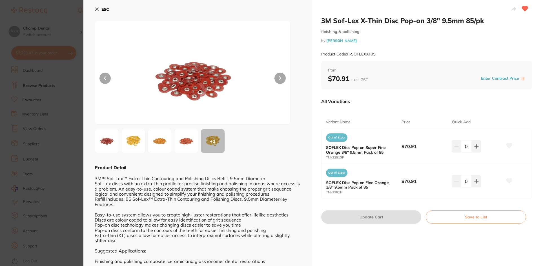
click at [14, 142] on section "3M Sof-Lex X-Thin Disc Pop-on 3/8" 9.5mm 85/pk finishing & polishing by Adam De…" at bounding box center [270, 133] width 541 height 266
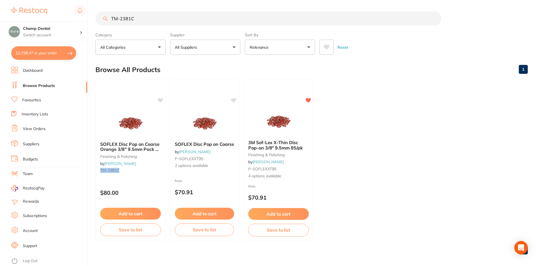
scroll to position [0, 0]
click at [309, 99] on icon at bounding box center [309, 99] width 5 height 5
click at [159, 99] on icon at bounding box center [161, 100] width 6 height 6
click at [142, 213] on button "Add to cart" at bounding box center [130, 214] width 61 height 12
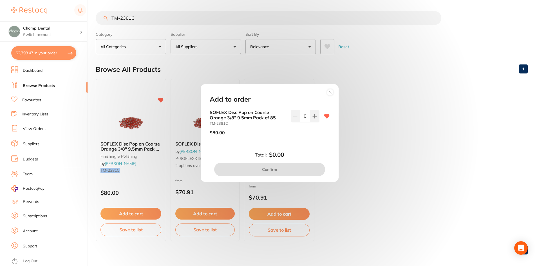
click at [308, 119] on input "0" at bounding box center [305, 116] width 10 height 12
click at [314, 119] on button at bounding box center [314, 116] width 9 height 12
type input "1"
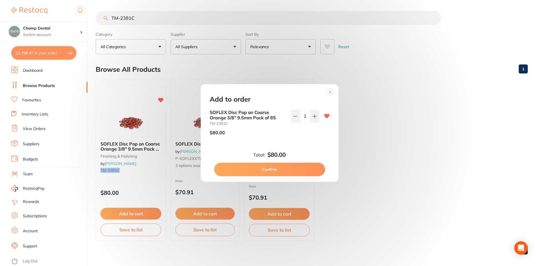
click at [279, 170] on button "Confirm" at bounding box center [269, 170] width 111 height 14
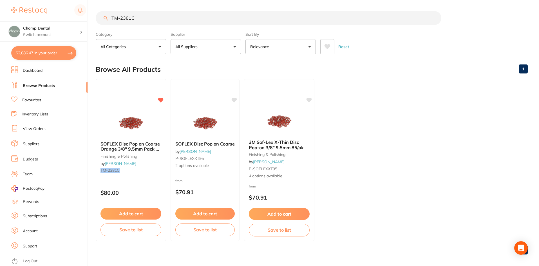
click at [44, 54] on button "$2,886.47 in your order" at bounding box center [43, 53] width 65 height 14
checkbox input "true"
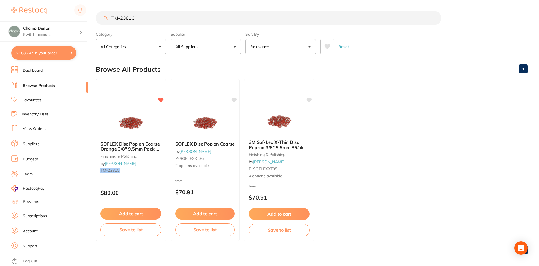
checkbox input "true"
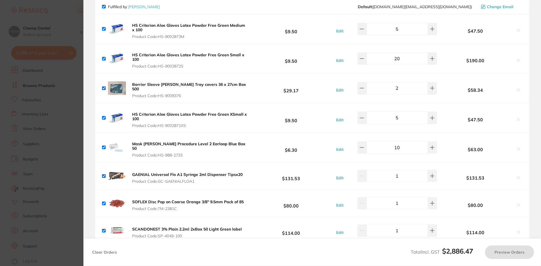
scroll to position [169, 0]
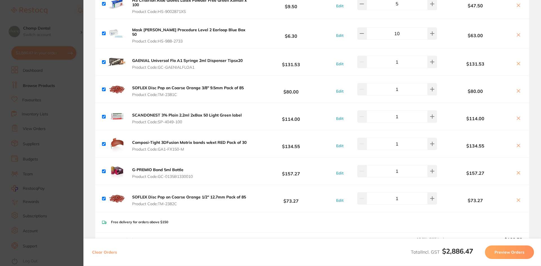
click at [1, 68] on section "Update RRP Set your pre negotiated price for this item. Item Agreed RRP (excl. …" at bounding box center [270, 133] width 541 height 266
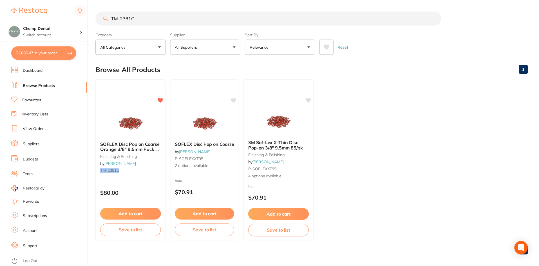
scroll to position [0, 0]
drag, startPoint x: 170, startPoint y: 12, endPoint x: 79, endPoint y: 12, distance: 91.5
click at [79, 12] on div "$2,886.47 Chomp Dental Switch account Chomp Dental $2,886.47 in your order Dash…" at bounding box center [269, 133] width 539 height 266
paste input "[PHONE_NUMBER]"
type input "[PHONE_NUMBER]"
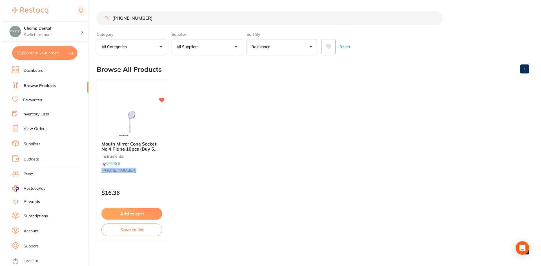
scroll to position [0, 0]
click at [118, 118] on img at bounding box center [131, 123] width 37 height 28
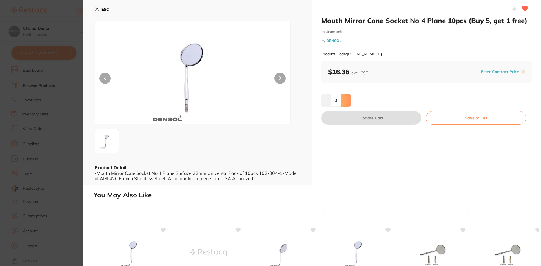
click at [347, 102] on icon at bounding box center [346, 100] width 5 height 5
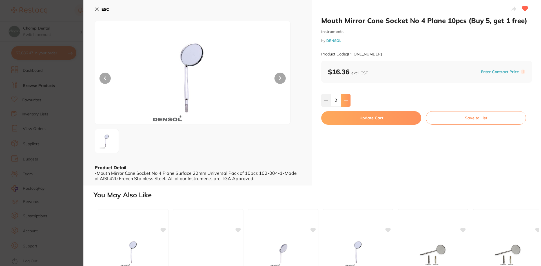
click at [347, 102] on icon at bounding box center [346, 100] width 5 height 5
type input "6"
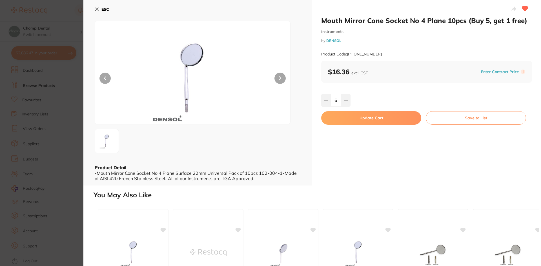
click at [369, 117] on button "Update Cart" at bounding box center [371, 118] width 100 height 14
checkbox input "false"
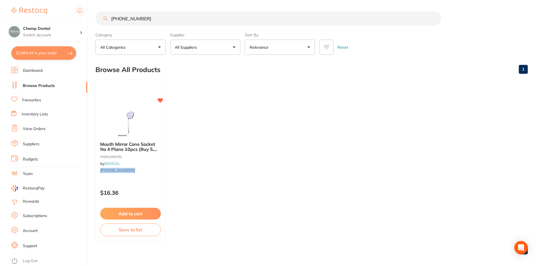
scroll to position [0, 0]
drag, startPoint x: 162, startPoint y: 20, endPoint x: 90, endPoint y: 7, distance: 72.9
click at [94, 8] on div "$2,994.44 Chomp Dental Switch account Chomp Dental $2,994.44 in your order Dash…" at bounding box center [269, 133] width 539 height 266
paste input "PCST0"
type input "PCST01"
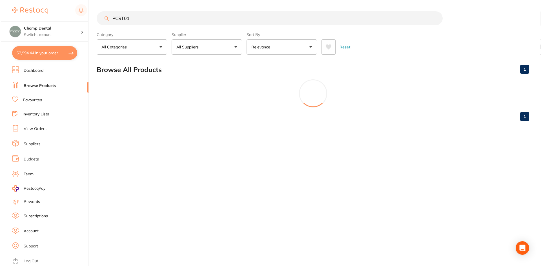
scroll to position [0, 0]
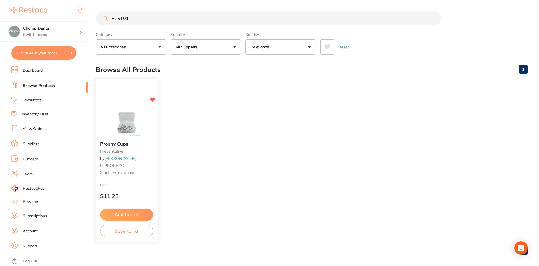
click at [123, 172] on span "3 options available" at bounding box center [126, 173] width 53 height 6
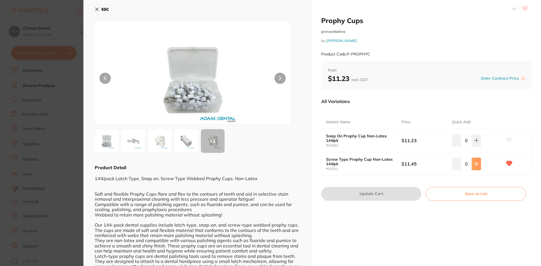
click at [474, 143] on icon at bounding box center [476, 140] width 5 height 5
type input "1"
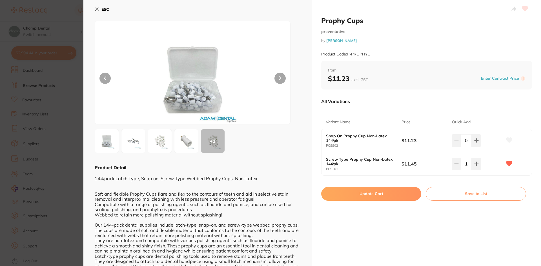
click at [398, 195] on button "Update Cart" at bounding box center [371, 194] width 100 height 14
checkbox input "false"
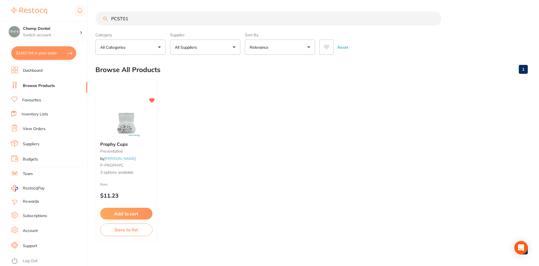
scroll to position [0, 0]
drag, startPoint x: 149, startPoint y: 20, endPoint x: 104, endPoint y: 15, distance: 45.8
click at [104, 15] on input "PCST01" at bounding box center [269, 18] width 346 height 14
type input "latch"
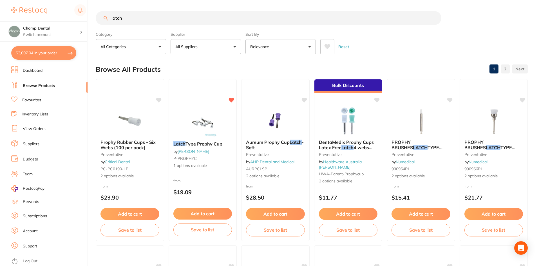
scroll to position [0, 0]
click at [184, 132] on img at bounding box center [202, 122] width 37 height 28
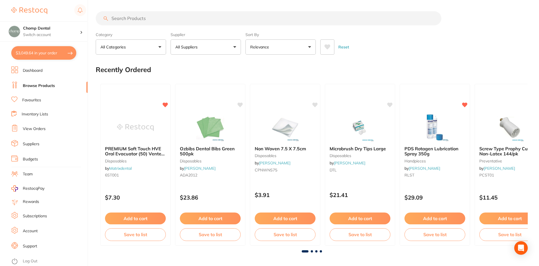
click at [50, 52] on button "$3,049.64 in your order" at bounding box center [43, 53] width 65 height 14
checkbox input "true"
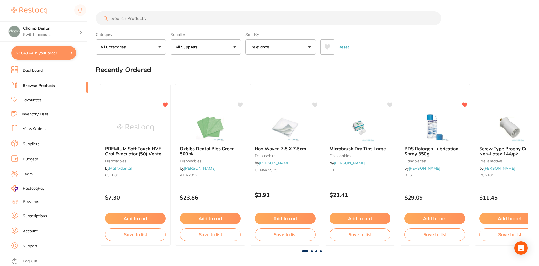
checkbox input "true"
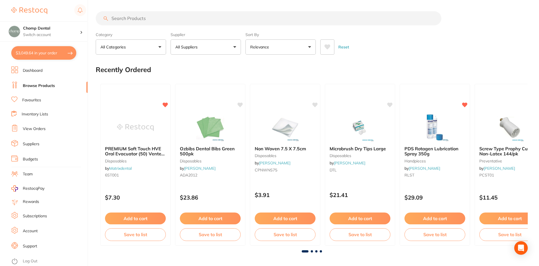
checkbox input "true"
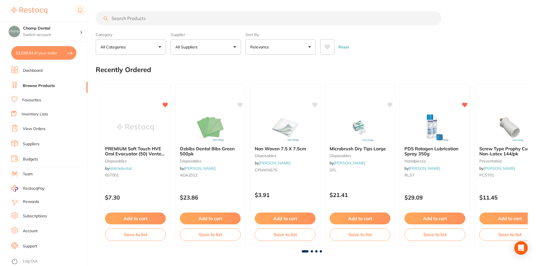
checkbox input "true"
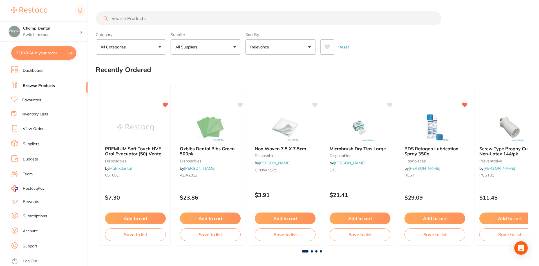
checkbox input "true"
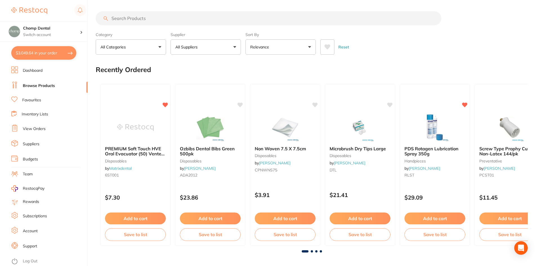
checkbox input "true"
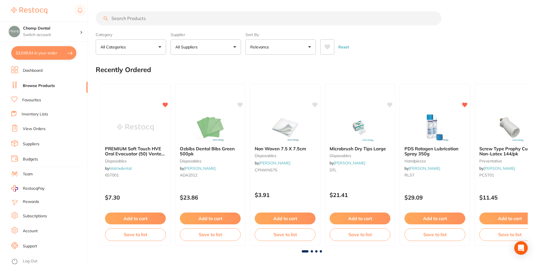
checkbox input "true"
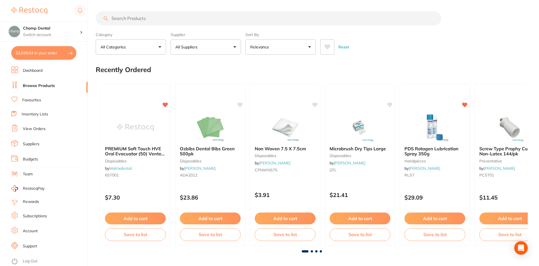
checkbox input "true"
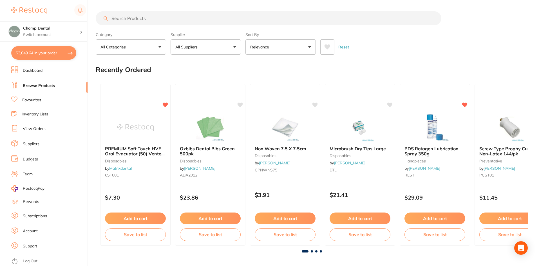
checkbox input "true"
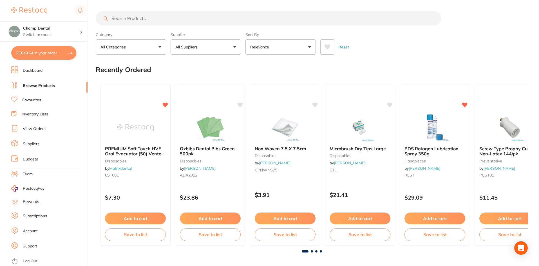
checkbox input "true"
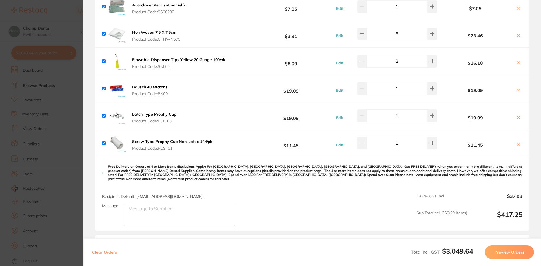
scroll to position [901, 0]
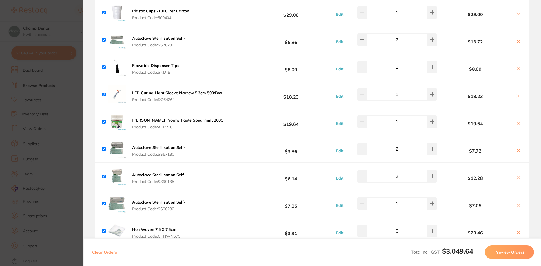
drag, startPoint x: 24, startPoint y: 134, endPoint x: 495, endPoint y: 146, distance: 470.9
click at [25, 134] on section "Update RRP Set your pre negotiated price for this item. Item Agreed RRP (excl. …" at bounding box center [270, 133] width 541 height 266
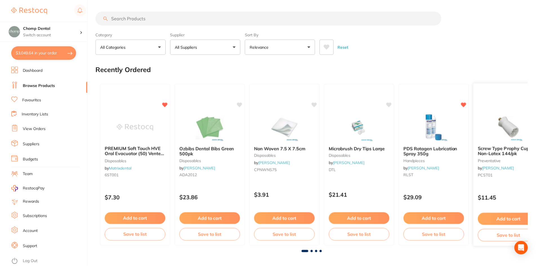
scroll to position [0, 0]
drag, startPoint x: 154, startPoint y: 20, endPoint x: 137, endPoint y: 18, distance: 17.6
click at [137, 19] on input "search" at bounding box center [269, 18] width 346 height 14
paste input "A012D02500804"
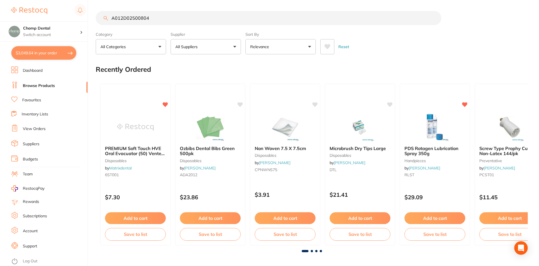
type input "A012D02500804"
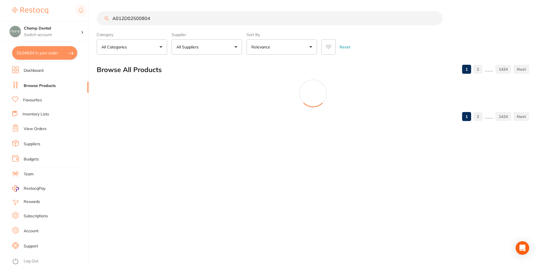
scroll to position [0, 0]
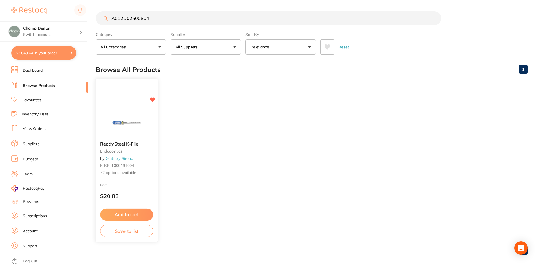
click at [120, 126] on img at bounding box center [126, 122] width 37 height 28
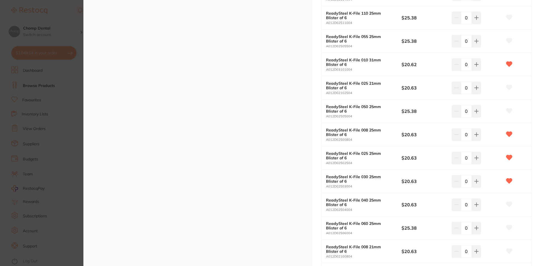
scroll to position [1352, 0]
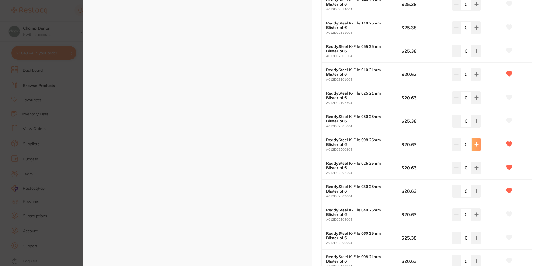
type input "0"
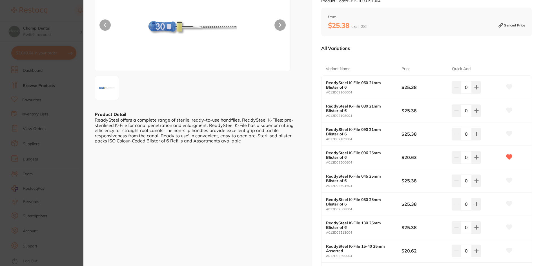
scroll to position [0, 0]
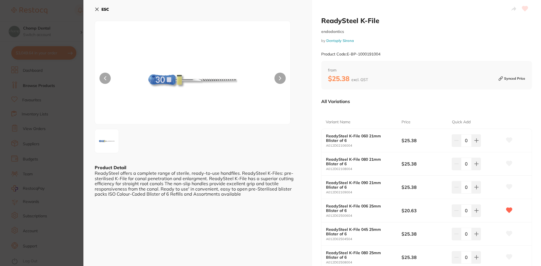
drag, startPoint x: 0, startPoint y: 81, endPoint x: 130, endPoint y: 48, distance: 134.5
click at [0, 81] on section "ReadySteel K-File endodontics by Dentsply Sirona Product Code: E-BP-1000191004 …" at bounding box center [270, 133] width 541 height 266
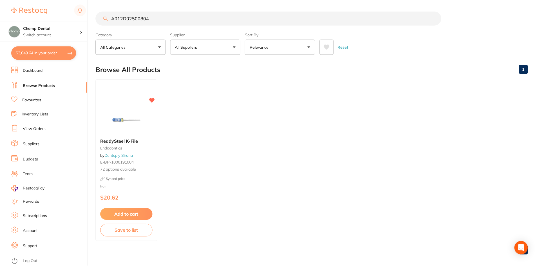
scroll to position [0, 0]
drag, startPoint x: 172, startPoint y: 21, endPoint x: 87, endPoint y: 10, distance: 85.2
click at [87, 10] on div "$3,049.64 Chomp Dental Switch account Chomp Dental $3,049.64 in your order Dash…" at bounding box center [269, 133] width 539 height 266
paste input "RS STER K-FILE 25/010 PK6"
type input "RS STER K-FILE 25/010 PK6"
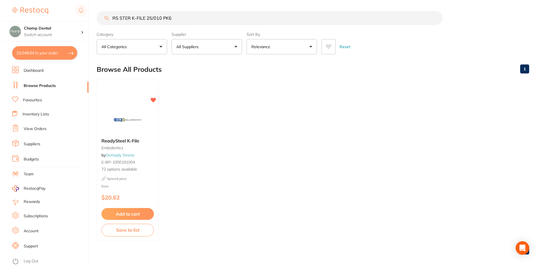
scroll to position [0, 0]
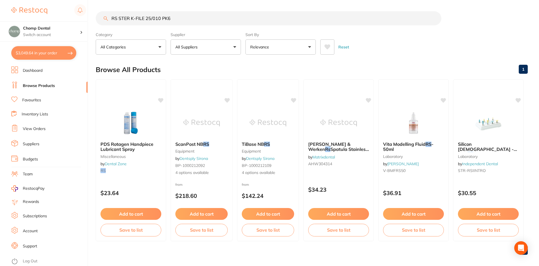
drag, startPoint x: 219, startPoint y: 19, endPoint x: 105, endPoint y: 8, distance: 114.8
click at [105, 8] on main "RS STER K-FILE 25/010 PK6 Category All Categories All Categories equipment labo…" at bounding box center [317, 135] width 443 height 271
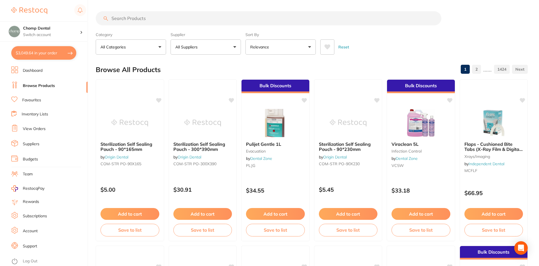
click at [234, 15] on input "search" at bounding box center [269, 18] width 346 height 14
paste input "A012D02501004"
type input "A012D02501004"
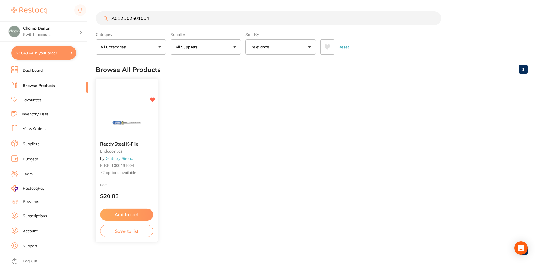
click at [126, 136] on img at bounding box center [126, 122] width 37 height 28
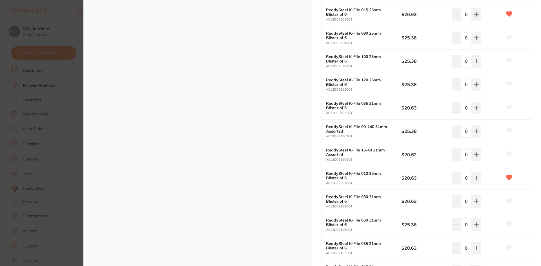
scroll to position [422, 0]
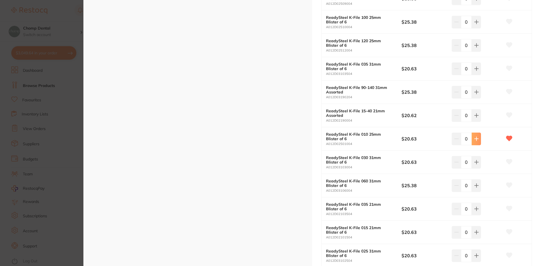
type input "1"
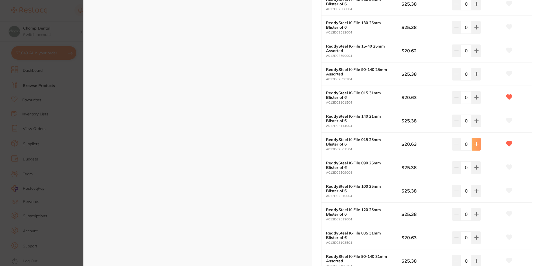
type input "1"
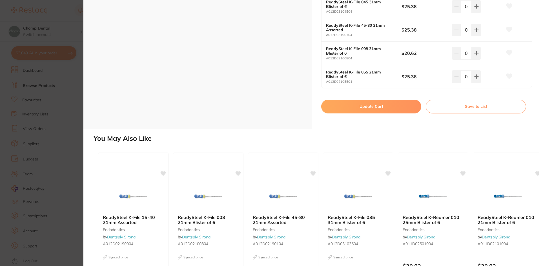
scroll to position [1638, 0]
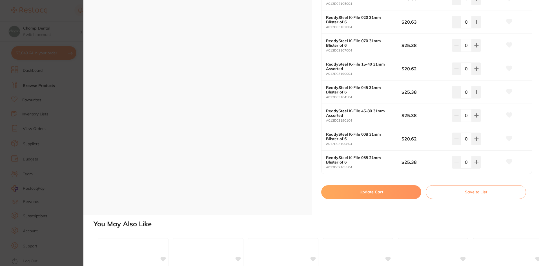
click at [366, 194] on button "Update Cart" at bounding box center [371, 192] width 100 height 14
checkbox input "false"
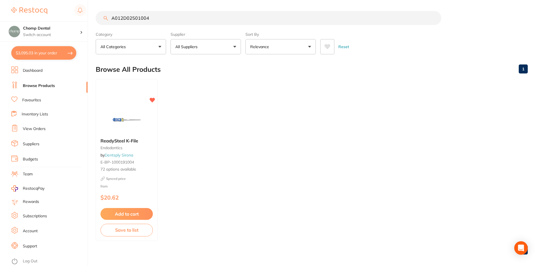
scroll to position [956, 0]
click at [48, 61] on section "Chomp Dental Switch account Chomp Dental $3,095.03 in your order Dashboard Brow…" at bounding box center [44, 133] width 88 height 266
click at [42, 53] on button "$3,095.03 in your order" at bounding box center [43, 53] width 65 height 14
checkbox input "true"
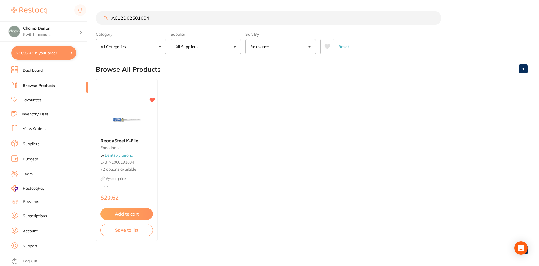
checkbox input "true"
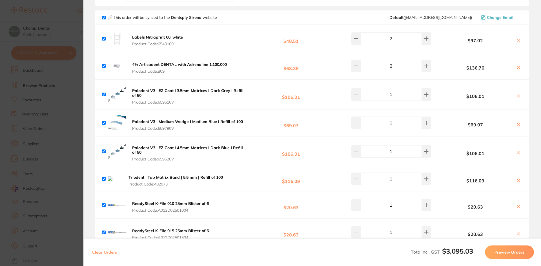
scroll to position [479, 0]
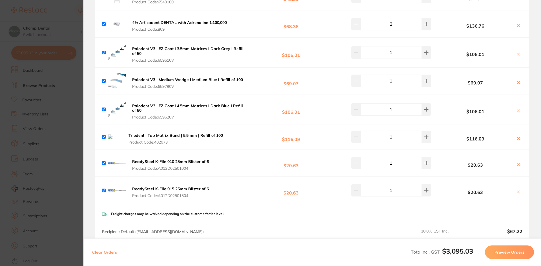
click at [43, 106] on section "Update RRP Set your pre negotiated price for this item. Item Agreed RRP (excl. …" at bounding box center [270, 133] width 541 height 266
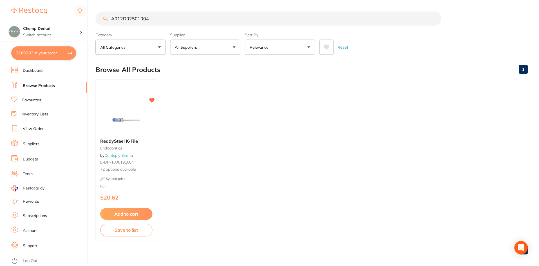
scroll to position [0, 0]
drag, startPoint x: 154, startPoint y: 19, endPoint x: 77, endPoint y: 5, distance: 77.8
click at [77, 5] on div "$3,095.03 Chomp Dental Switch account Chomp Dental $3,095.03 in your order Dash…" at bounding box center [269, 133] width 539 height 266
paste input "search"
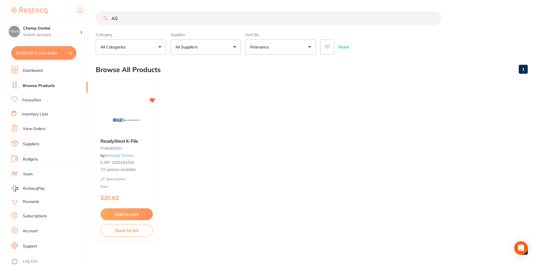
type input "A"
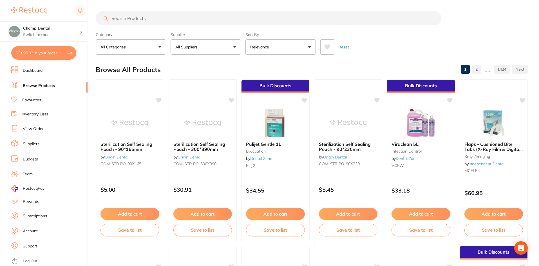
click at [235, 19] on input "search" at bounding box center [269, 18] width 346 height 14
paste input "BSTTNPP000MED"
type input "BSTTNPP000MED"
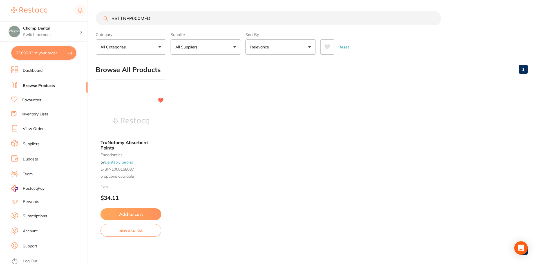
click at [146, 137] on div "TruNatomy Absorbent Points endodontics by Dentsply Sirona E-BP-1000158087 6 opt…" at bounding box center [131, 159] width 70 height 48
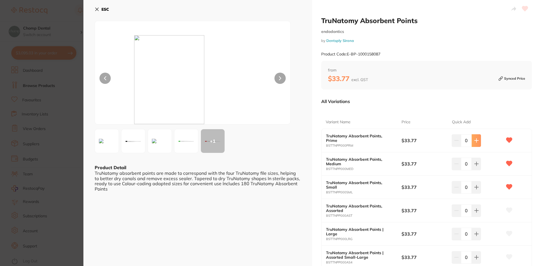
click at [478, 143] on button at bounding box center [475, 140] width 9 height 12
type input "1"
click at [476, 143] on icon at bounding box center [476, 140] width 5 height 5
type input "1"
click at [476, 147] on button at bounding box center [475, 140] width 9 height 12
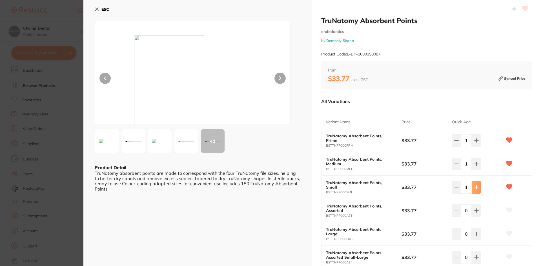
type input "1"
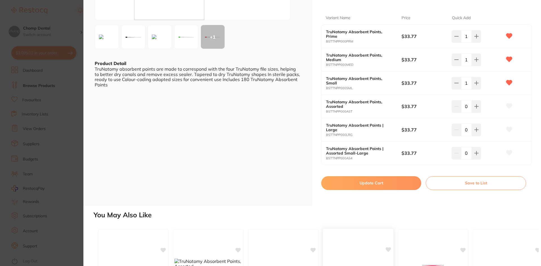
scroll to position [236, 0]
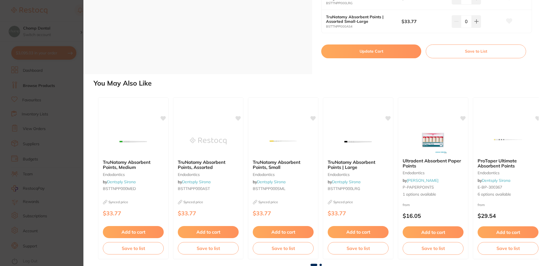
click at [366, 52] on button "Update Cart" at bounding box center [371, 51] width 100 height 14
checkbox input "false"
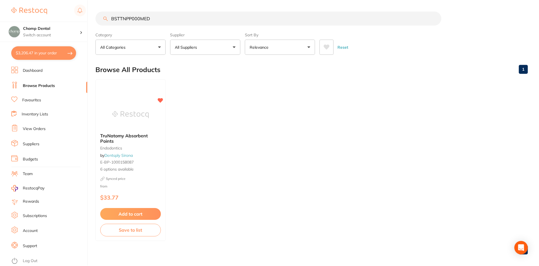
scroll to position [0, 0]
drag, startPoint x: 193, startPoint y: 25, endPoint x: 108, endPoint y: 22, distance: 85.1
click at [108, 22] on section "BSTTNPP000MED Category All Categories All Categories endodontics Clear Category…" at bounding box center [312, 32] width 432 height 43
drag, startPoint x: 197, startPoint y: 26, endPoint x: 186, endPoint y: 18, distance: 13.9
click at [197, 26] on section "BSTTNPP000MED Category All Categories All Categories endodontics Clear Category…" at bounding box center [312, 32] width 432 height 43
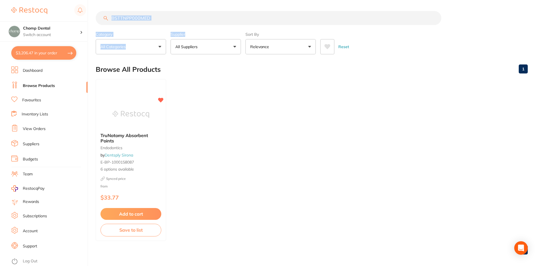
click at [186, 18] on input "BSTTNPP000MED" at bounding box center [269, 18] width 346 height 14
drag, startPoint x: 196, startPoint y: 21, endPoint x: 112, endPoint y: 18, distance: 84.2
click at [112, 18] on input "BSTTNPP000MED" at bounding box center [269, 18] width 346 height 14
paste input "FB215"
type input "FB215"
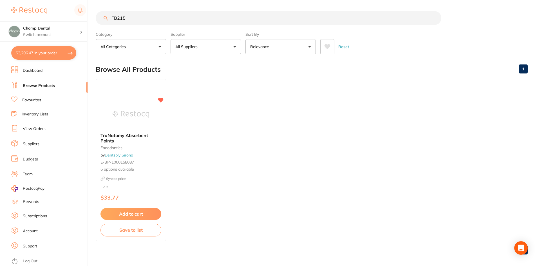
scroll to position [0, 0]
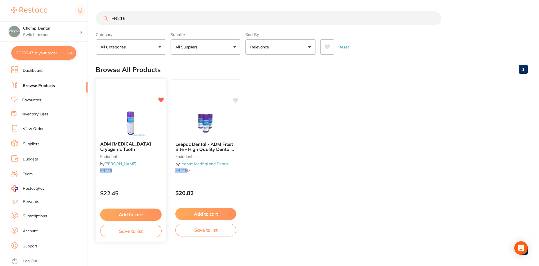
click at [145, 211] on button "Add to cart" at bounding box center [130, 215] width 61 height 12
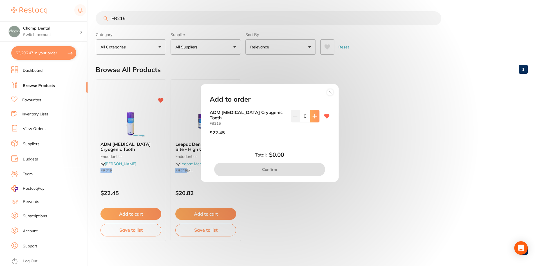
click at [313, 117] on icon at bounding box center [315, 116] width 4 height 4
type input "1"
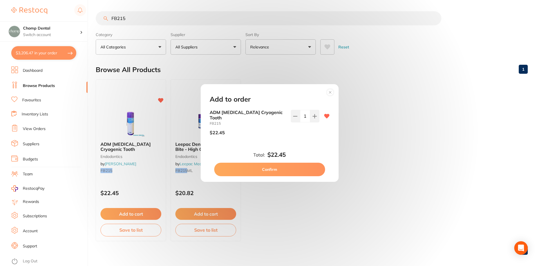
click at [294, 171] on button "Confirm" at bounding box center [269, 170] width 111 height 14
checkbox input "false"
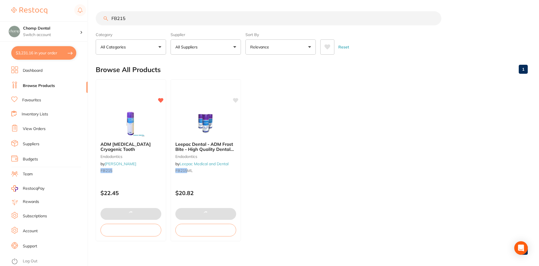
scroll to position [5, 0]
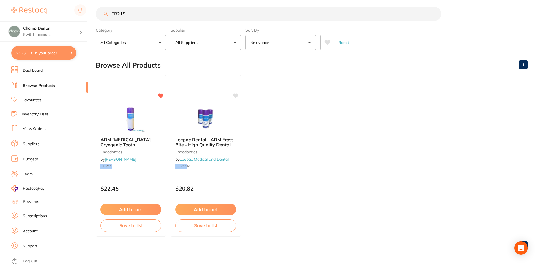
drag, startPoint x: 196, startPoint y: 19, endPoint x: 112, endPoint y: 9, distance: 85.1
click at [111, 9] on input "FB215" at bounding box center [269, 14] width 346 height 14
paste input "SNISK"
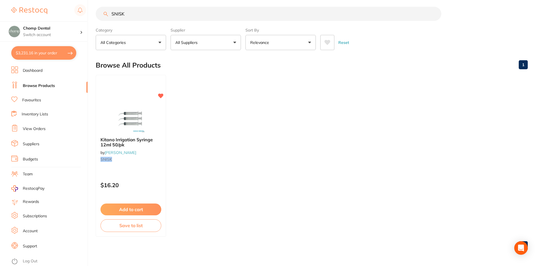
scroll to position [0, 0]
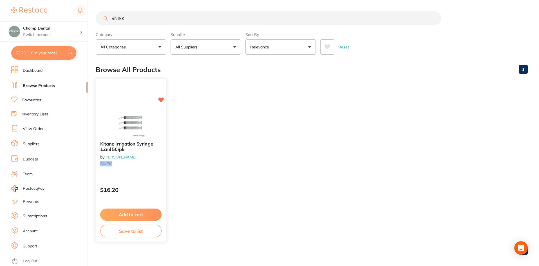
type input "SNISK"
click at [125, 213] on button "Add to cart" at bounding box center [130, 215] width 61 height 12
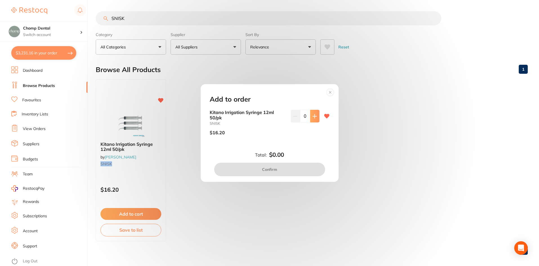
click at [313, 117] on icon at bounding box center [315, 116] width 5 height 5
type input "1"
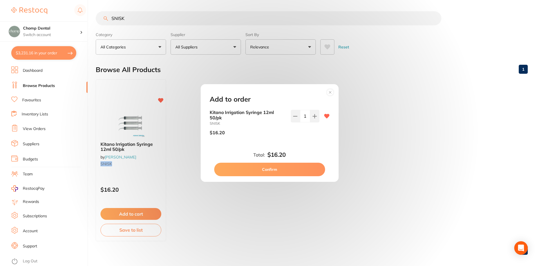
click at [273, 169] on button "Confirm" at bounding box center [269, 170] width 111 height 14
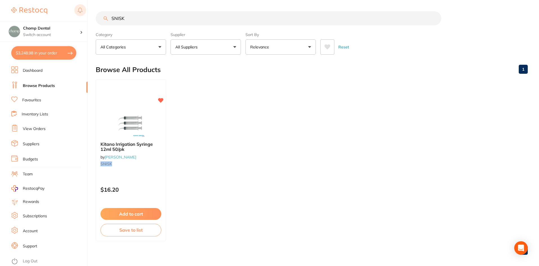
drag, startPoint x: 169, startPoint y: 21, endPoint x: 82, endPoint y: 12, distance: 86.9
click at [82, 12] on div "$3,248.98 Chomp Dental Switch account Chomp Dental $3,248.98 in your order Dash…" at bounding box center [269, 133] width 539 height 266
paste input "CG-AU00556AKIT"
type input "CG-AU00556AKIT"
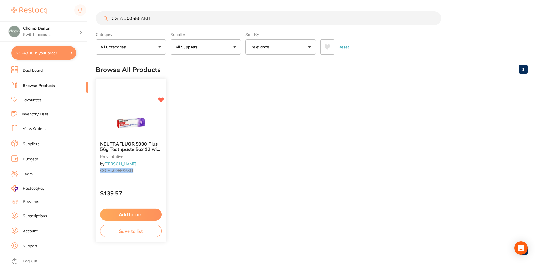
click at [139, 209] on button "Add to cart" at bounding box center [130, 215] width 61 height 12
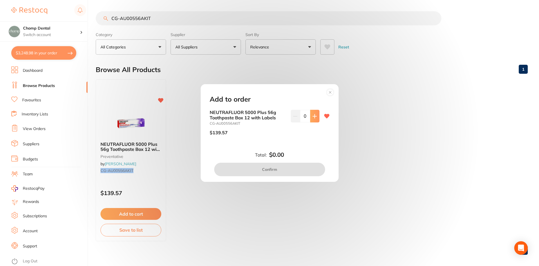
click at [314, 116] on icon at bounding box center [315, 116] width 4 height 4
type input "1"
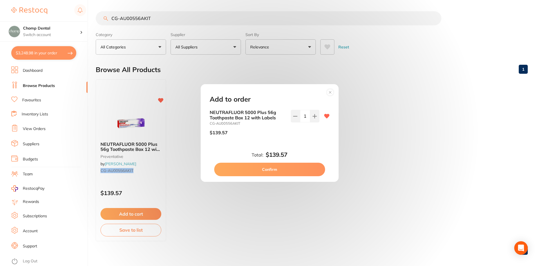
click at [293, 167] on button "Confirm" at bounding box center [269, 170] width 111 height 14
checkbox input "false"
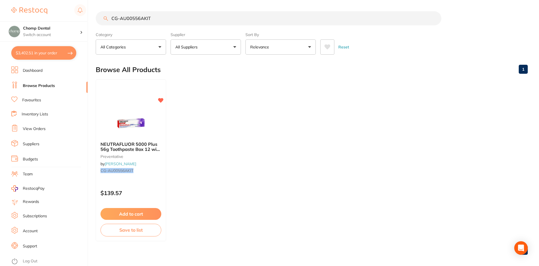
drag, startPoint x: 218, startPoint y: 16, endPoint x: 0, endPoint y: -2, distance: 218.4
click at [0, 0] on html "$3,402.51 Chomp Dental Switch account Chomp Dental $3,402.51 in your order Dash…" at bounding box center [269, 133] width 539 height 266
type input "piksters"
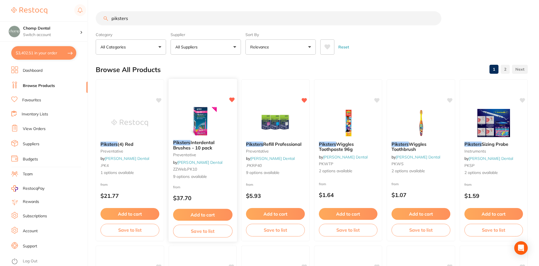
click at [209, 140] on span "Interdental Brushes - 10 pack" at bounding box center [193, 145] width 41 height 11
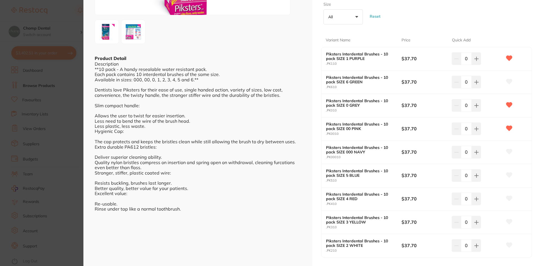
scroll to position [84, 0]
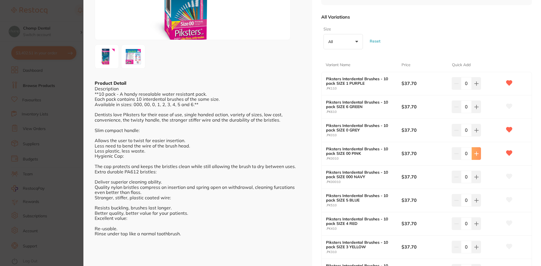
click at [476, 85] on icon at bounding box center [476, 84] width 4 height 4
type input "1"
click at [475, 85] on icon at bounding box center [476, 83] width 5 height 5
type input "1"
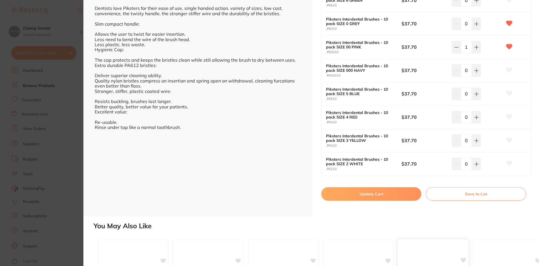
scroll to position [282, 0]
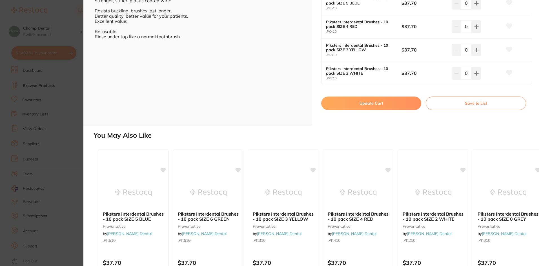
click at [391, 103] on button "Update Cart" at bounding box center [371, 104] width 100 height 14
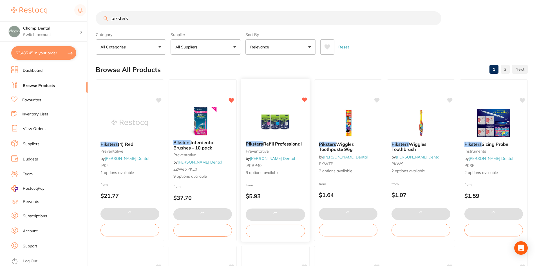
click at [280, 133] on img at bounding box center [275, 122] width 37 height 28
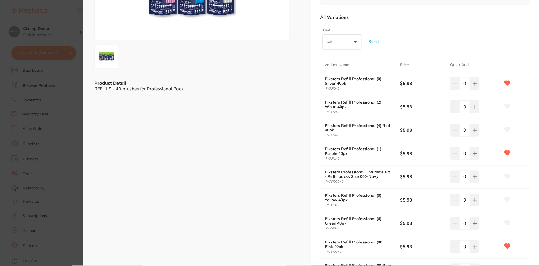
scroll to position [0, 0]
click at [471, 87] on button at bounding box center [474, 83] width 9 height 12
type input "1"
click at [471, 90] on button at bounding box center [474, 83] width 9 height 12
type input "1"
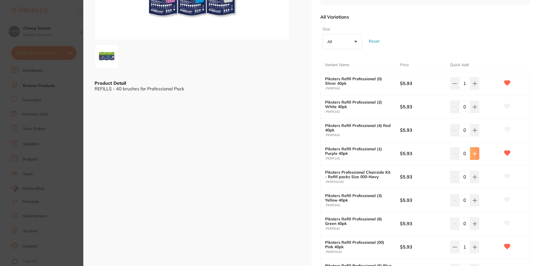
click at [473, 86] on icon at bounding box center [475, 83] width 5 height 5
type input "1"
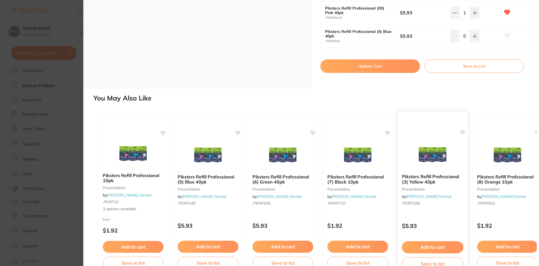
scroll to position [333, 0]
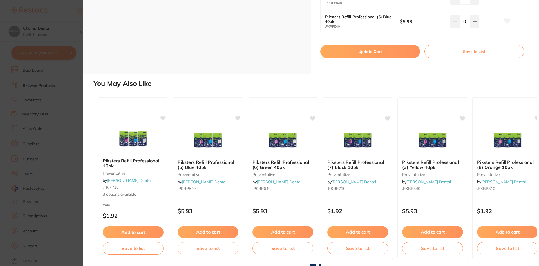
click at [392, 52] on button "Update Cart" at bounding box center [370, 52] width 100 height 14
